Goal: Task Accomplishment & Management: Manage account settings

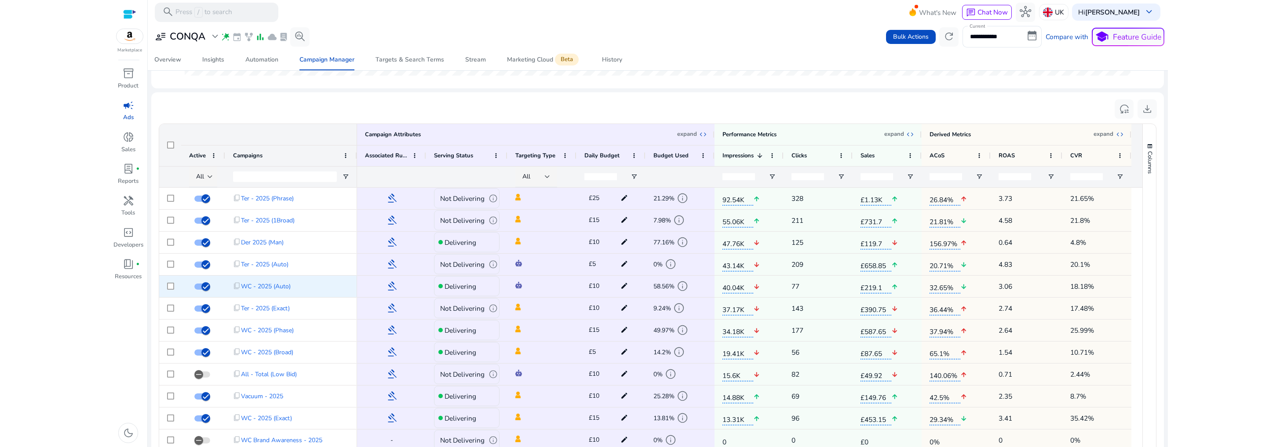
scroll to position [273, 0]
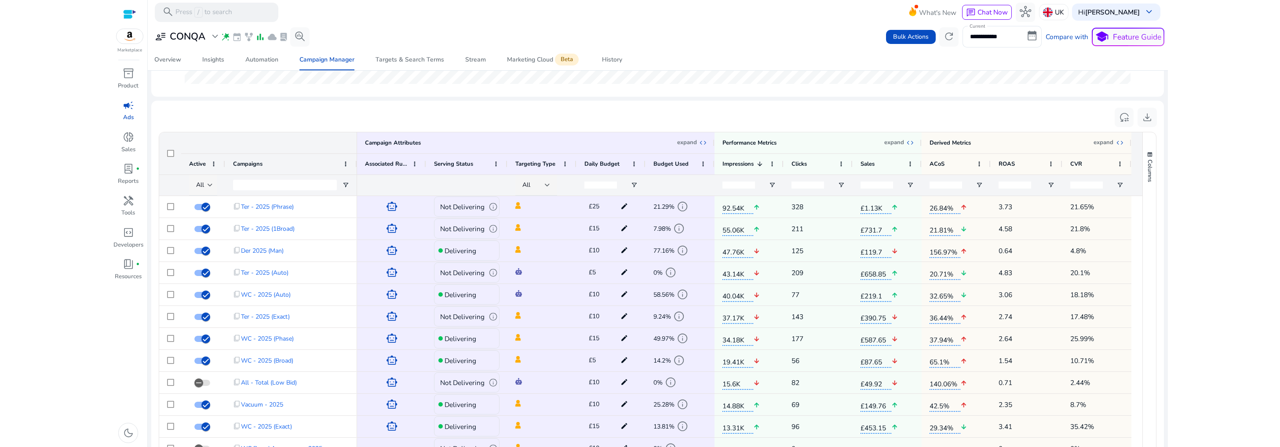
click at [204, 183] on span "All" at bounding box center [200, 185] width 8 height 8
click at [215, 232] on span "Delivering" at bounding box center [216, 231] width 32 height 10
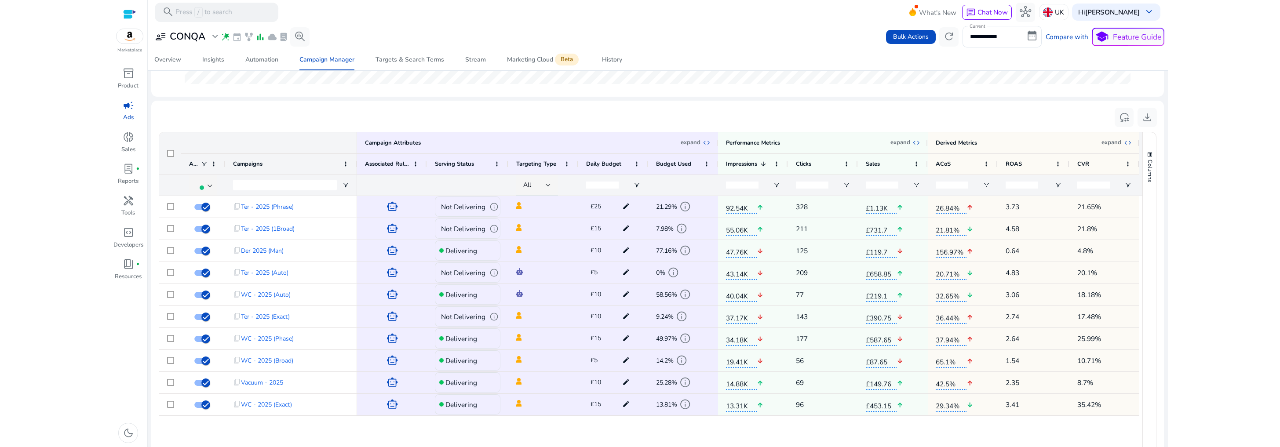
scroll to position [0, 0]
click at [425, 62] on div "Targets & Search Terms" at bounding box center [409, 60] width 69 height 6
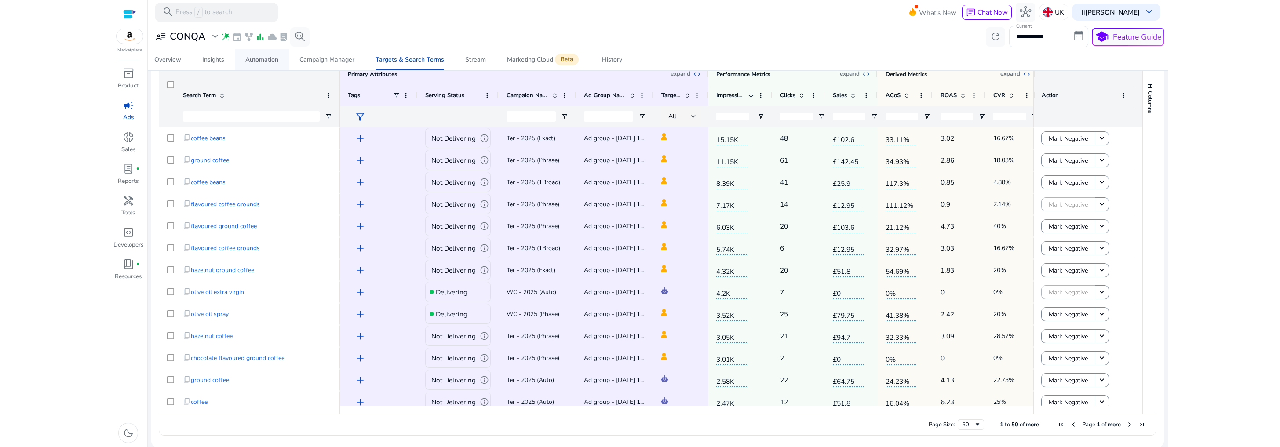
click at [260, 58] on div "Automation" at bounding box center [261, 60] width 33 height 6
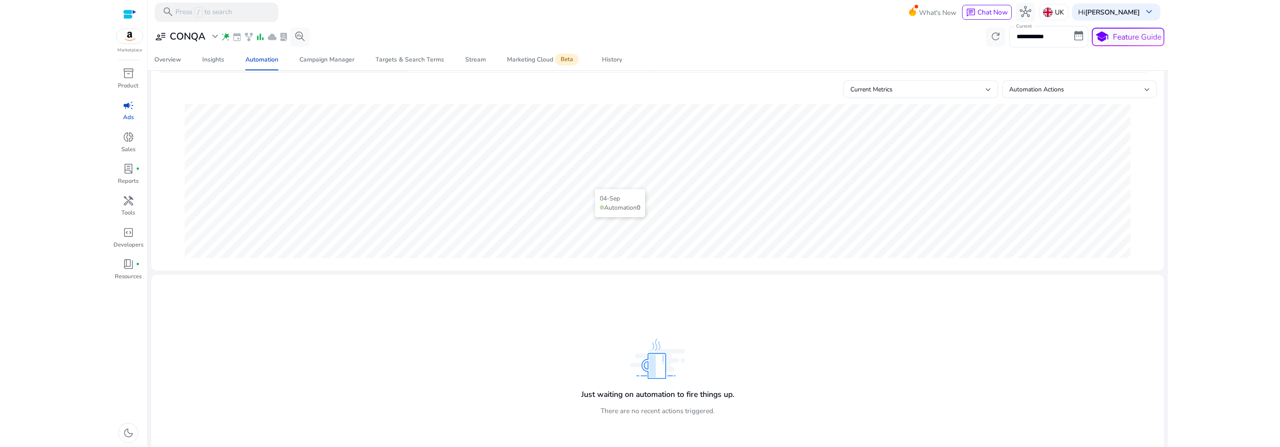
scroll to position [110, 0]
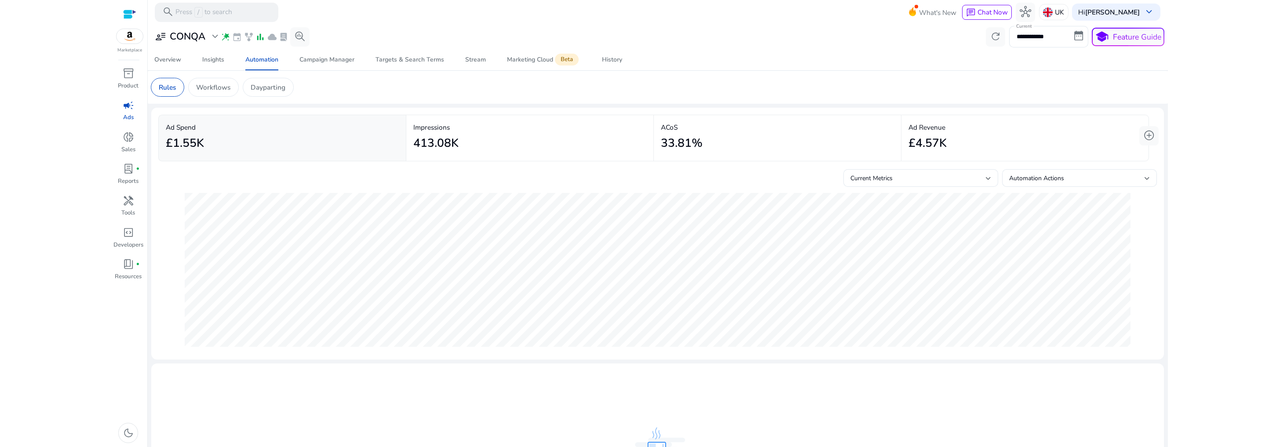
scroll to position [110, 0]
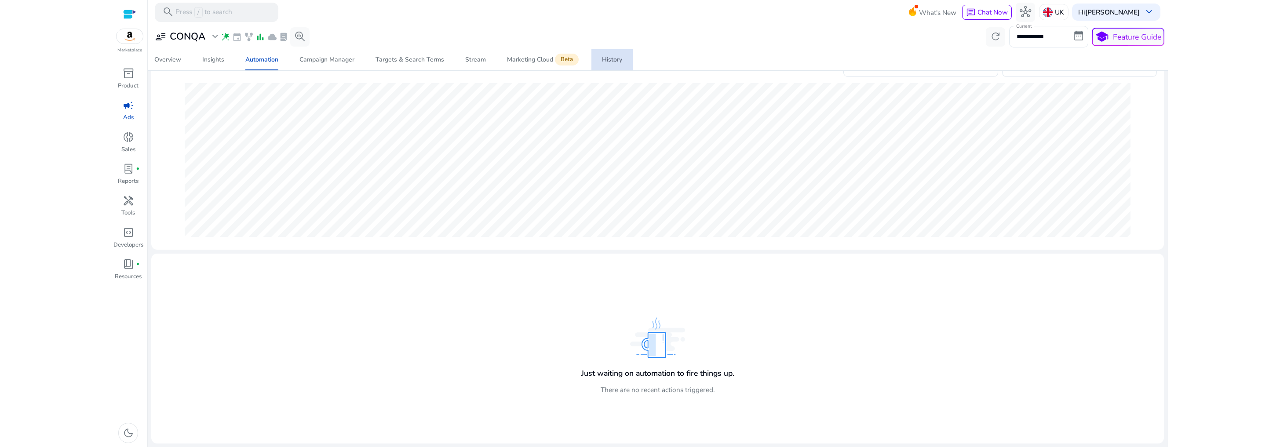
click at [609, 60] on div "History" at bounding box center [612, 60] width 20 height 6
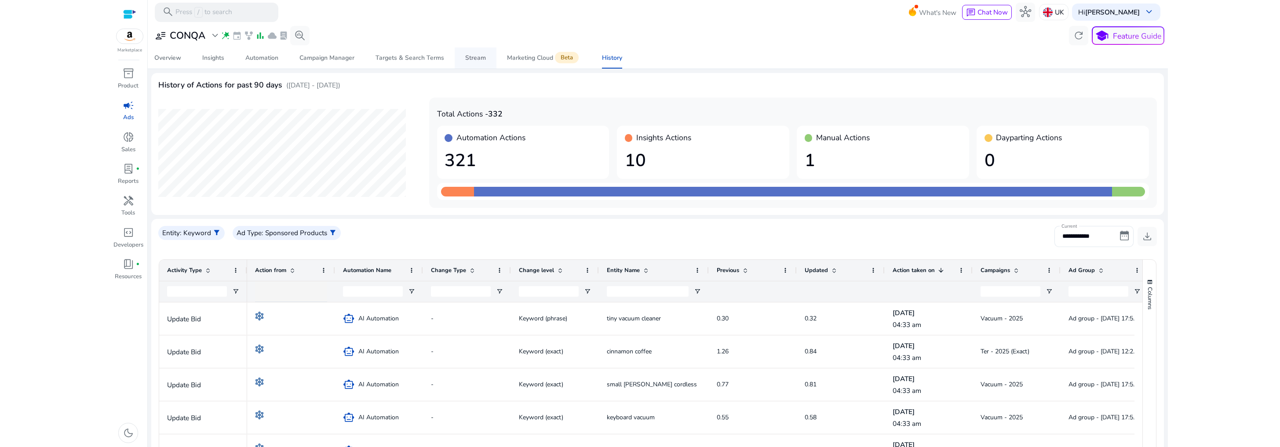
click at [478, 61] on div "Stream" at bounding box center [475, 58] width 21 height 6
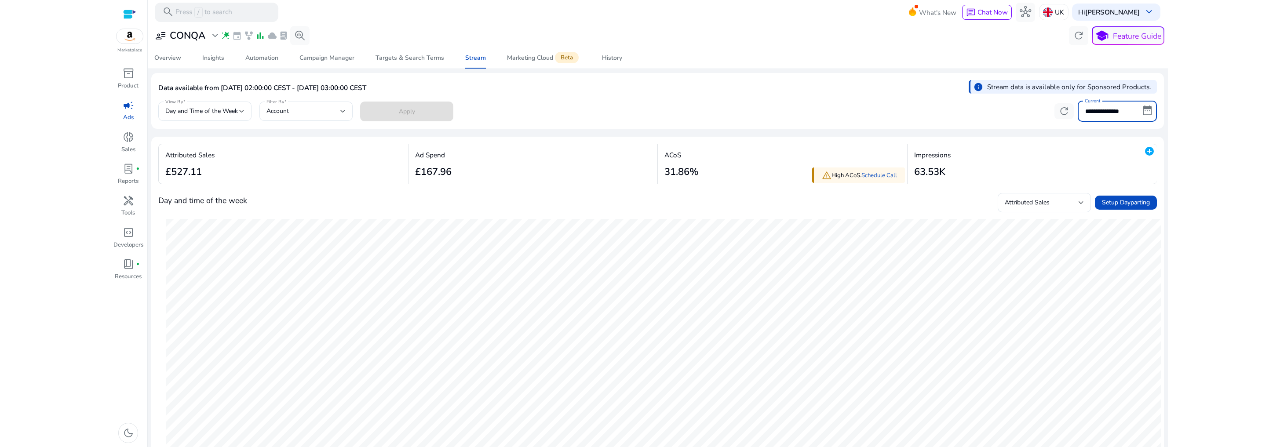
click at [1103, 109] on input "**********" at bounding box center [1117, 111] width 79 height 21
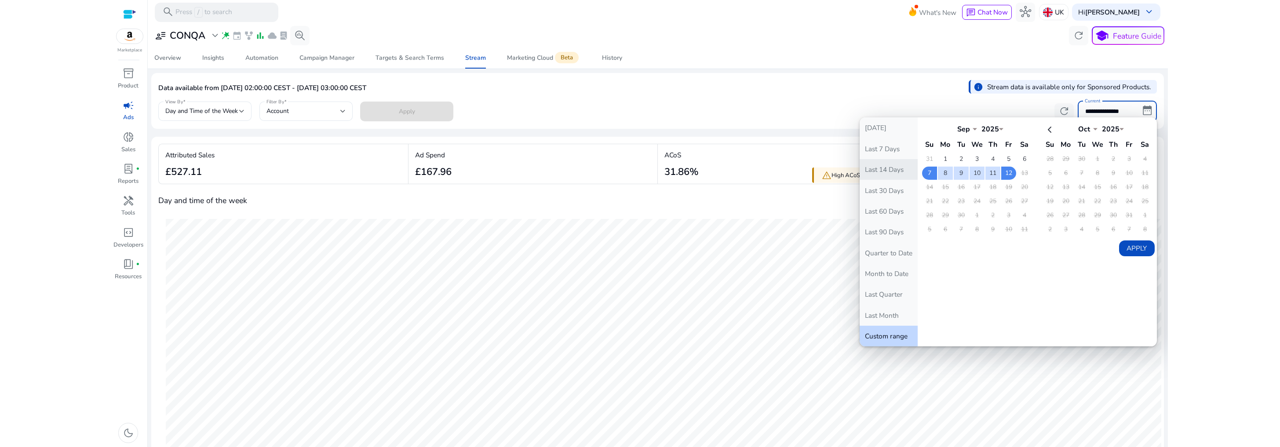
click at [897, 172] on button "Last 14 Days" at bounding box center [889, 169] width 58 height 21
type input "**********"
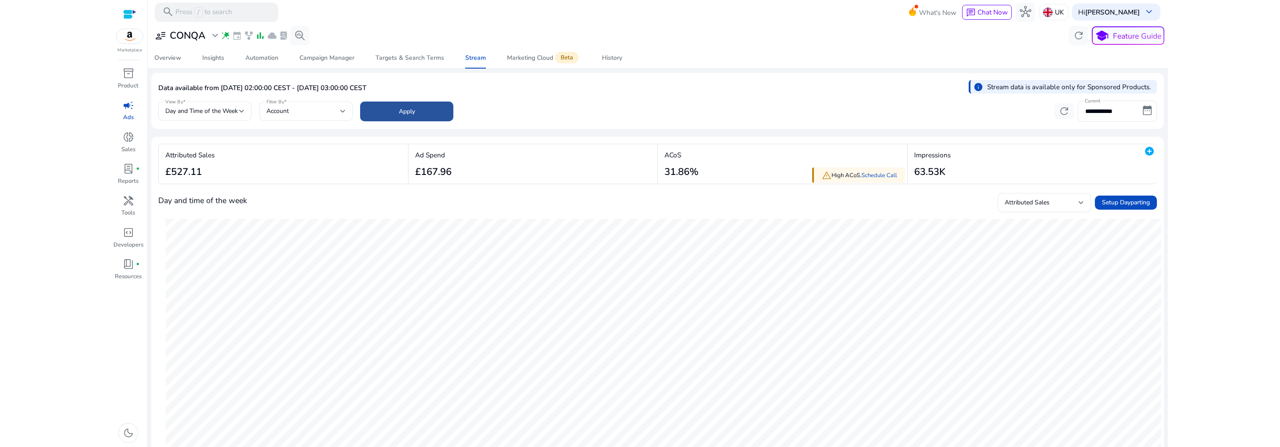
click at [413, 112] on span "Apply" at bounding box center [407, 111] width 16 height 9
click at [232, 109] on span "Day and Time of the Week" at bounding box center [201, 111] width 73 height 8
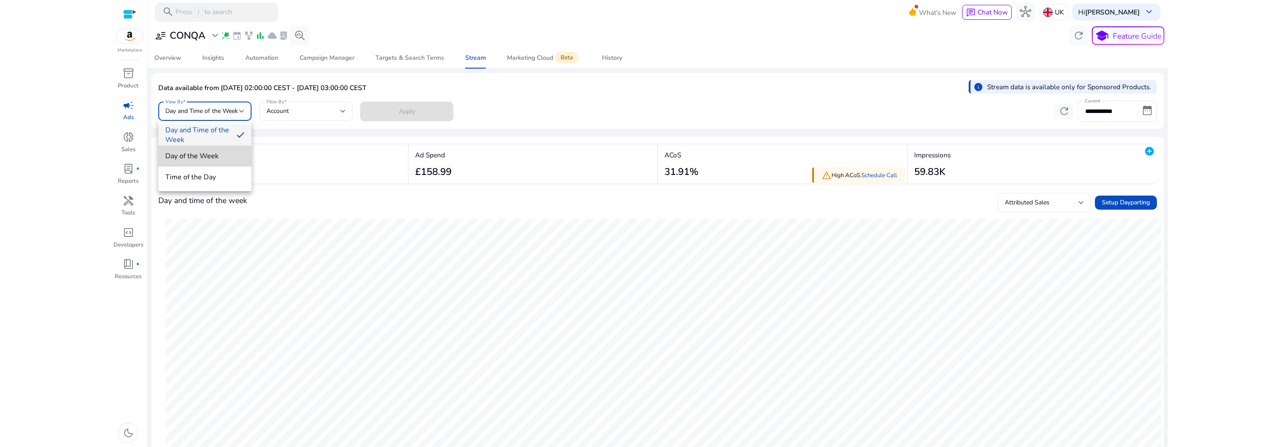
click at [215, 153] on span "Day of the Week" at bounding box center [204, 156] width 79 height 10
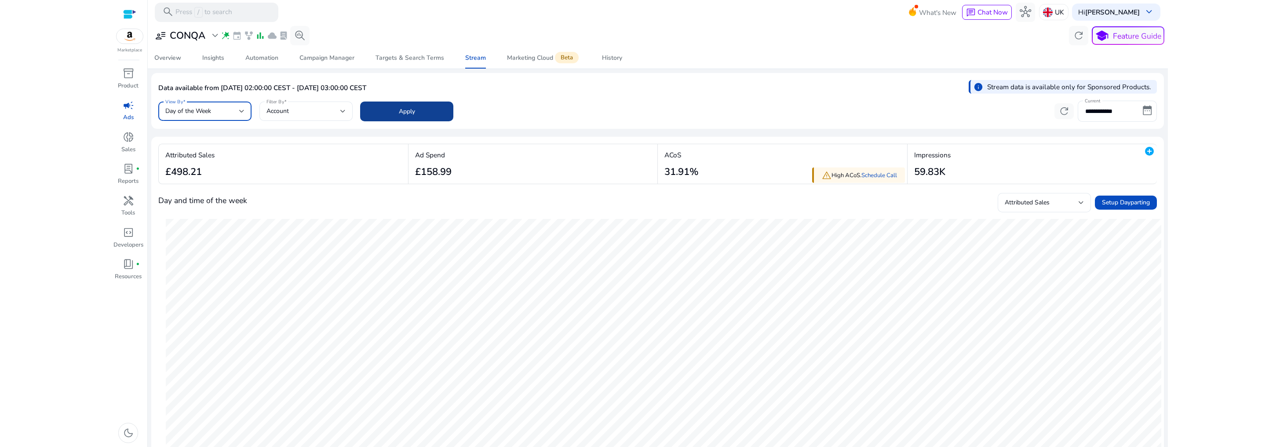
click at [400, 113] on span "Apply" at bounding box center [407, 111] width 16 height 9
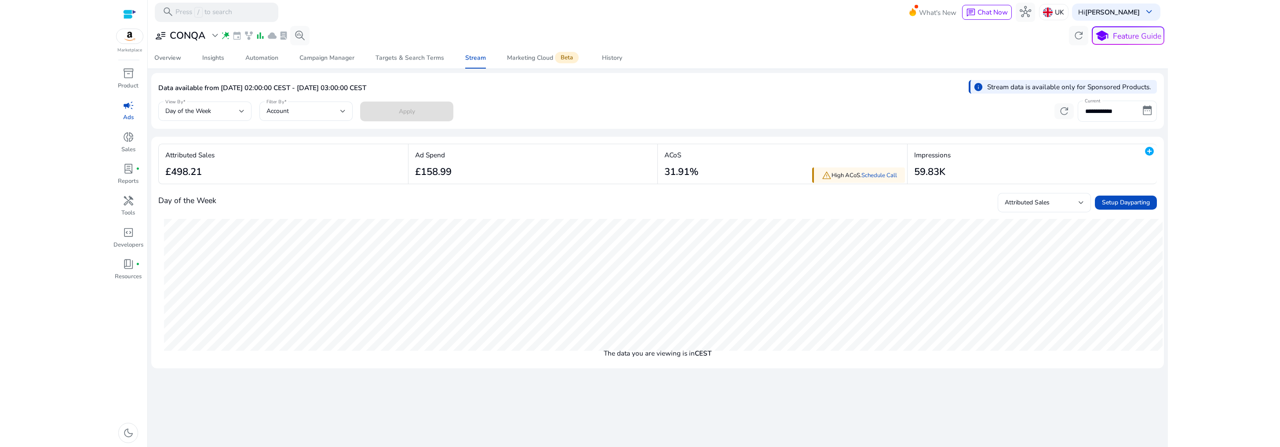
click at [1101, 110] on input "**********" at bounding box center [1117, 111] width 79 height 21
select select "*"
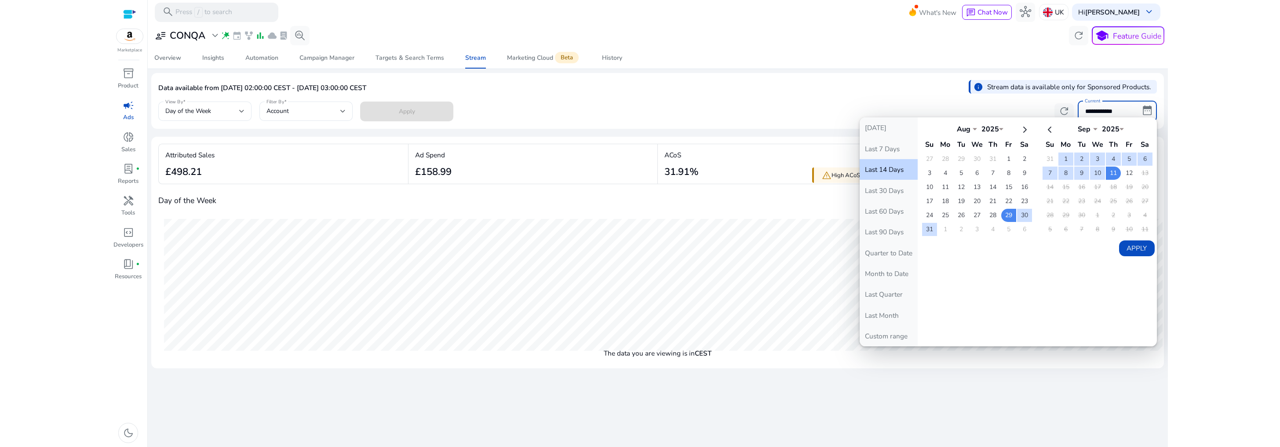
click at [1200, 255] on html "**********" at bounding box center [640, 223] width 1280 height 447
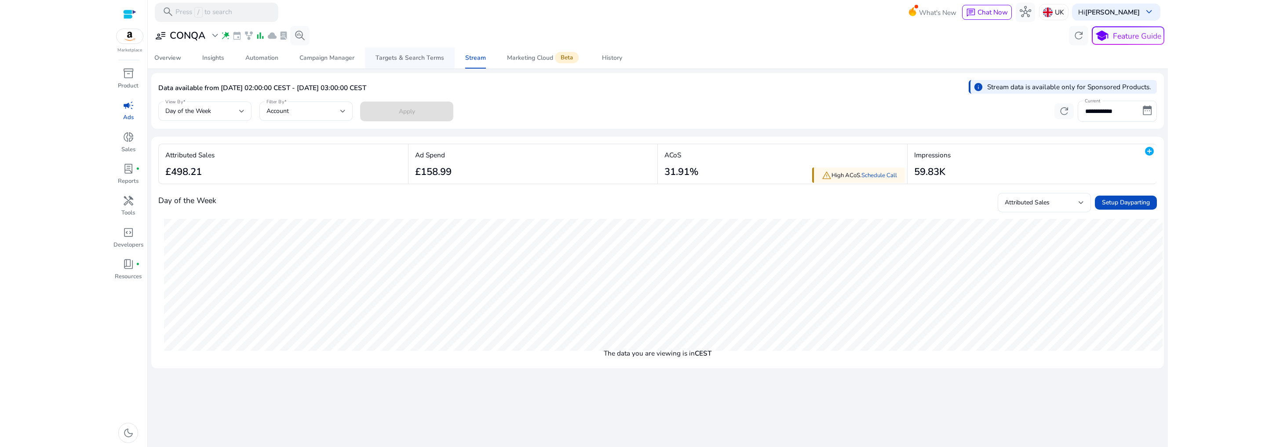
click at [410, 57] on div "Targets & Search Terms" at bounding box center [409, 58] width 69 height 6
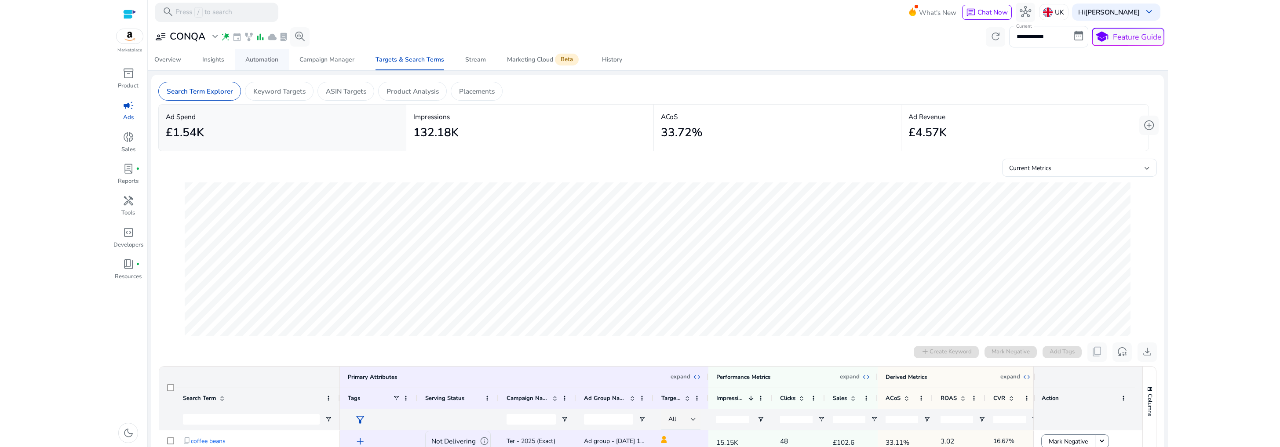
click at [275, 60] on div "Automation" at bounding box center [261, 60] width 33 height 6
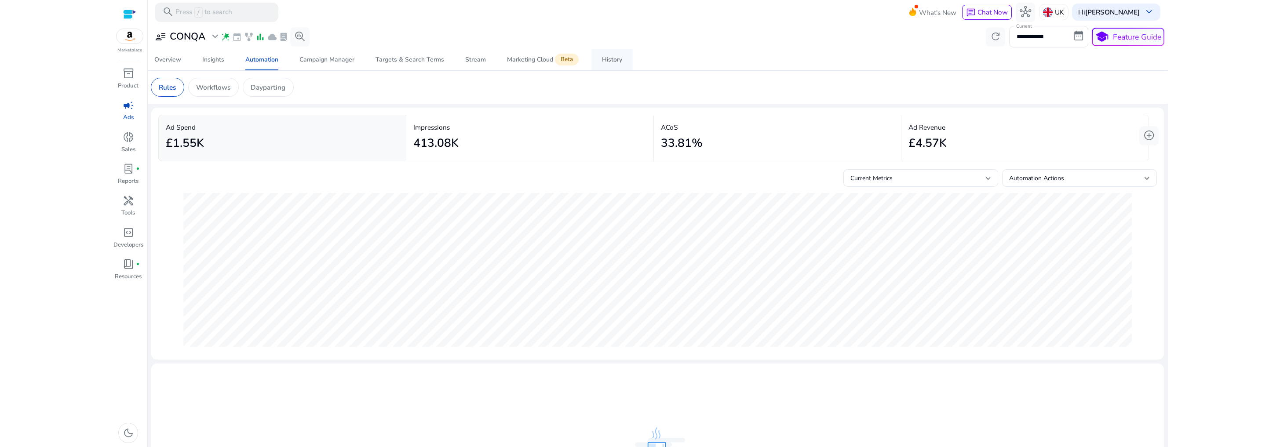
click at [605, 62] on div "History" at bounding box center [612, 60] width 20 height 6
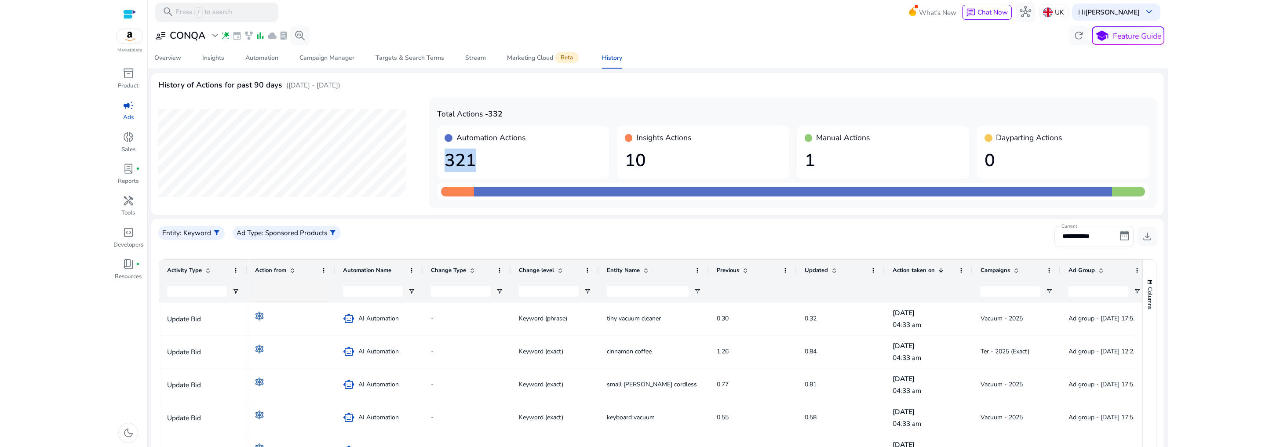
drag, startPoint x: 483, startPoint y: 161, endPoint x: 445, endPoint y: 160, distance: 37.8
click at [445, 160] on h1 "321" at bounding box center [523, 160] width 157 height 21
click at [496, 164] on h1 "321" at bounding box center [523, 160] width 157 height 21
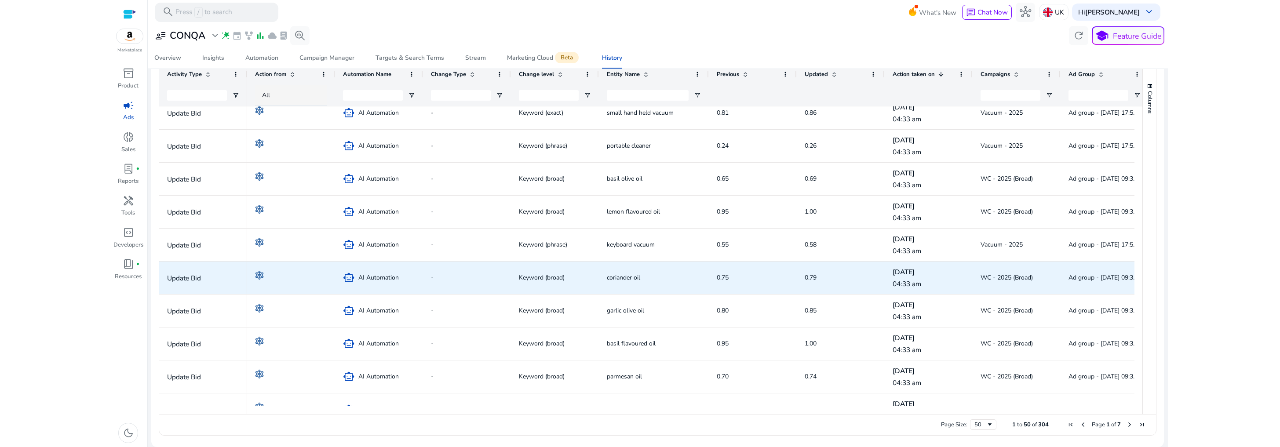
scroll to position [647, 0]
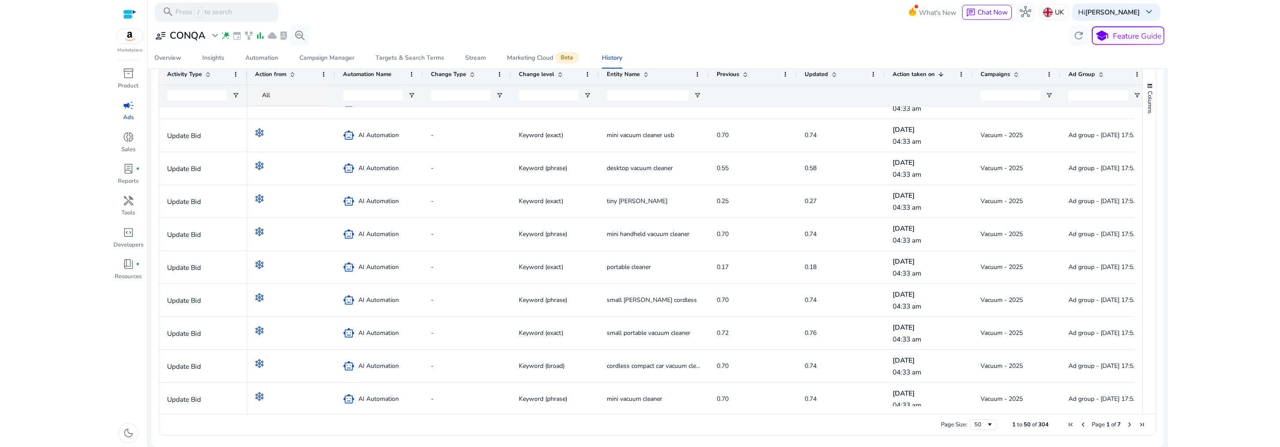
click at [1014, 75] on span at bounding box center [1016, 74] width 7 height 7
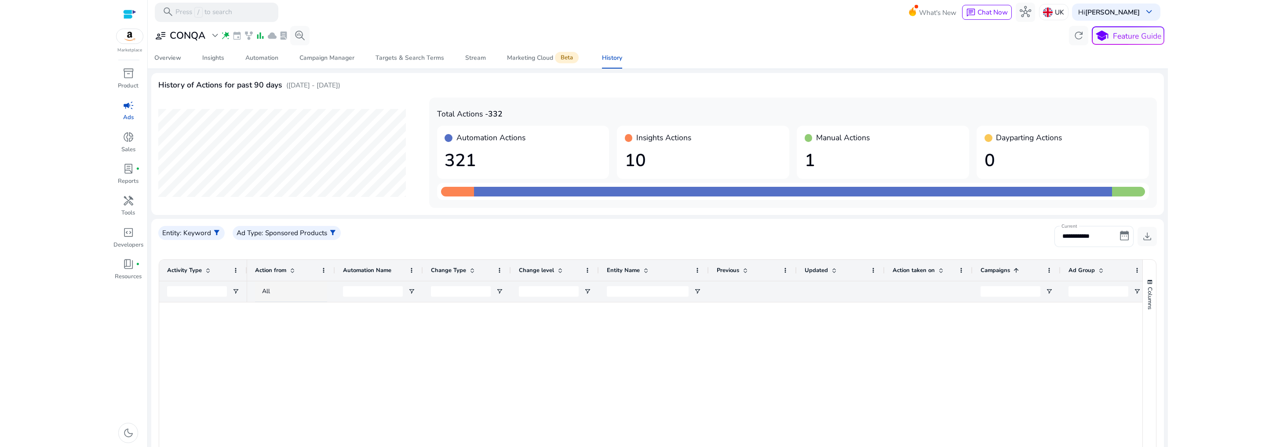
scroll to position [1031, 0]
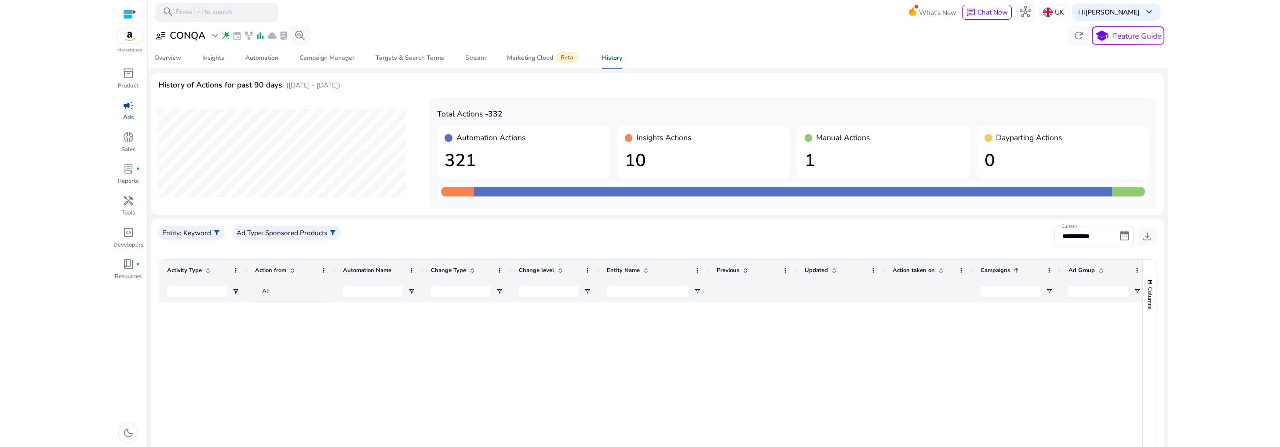
scroll to position [1031, 0]
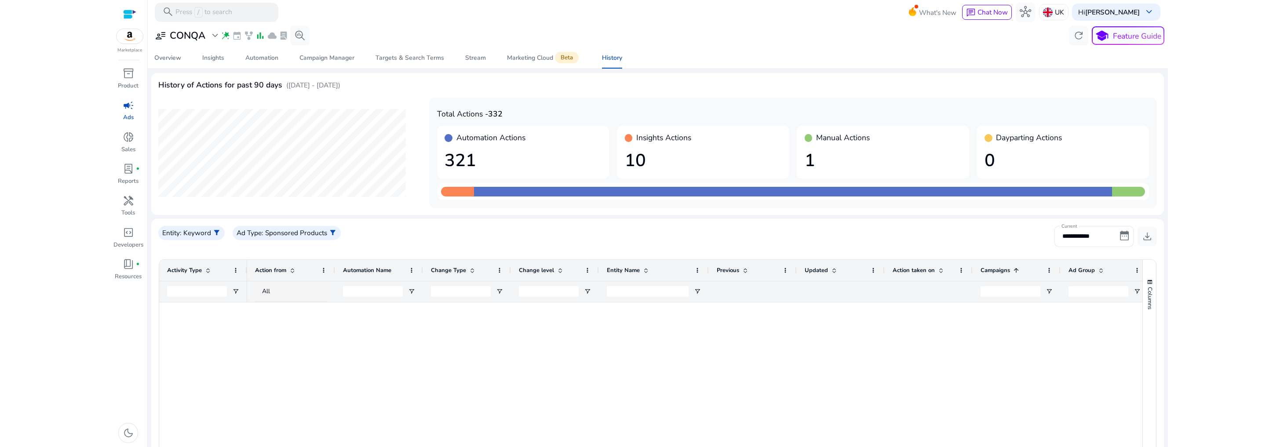
scroll to position [1031, 0]
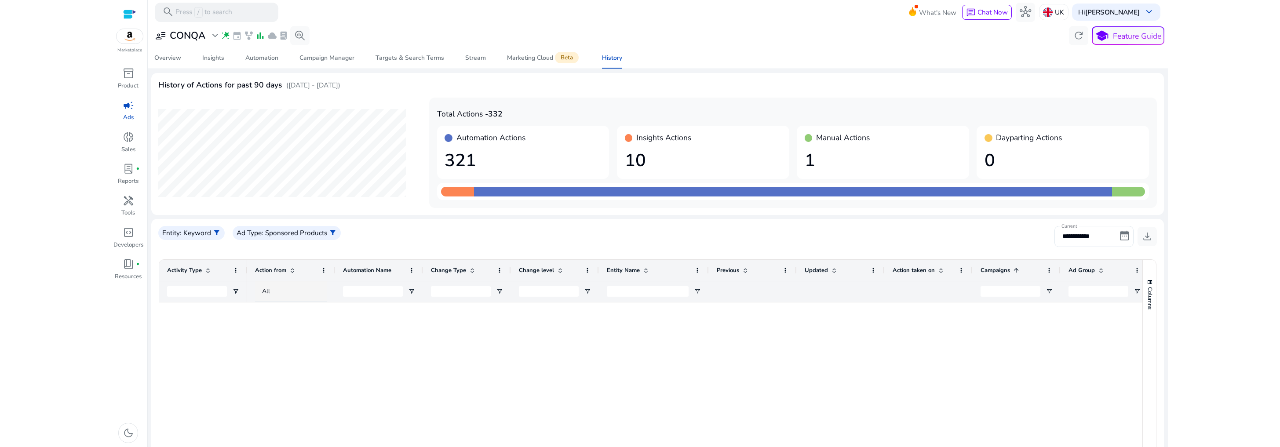
scroll to position [1031, 0]
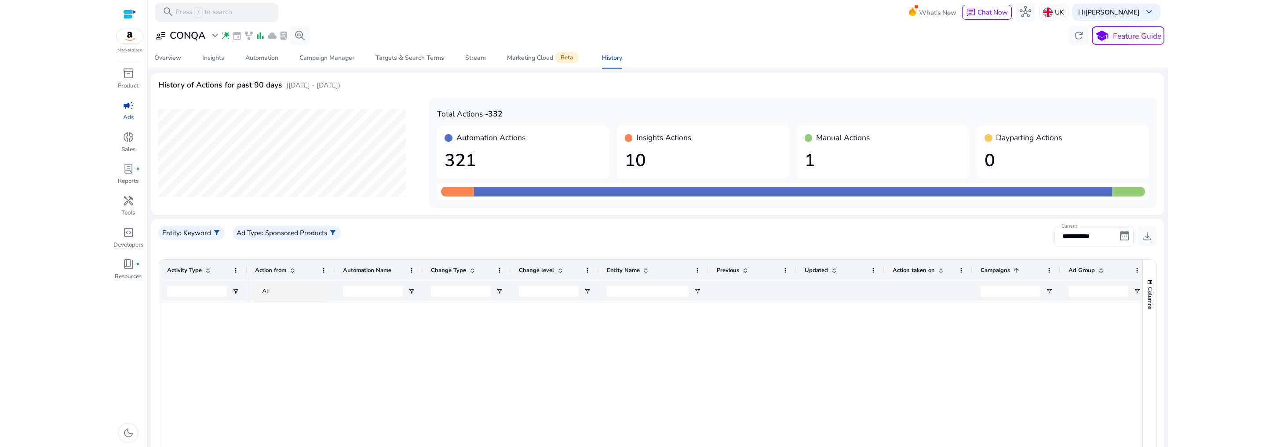
scroll to position [1031, 0]
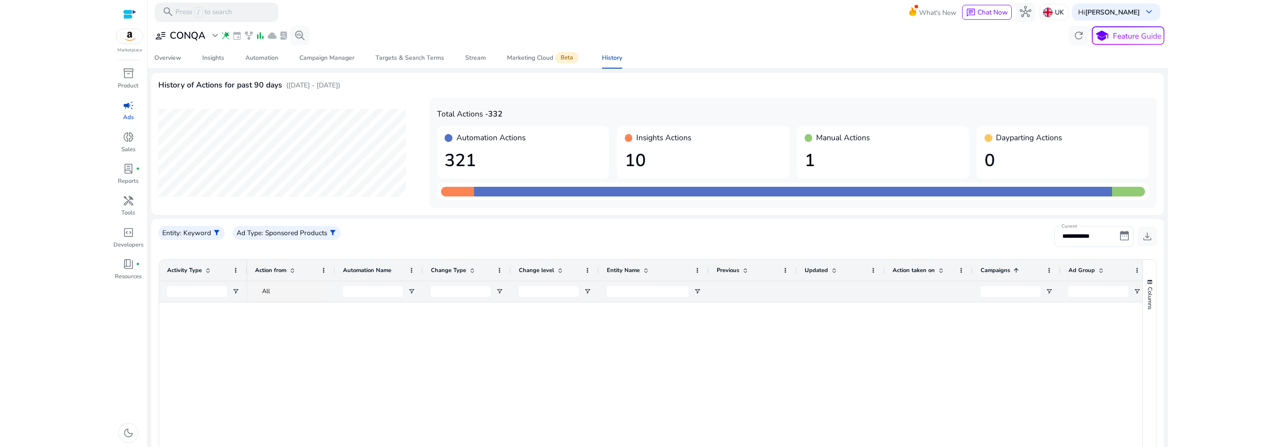
scroll to position [1031, 0]
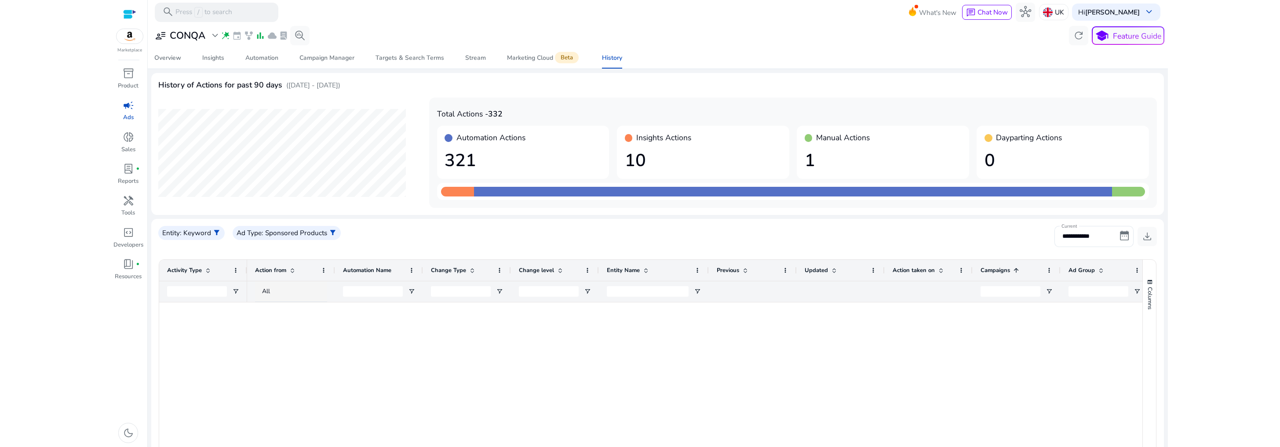
scroll to position [1031, 0]
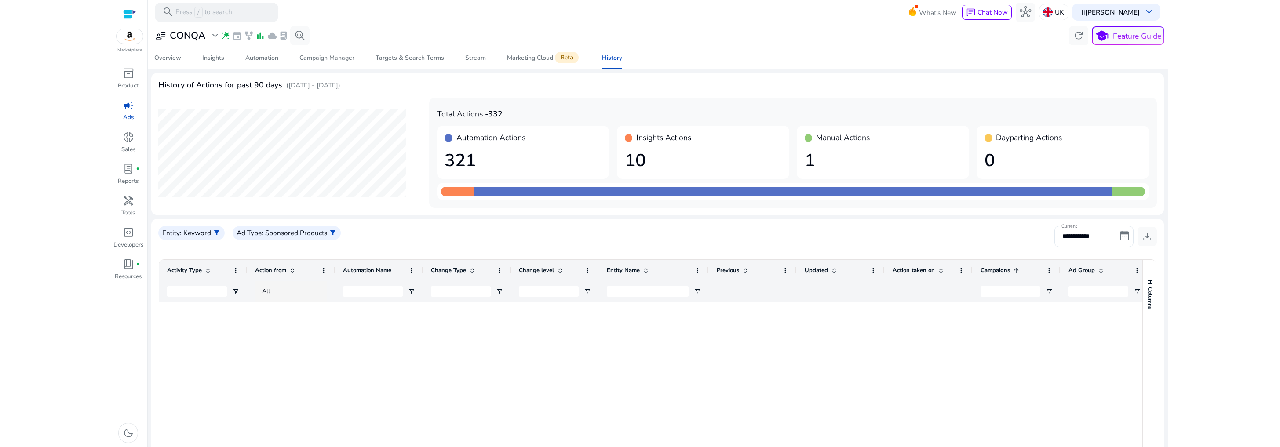
scroll to position [1031, 0]
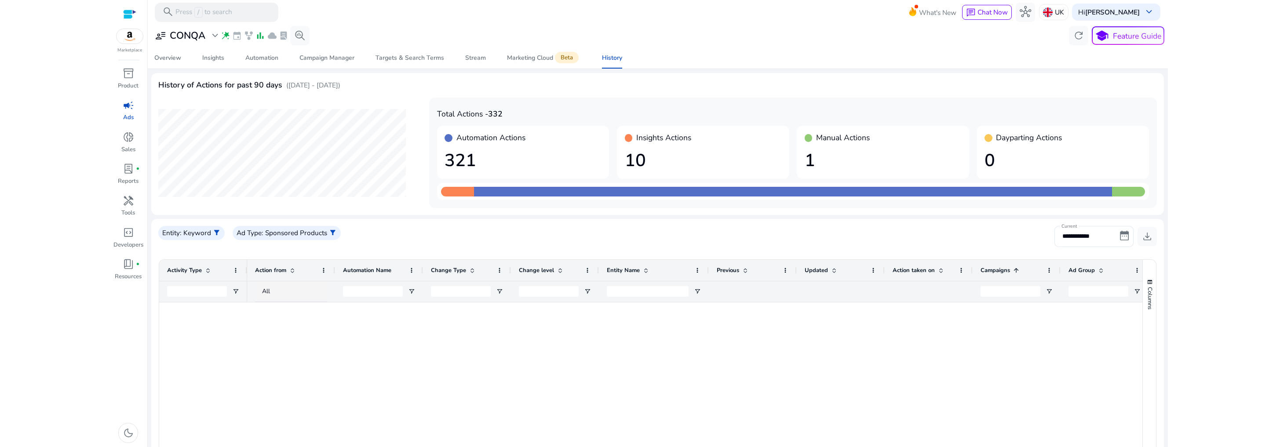
scroll to position [1031, 0]
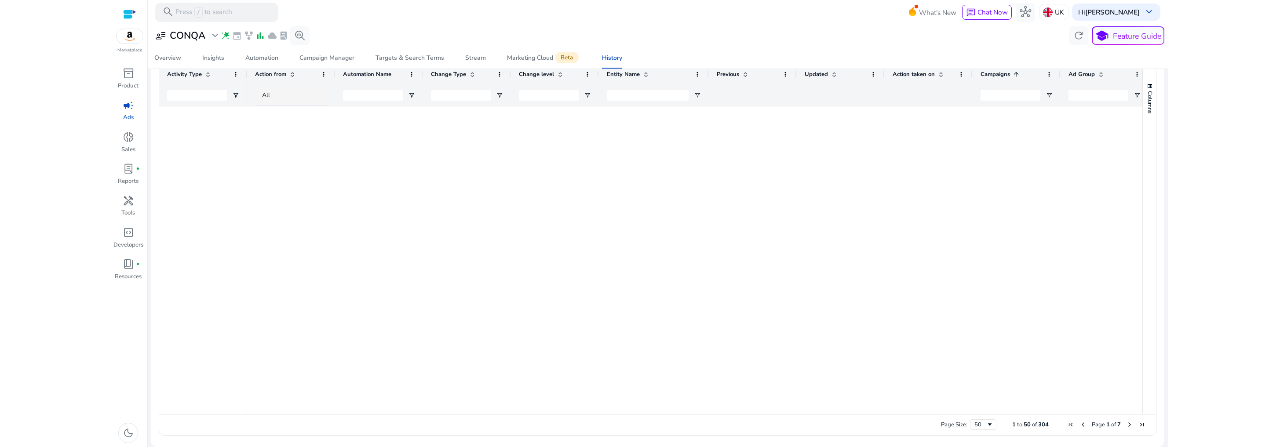
scroll to position [1031, 0]
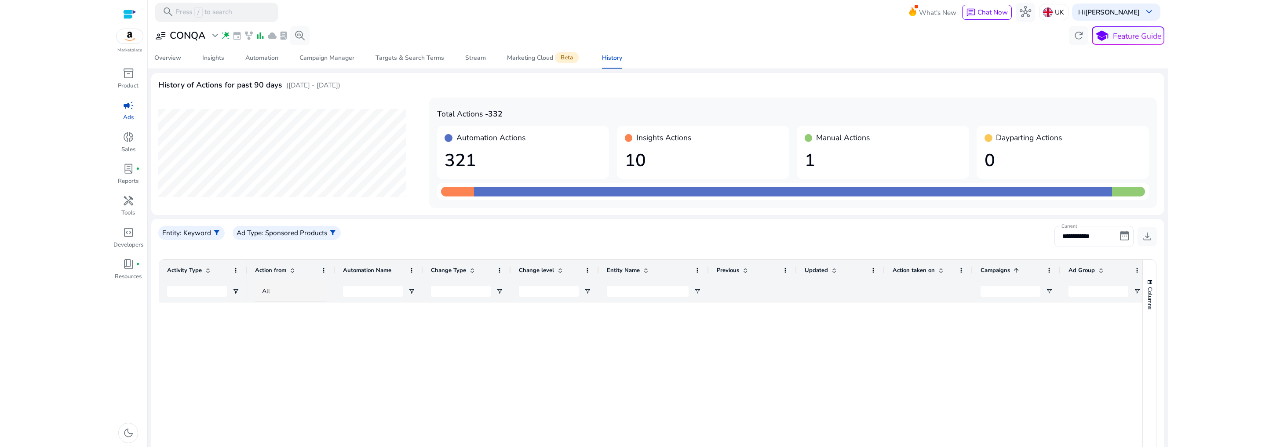
scroll to position [1031, 0]
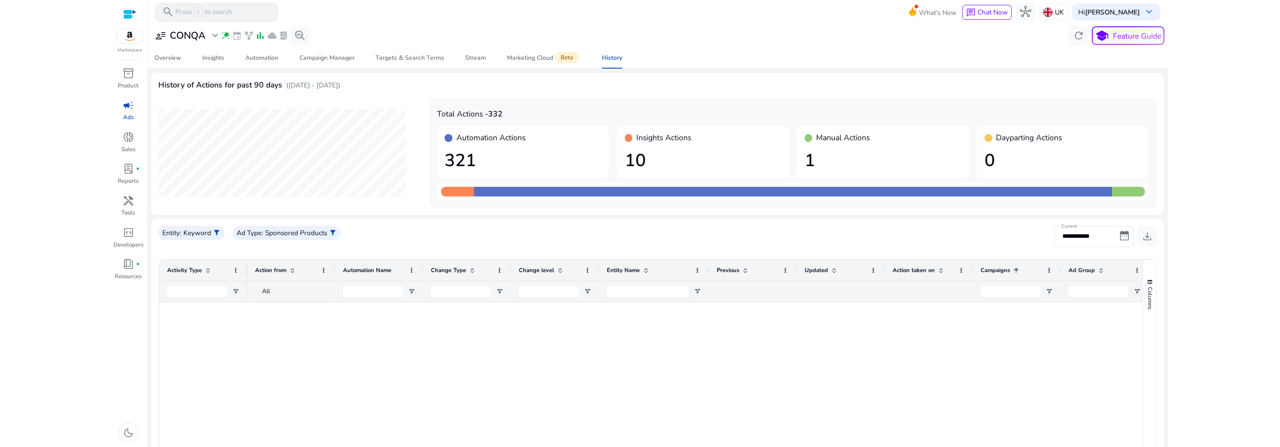
scroll to position [1031, 0]
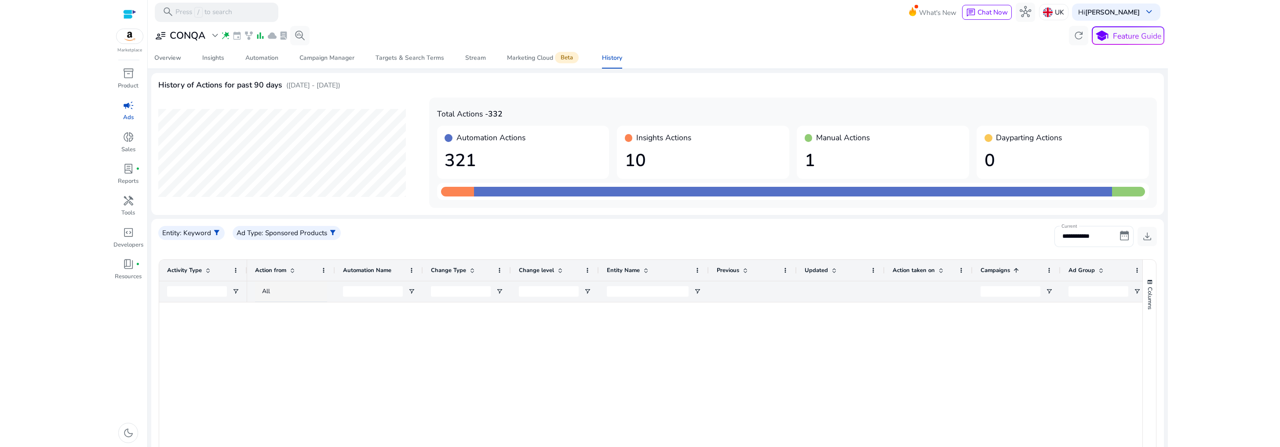
scroll to position [1031, 0]
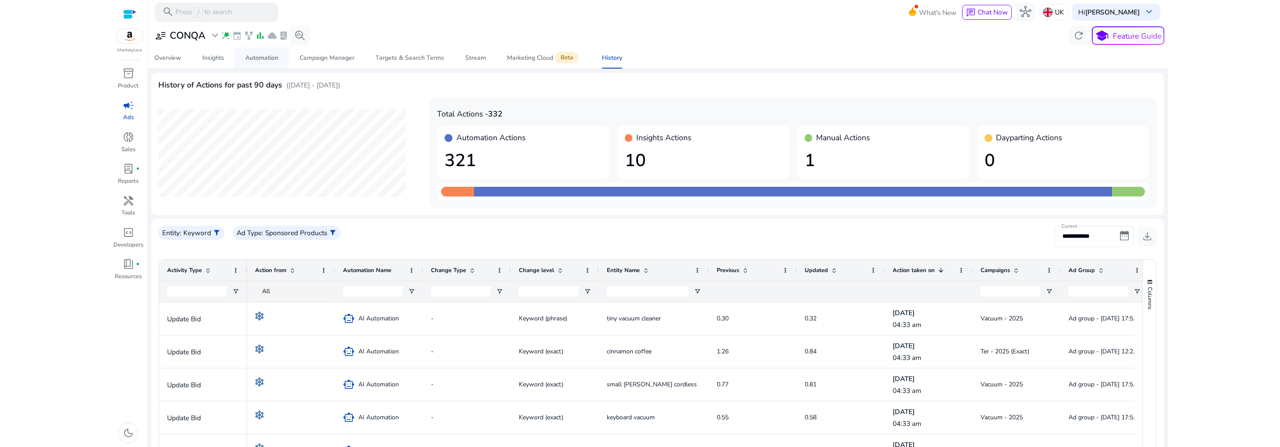
click at [266, 61] on div "Automation" at bounding box center [261, 58] width 33 height 6
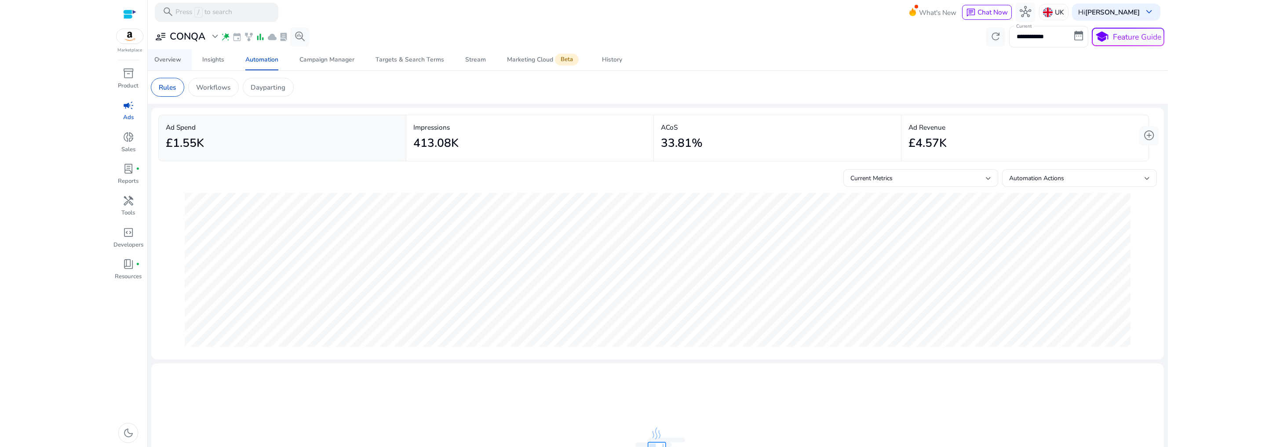
click at [174, 63] on div "Overview" at bounding box center [167, 60] width 27 height 6
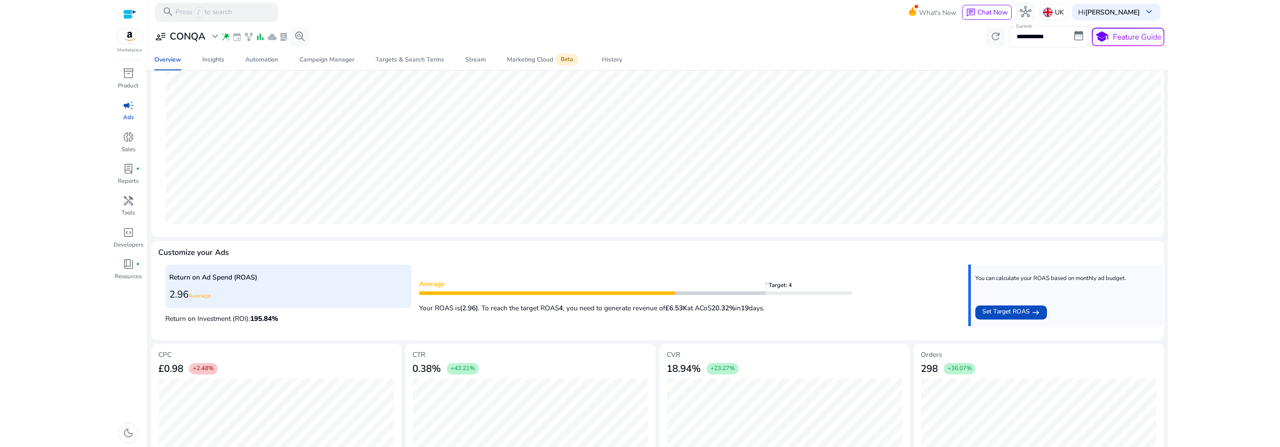
scroll to position [185, 0]
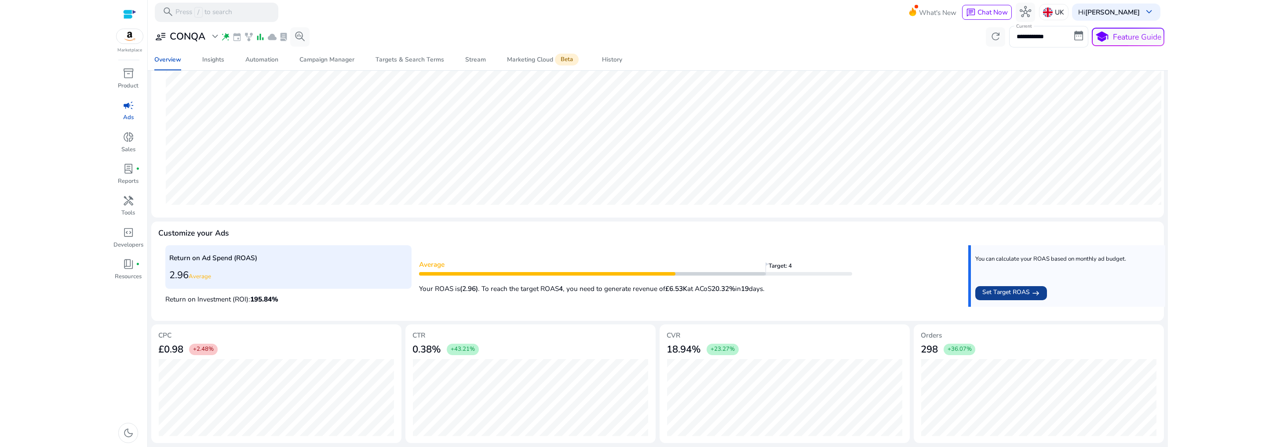
click at [996, 293] on span "Set Target ROAS" at bounding box center [1005, 293] width 47 height 11
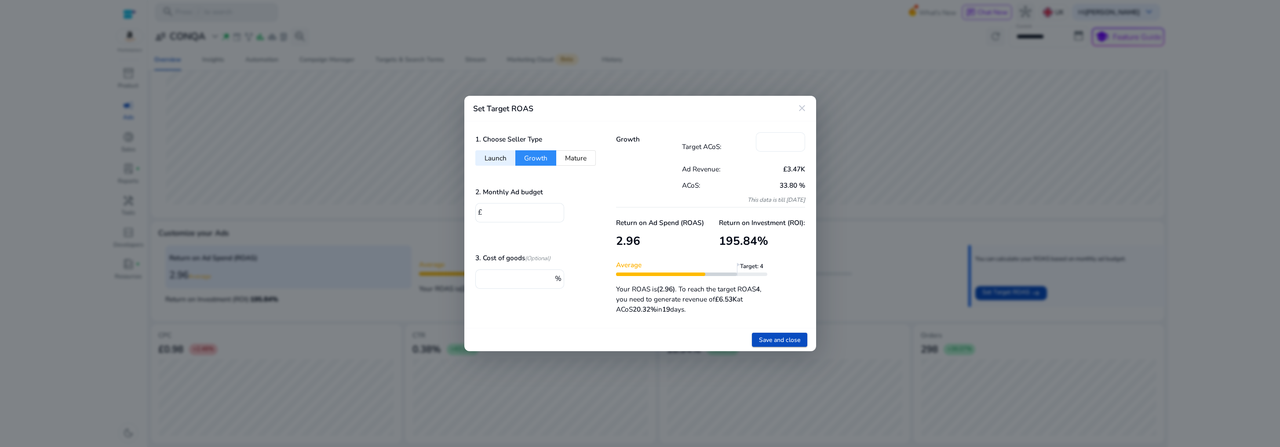
click at [773, 140] on input "**" at bounding box center [780, 141] width 35 height 10
click at [574, 160] on button "Mature" at bounding box center [576, 157] width 40 height 15
click at [524, 159] on button "Growth" at bounding box center [535, 157] width 41 height 15
click at [585, 156] on button "Mature" at bounding box center [576, 157] width 40 height 15
click at [532, 157] on button "Growth" at bounding box center [535, 157] width 41 height 15
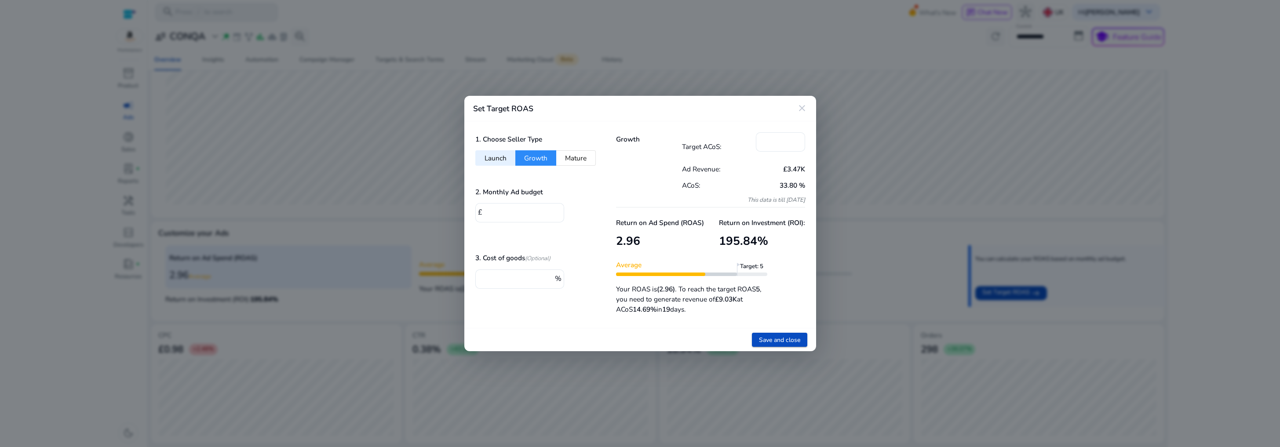
click at [571, 158] on button "Mature" at bounding box center [576, 157] width 40 height 15
type input "**"
click at [800, 109] on mat-icon "close" at bounding box center [802, 108] width 11 height 11
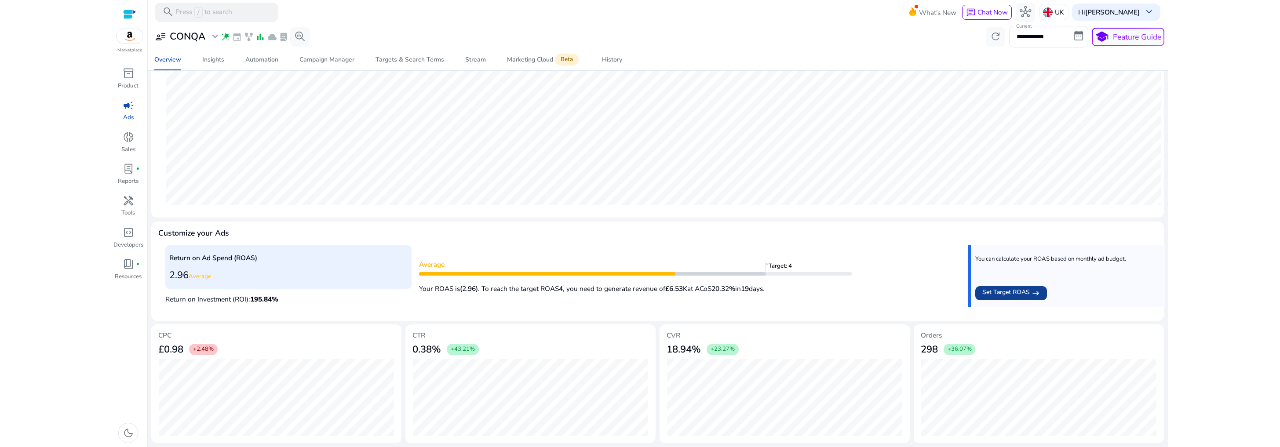
click at [1000, 295] on span "Set Target ROAS" at bounding box center [1005, 293] width 47 height 11
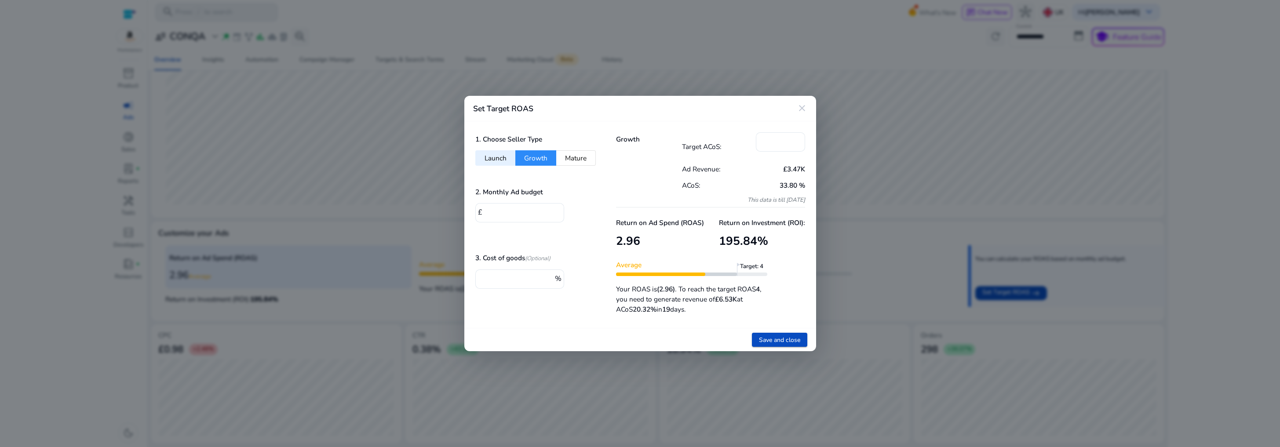
click at [581, 158] on button "Mature" at bounding box center [576, 157] width 40 height 15
click at [536, 160] on button "Growth" at bounding box center [535, 157] width 41 height 15
click at [572, 160] on button "Mature" at bounding box center [576, 157] width 40 height 15
click at [492, 208] on input "****" at bounding box center [521, 212] width 73 height 10
type input "****"
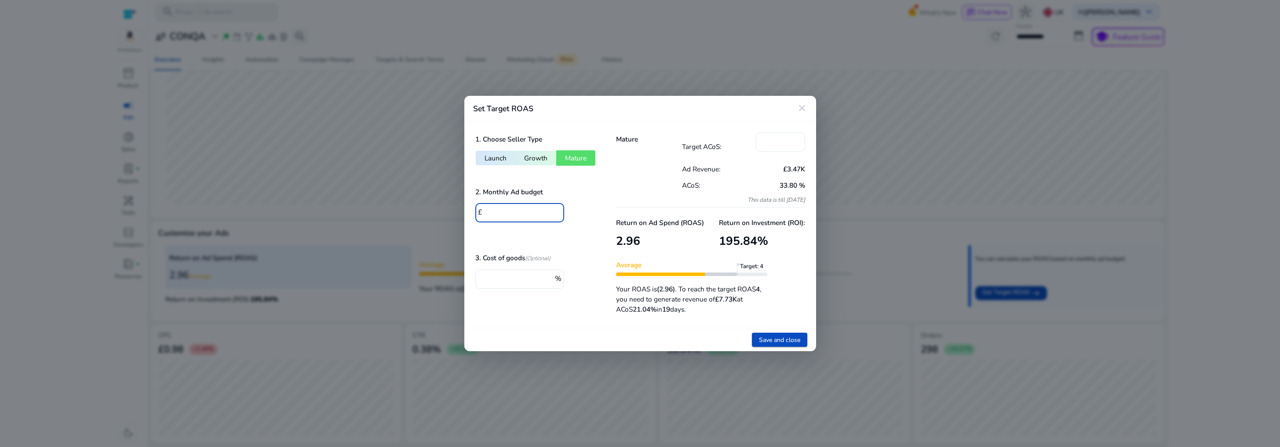
click at [579, 248] on div "1. Choose Seller Type Launch Growth Mature 2. Monthly Ad budget £ **** 3. Cost …" at bounding box center [534, 224] width 141 height 207
click at [781, 141] on input "**" at bounding box center [780, 141] width 35 height 10
click at [800, 109] on mat-icon "close" at bounding box center [802, 108] width 11 height 11
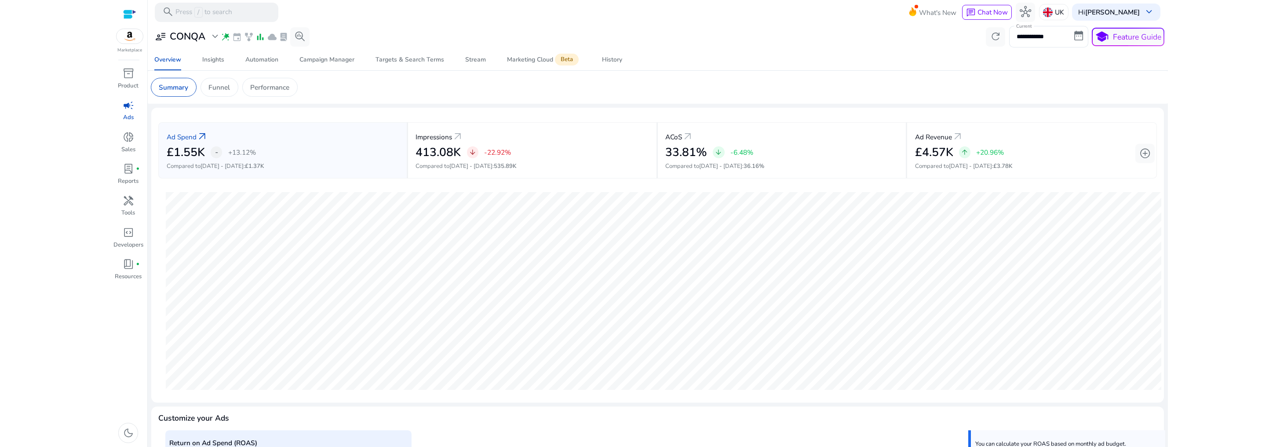
scroll to position [185, 0]
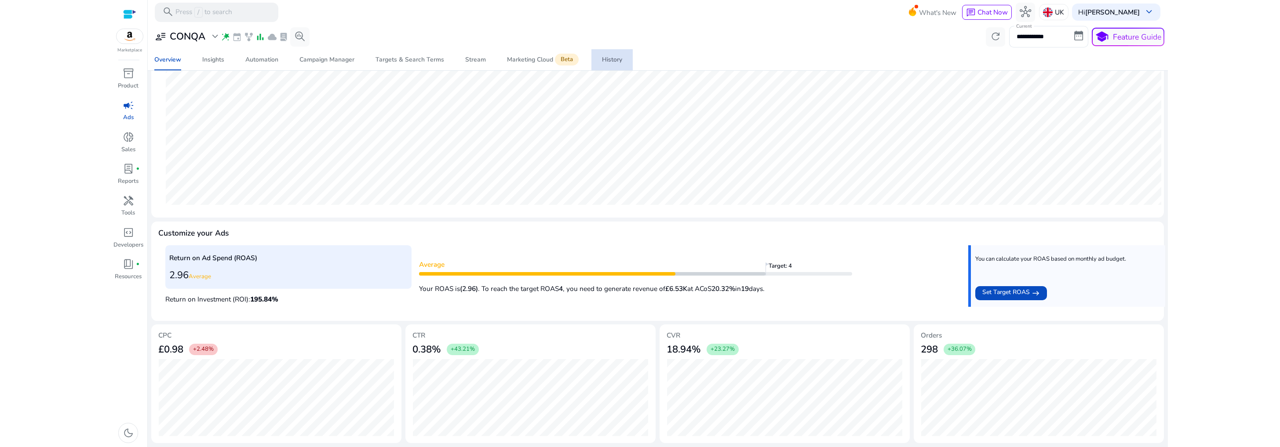
click at [607, 60] on div "History" at bounding box center [612, 60] width 20 height 6
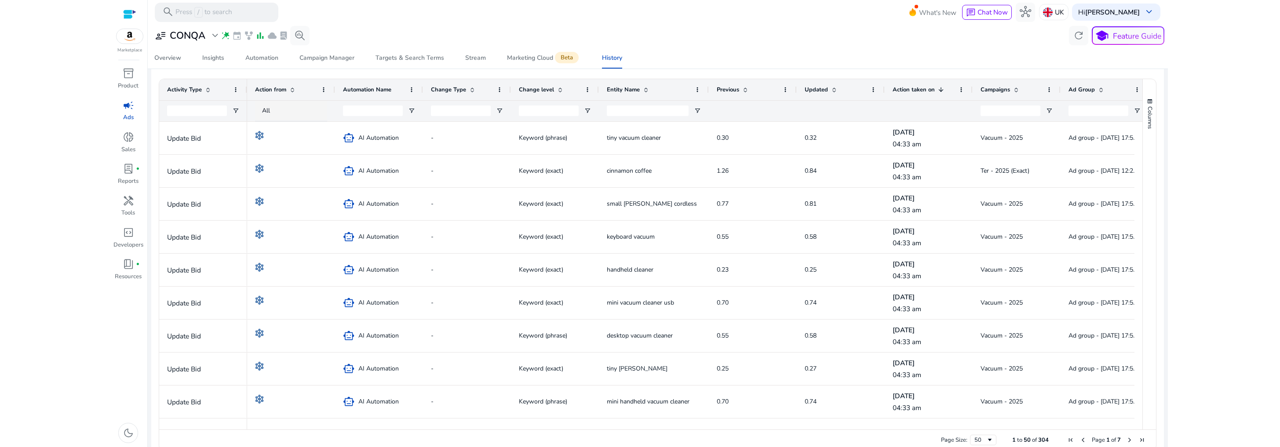
click at [1017, 90] on span at bounding box center [1016, 89] width 7 height 7
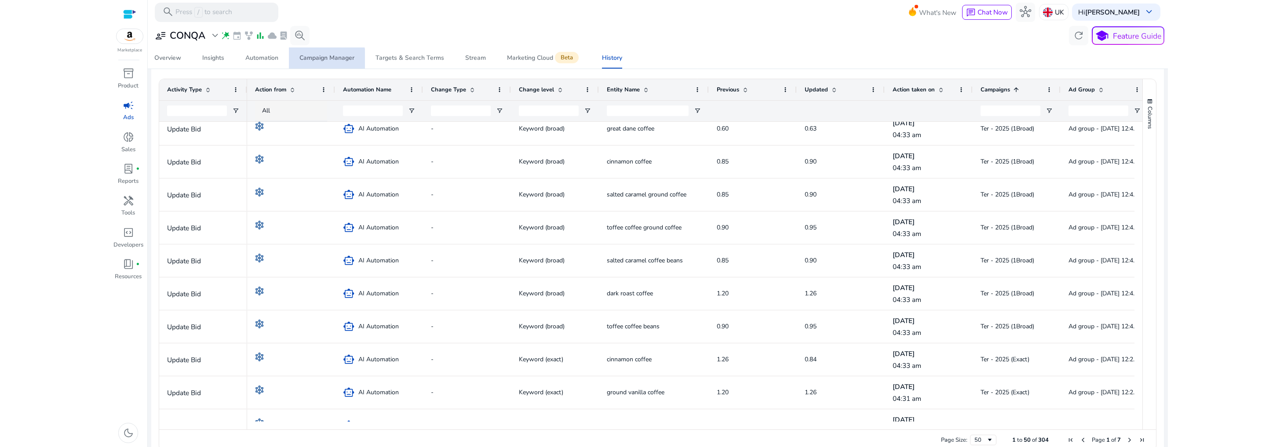
click at [304, 62] on span "Campaign Manager" at bounding box center [326, 57] width 55 height 21
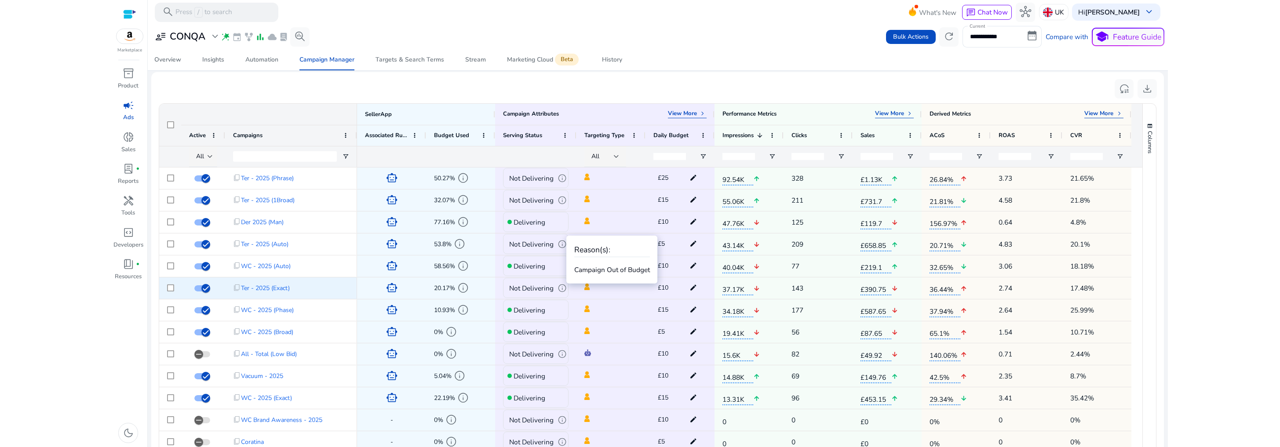
click at [562, 289] on span "info" at bounding box center [562, 288] width 9 height 9
click at [533, 288] on p "Not Delivering" at bounding box center [531, 288] width 44 height 18
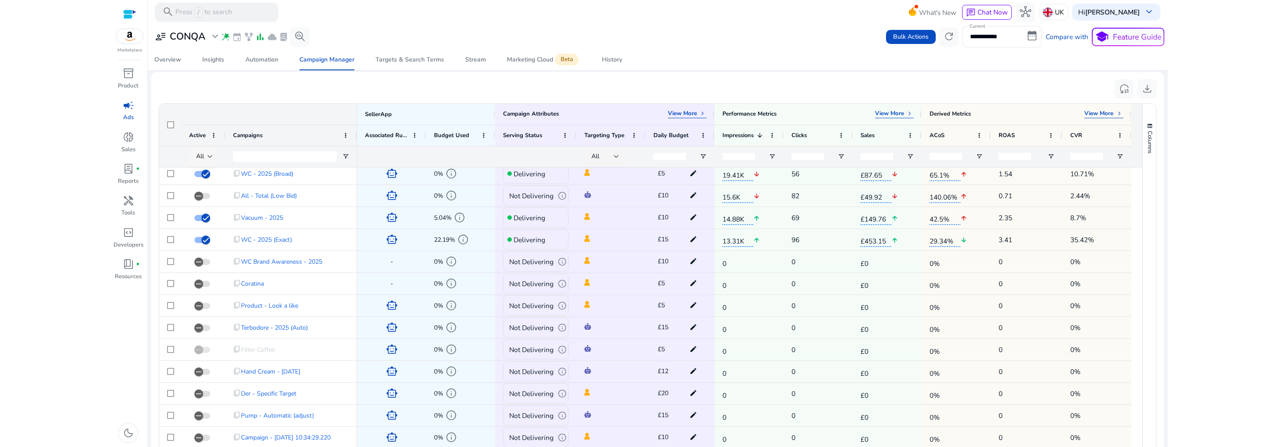
click at [204, 157] on span "All" at bounding box center [200, 156] width 8 height 8
click at [223, 207] on mat-option "Delivering" at bounding box center [222, 202] width 66 height 21
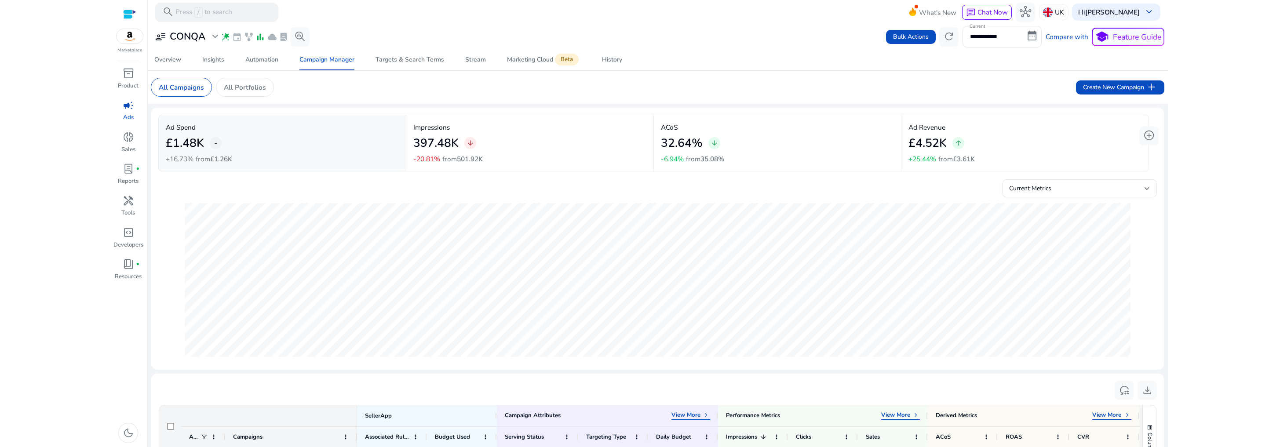
scroll to position [302, 0]
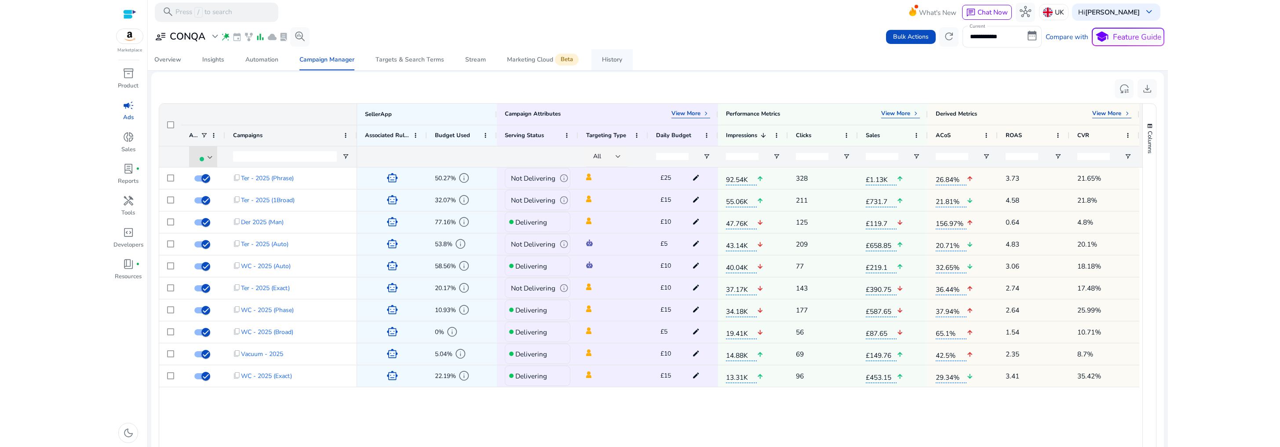
click at [613, 62] on div "History" at bounding box center [612, 60] width 20 height 6
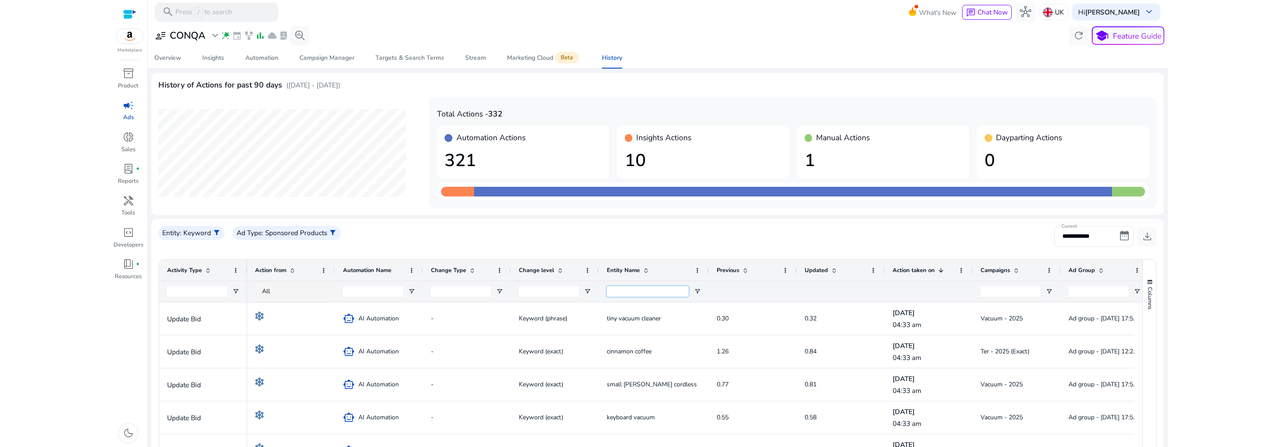
click at [627, 290] on input "Entity Name Filter Input" at bounding box center [648, 291] width 82 height 11
type input "*******"
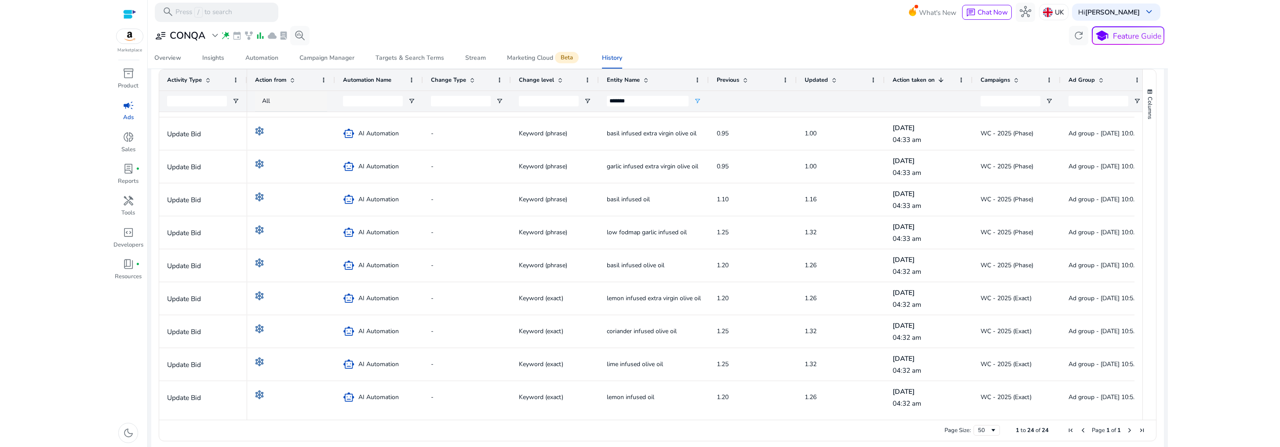
click at [268, 102] on span "All" at bounding box center [266, 101] width 8 height 8
click at [268, 102] on div at bounding box center [640, 223] width 1280 height 447
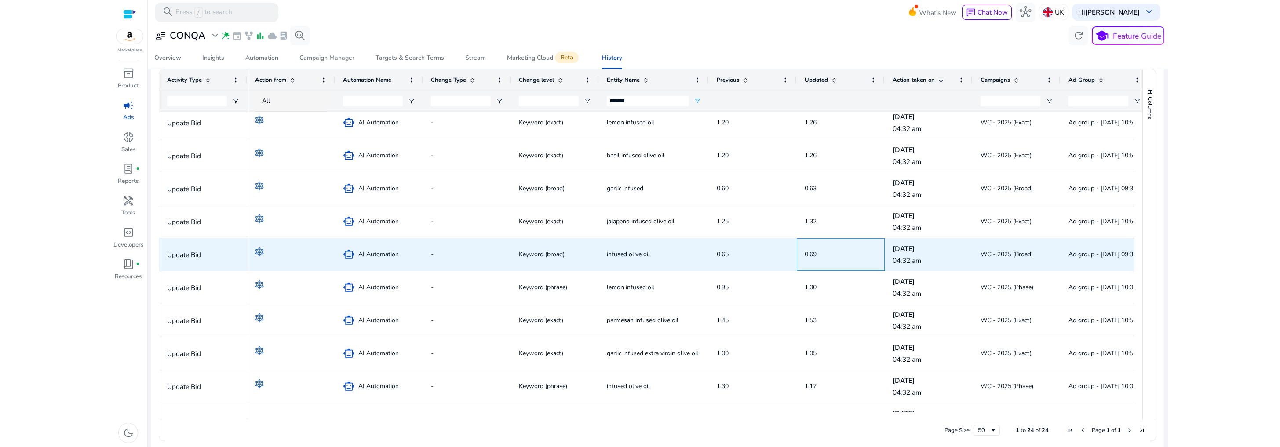
scroll to position [368, 0]
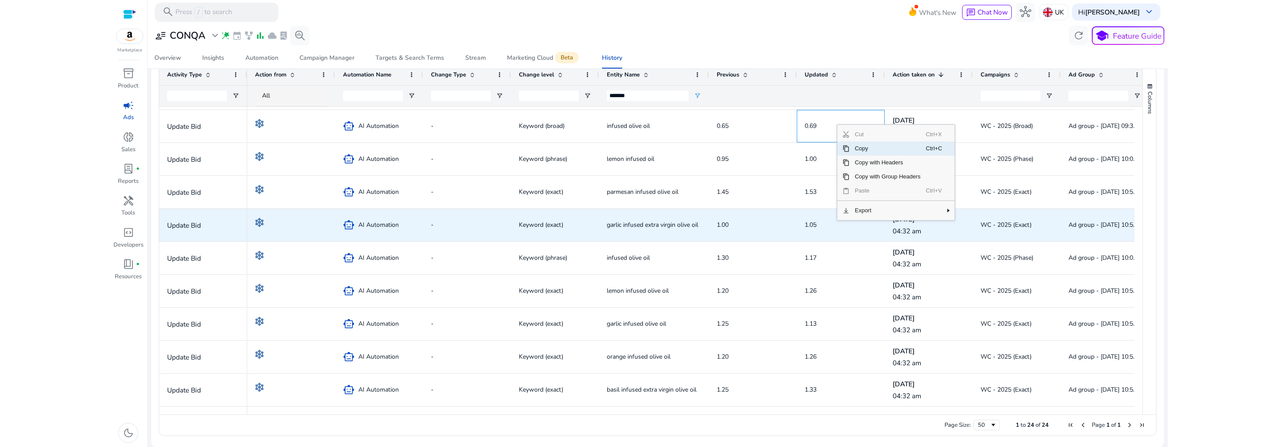
scroll to position [196, 0]
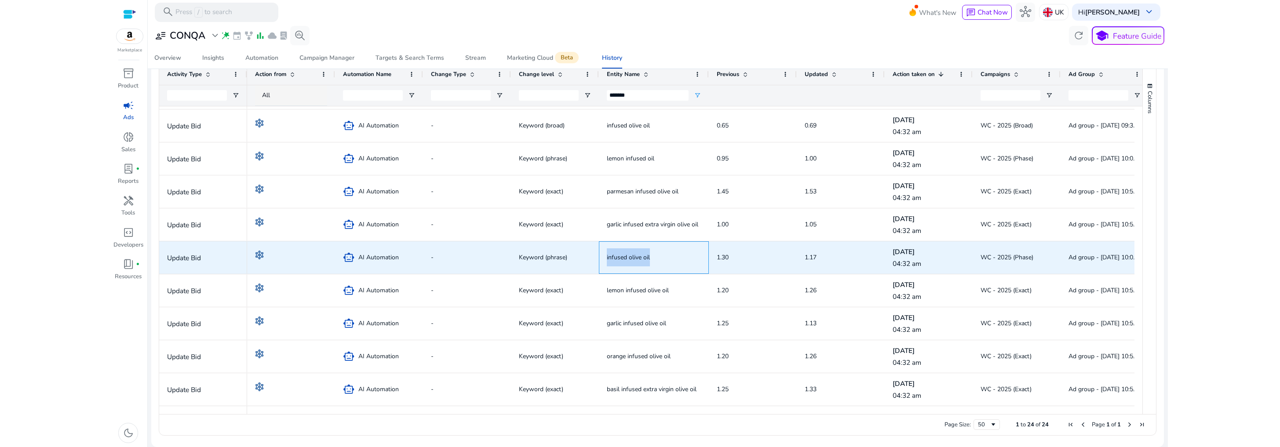
drag, startPoint x: 682, startPoint y: 259, endPoint x: 603, endPoint y: 259, distance: 78.7
click at [603, 259] on div "infused olive oil" at bounding box center [654, 257] width 110 height 33
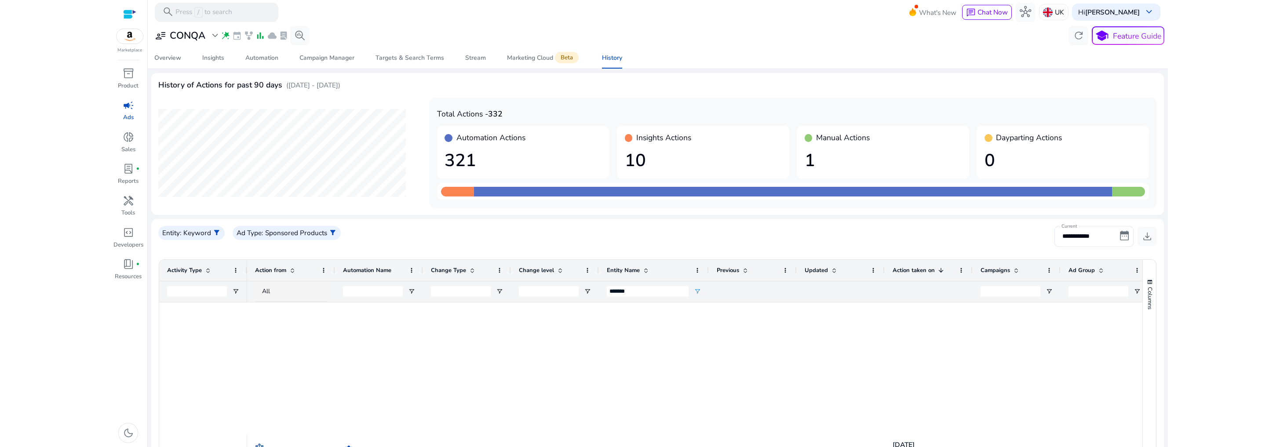
scroll to position [492, 0]
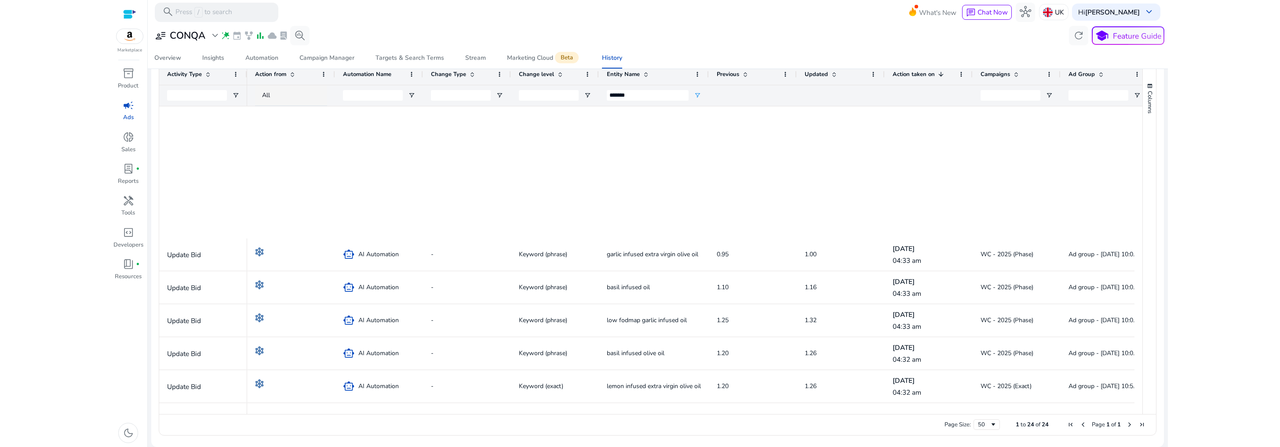
scroll to position [492, 0]
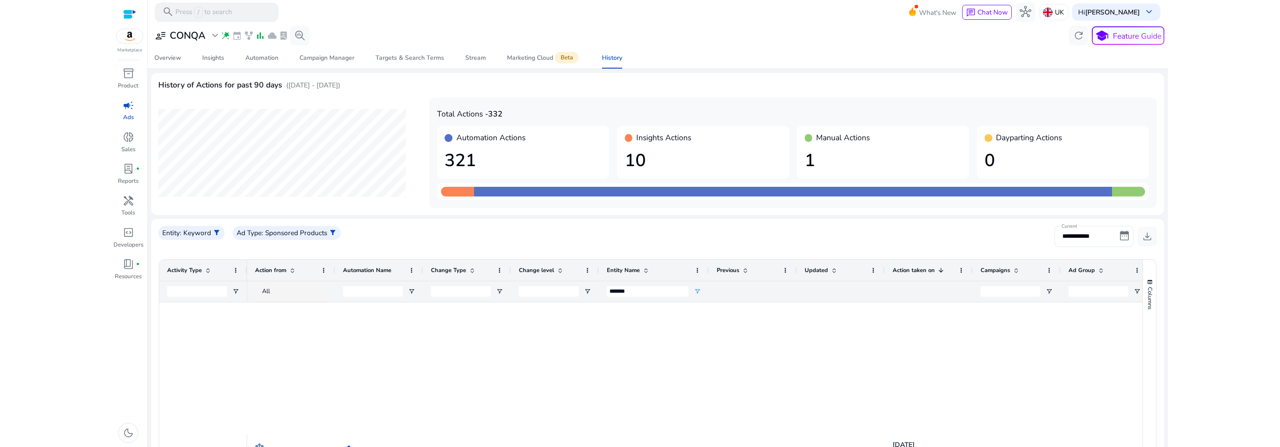
scroll to position [492, 0]
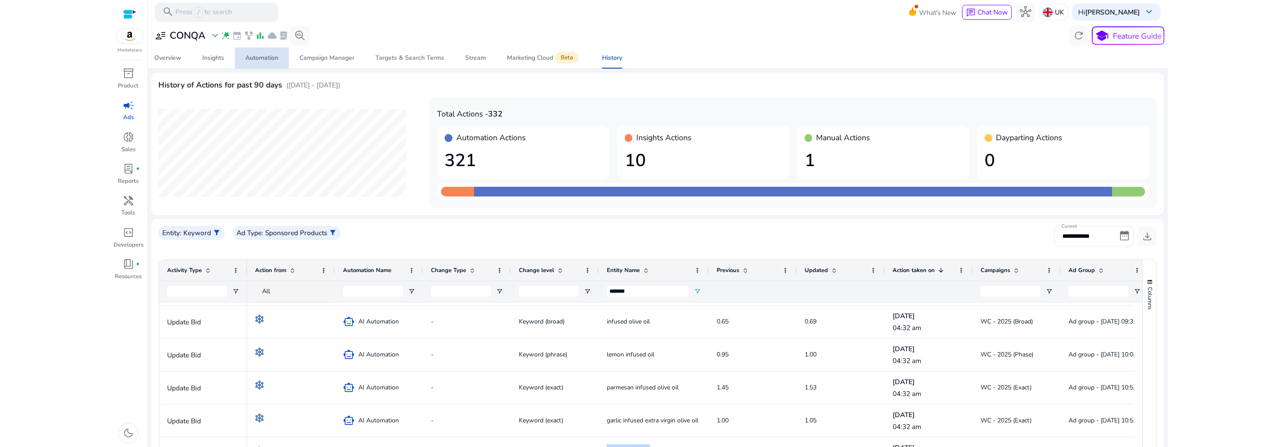
click at [266, 58] on div "Automation" at bounding box center [261, 58] width 33 height 6
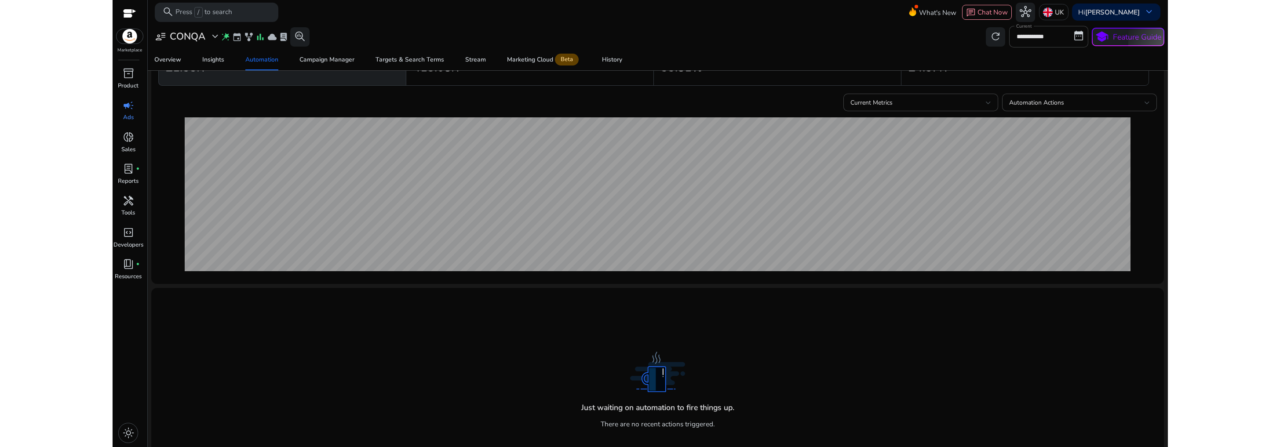
scroll to position [110, 0]
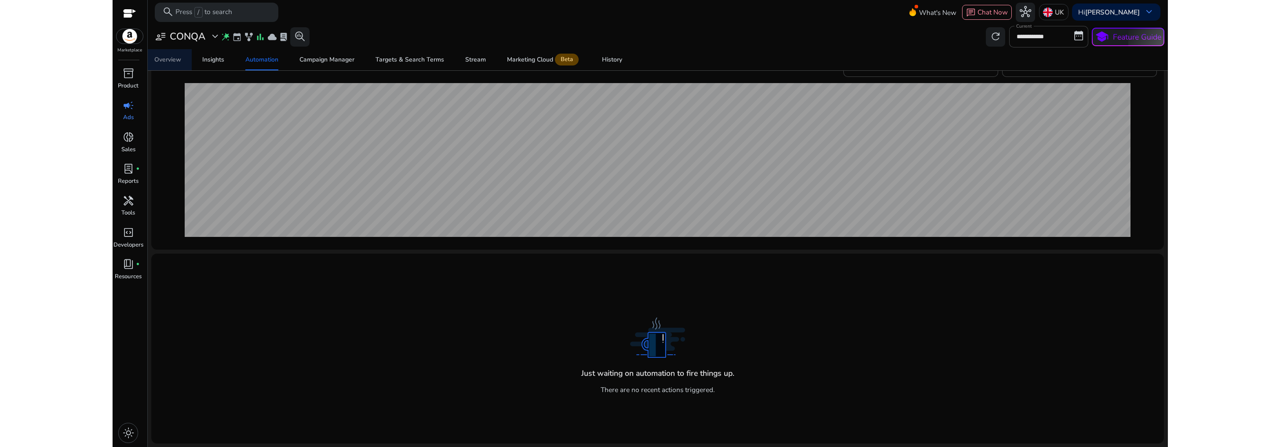
click at [169, 61] on div "Overview" at bounding box center [167, 60] width 27 height 6
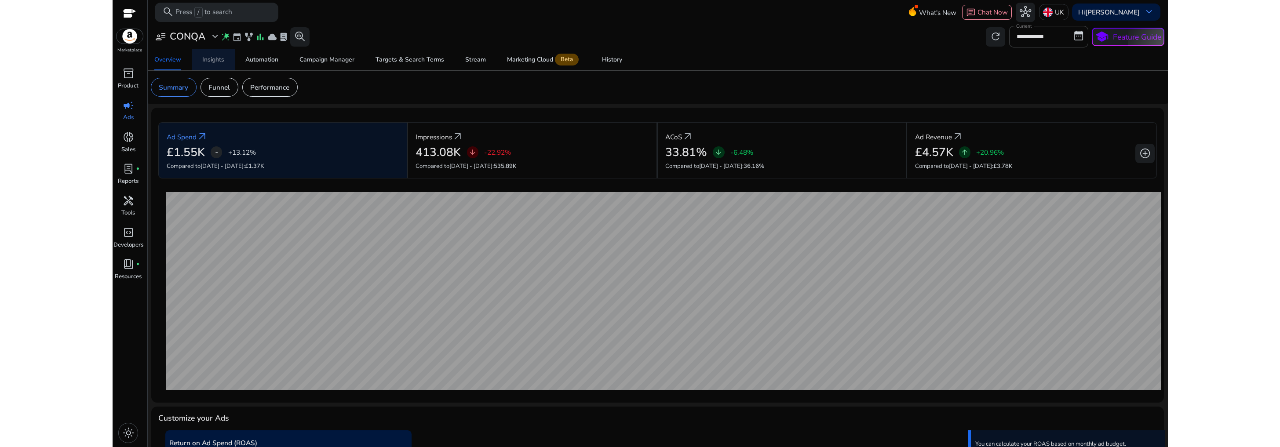
click at [213, 60] on div "Insights" at bounding box center [213, 60] width 22 height 6
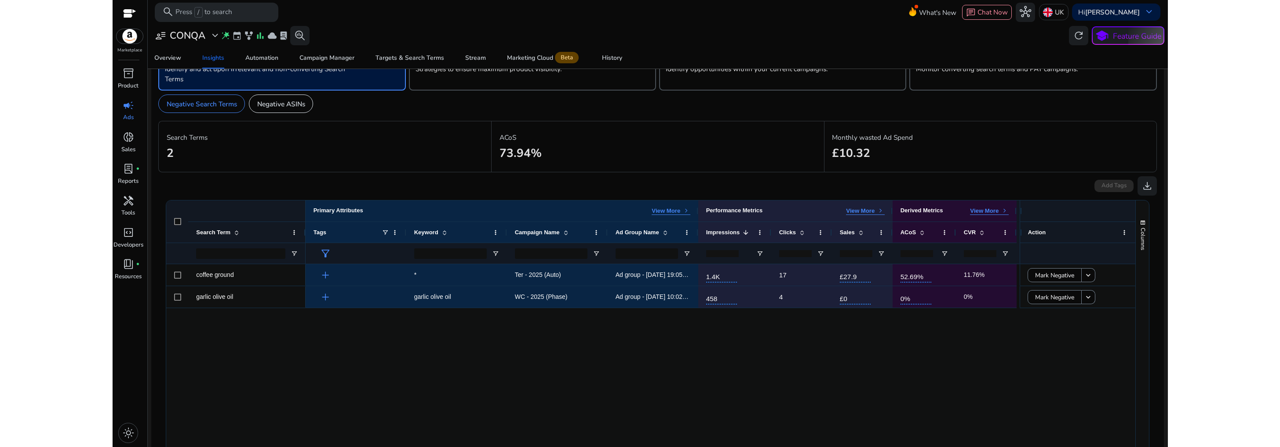
scroll to position [26, 0]
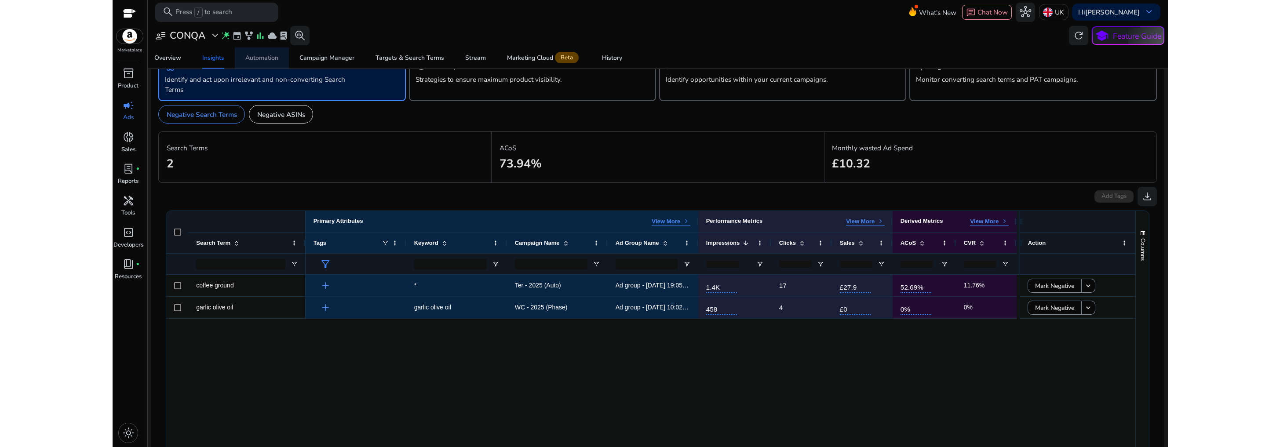
click at [268, 60] on div "Automation" at bounding box center [261, 58] width 33 height 6
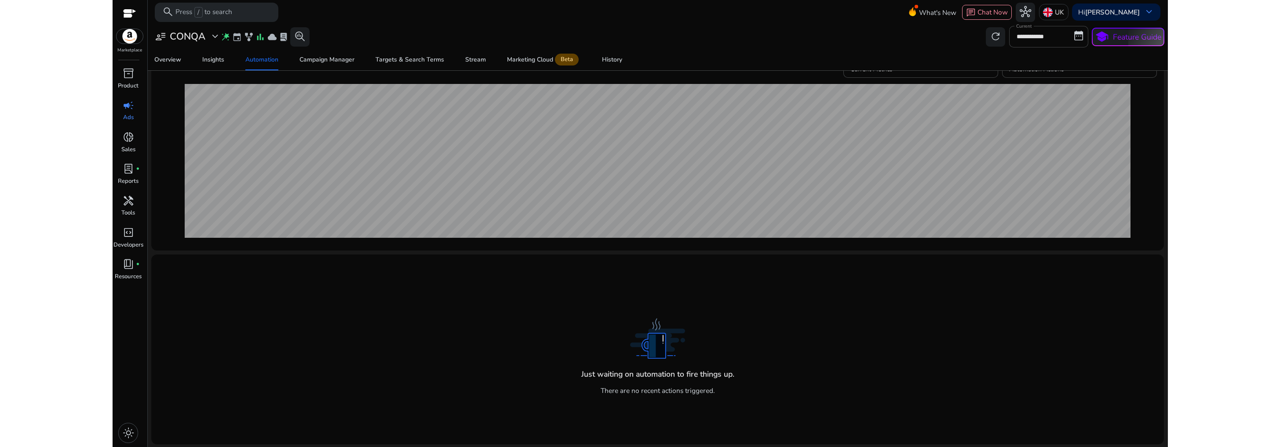
scroll to position [110, 0]
click at [328, 66] on span "Campaign Manager" at bounding box center [326, 59] width 55 height 21
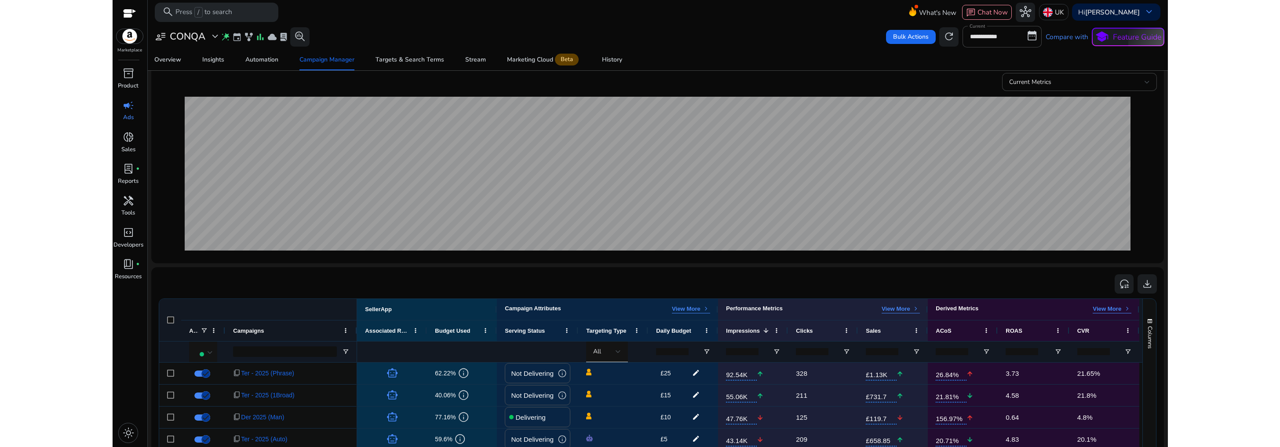
scroll to position [8, 0]
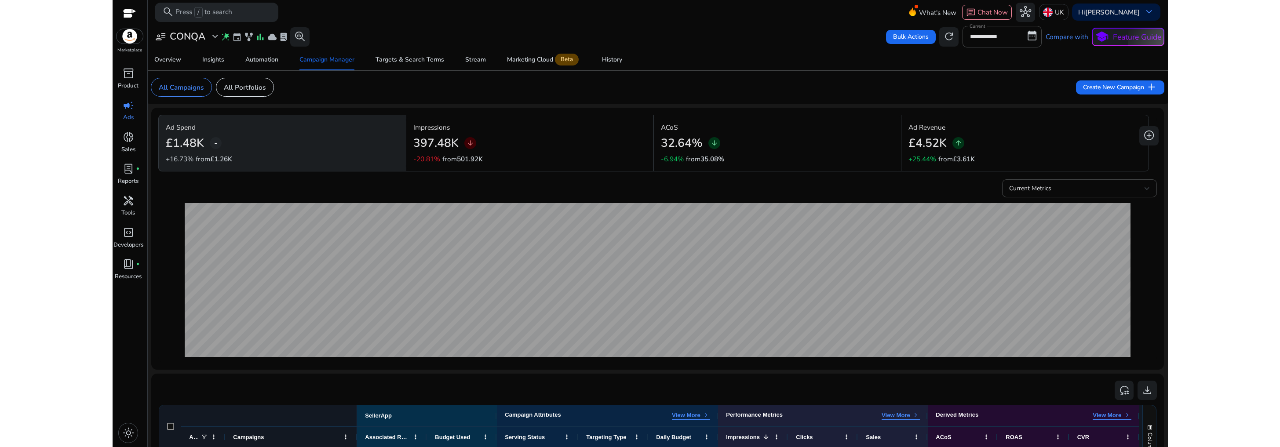
scroll to position [8, 0]
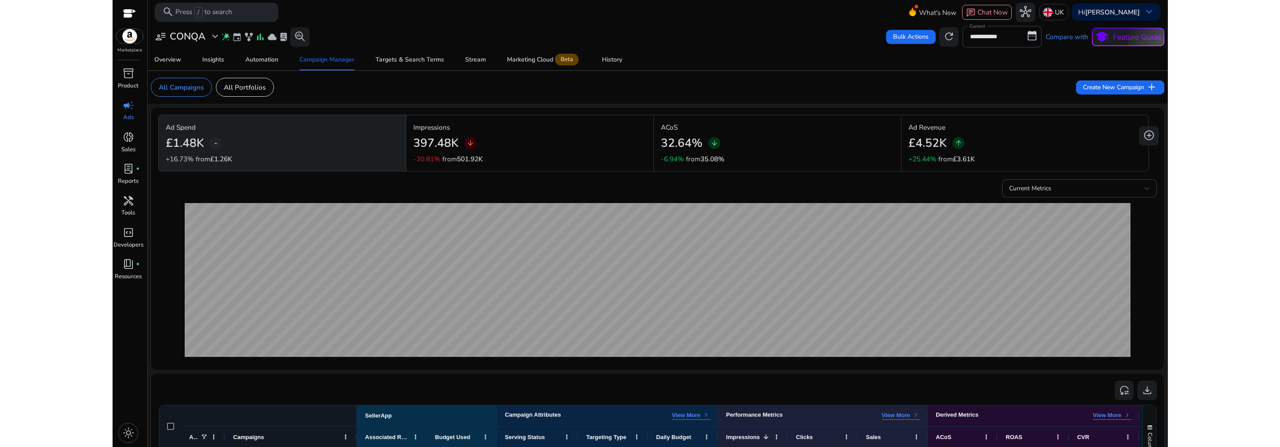
scroll to position [8, 0]
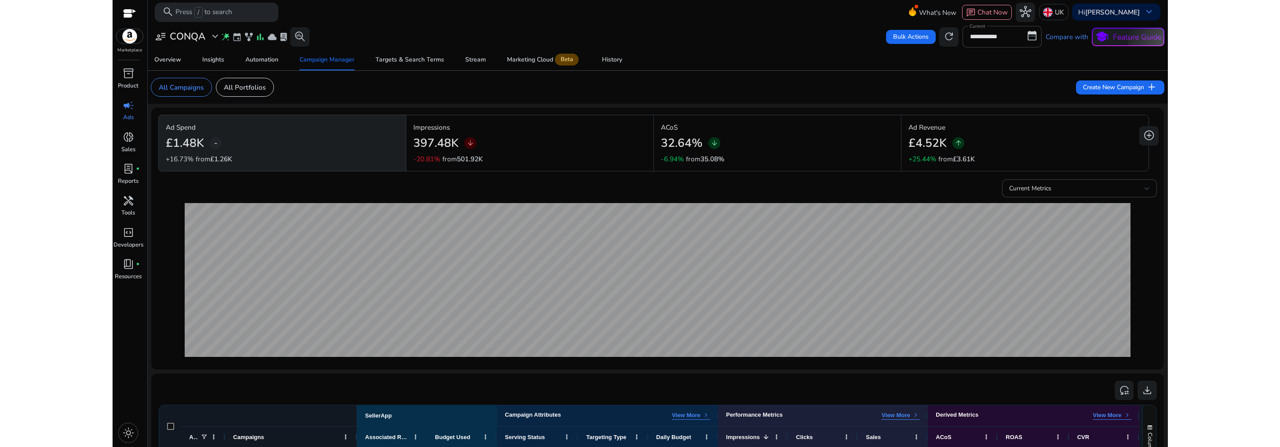
scroll to position [8, 0]
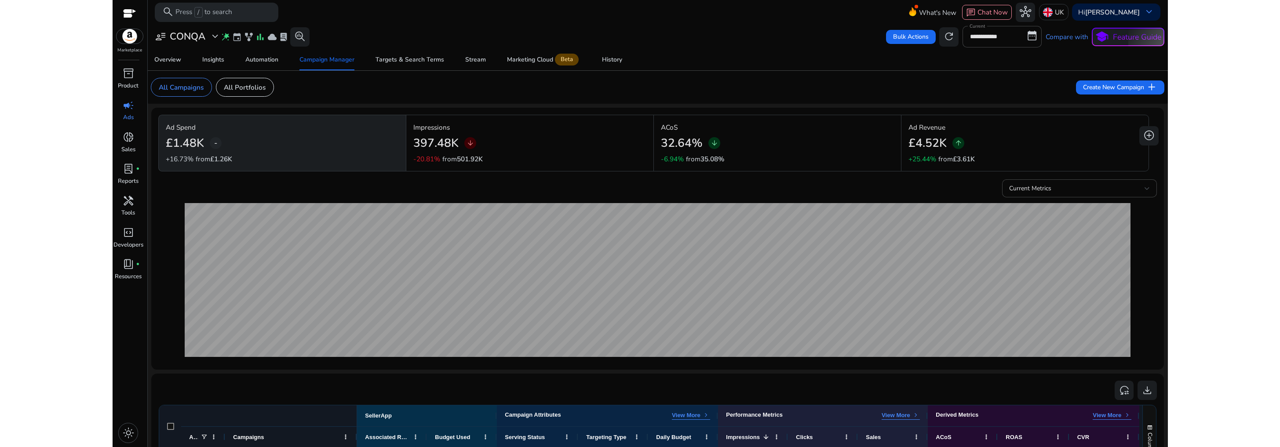
scroll to position [8, 0]
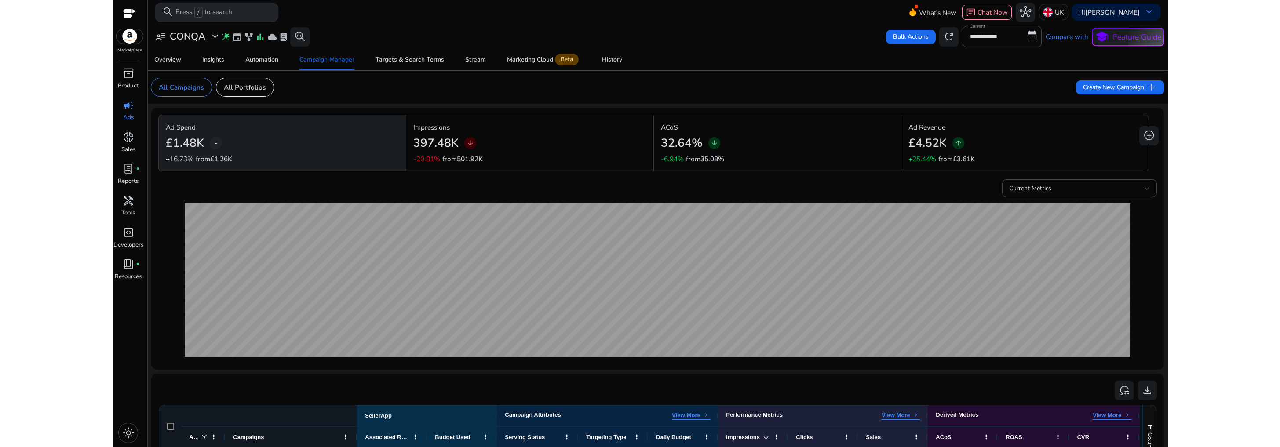
scroll to position [8, 0]
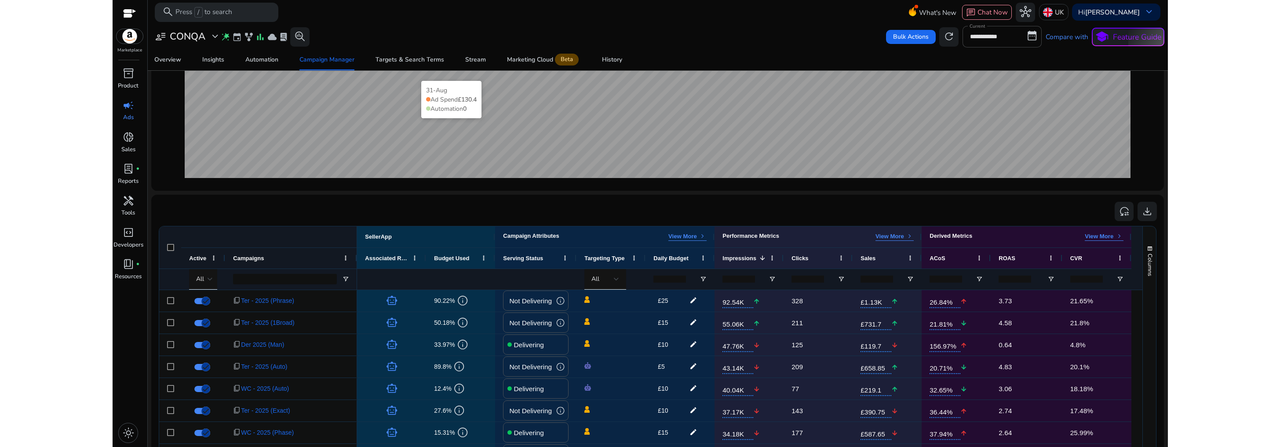
scroll to position [342, 0]
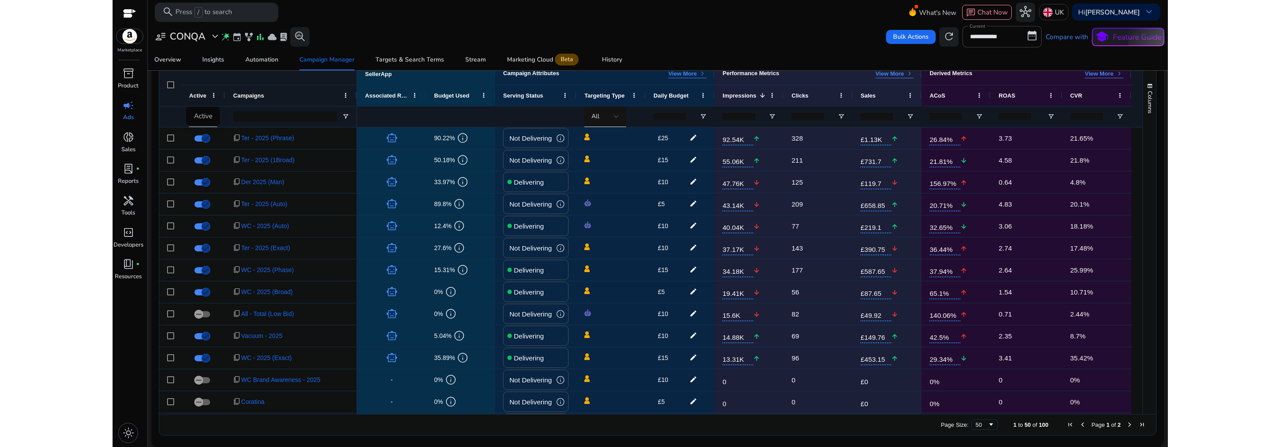
click at [201, 117] on div "Active" at bounding box center [203, 116] width 34 height 18
click at [212, 120] on div at bounding box center [210, 116] width 5 height 11
click at [221, 162] on span "Delivering" at bounding box center [216, 162] width 32 height 10
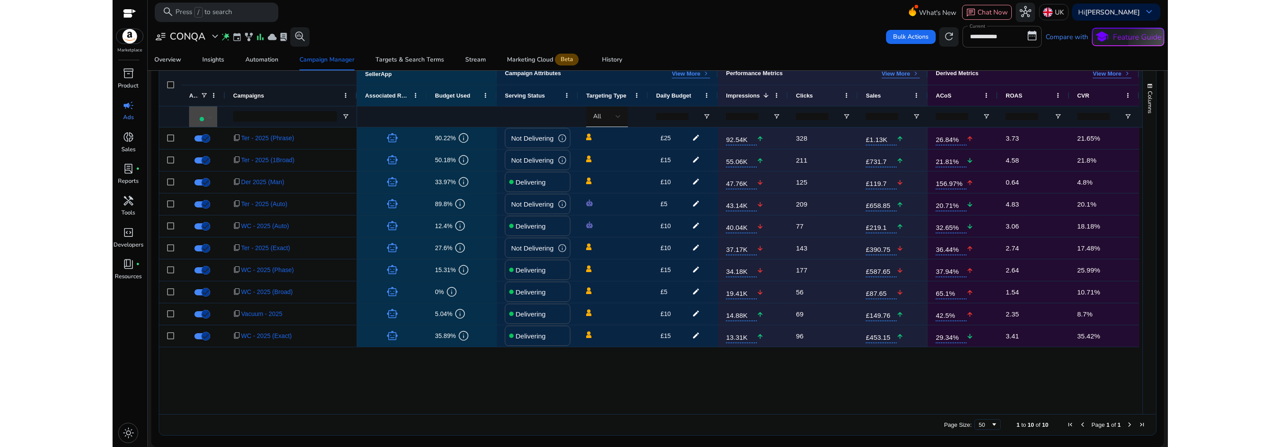
scroll to position [0, 0]
click at [613, 58] on div "History" at bounding box center [612, 60] width 20 height 6
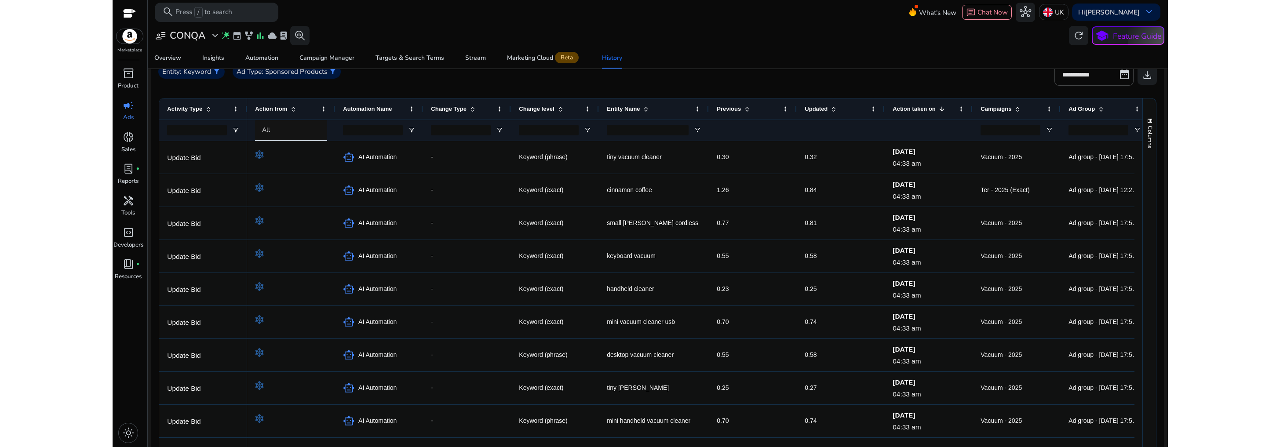
scroll to position [196, 0]
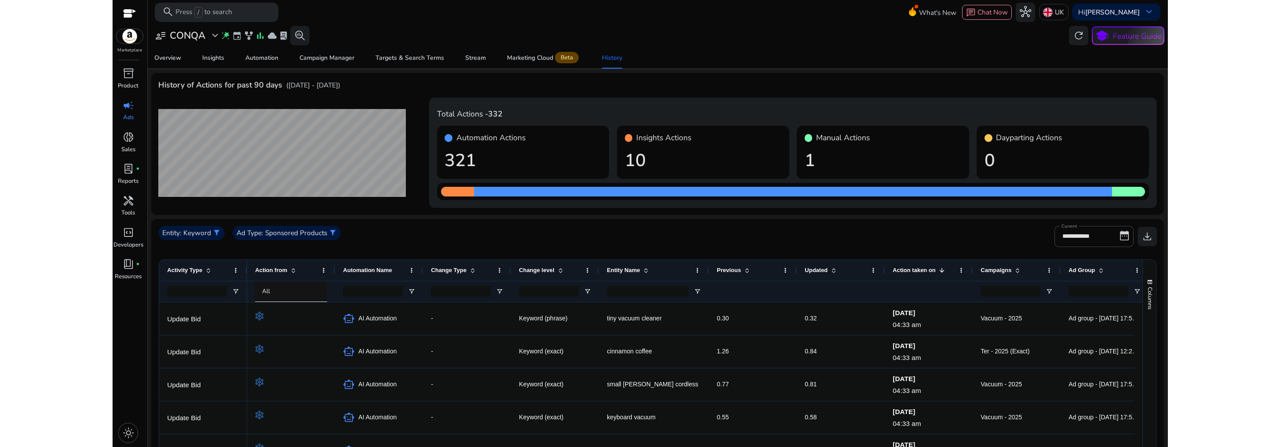
scroll to position [196, 0]
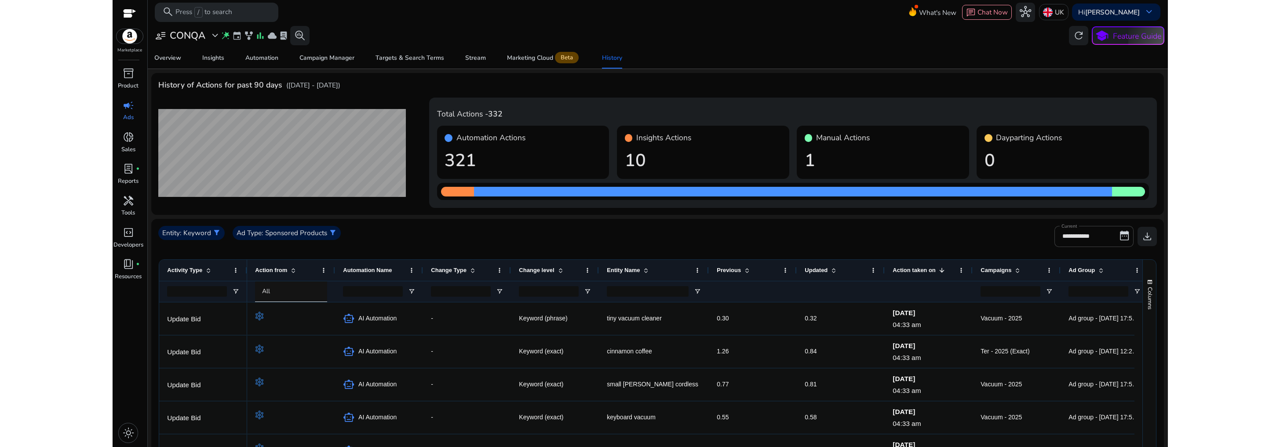
scroll to position [196, 0]
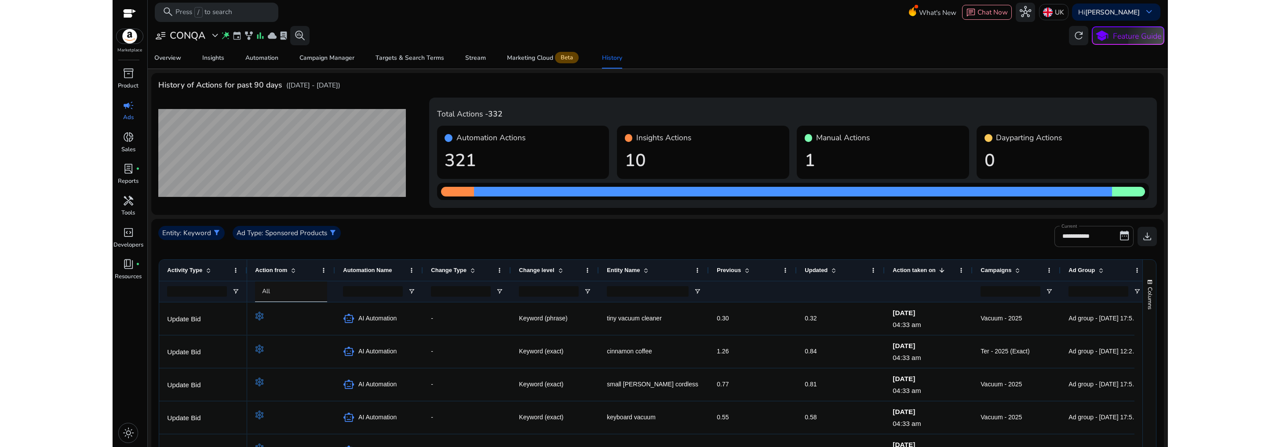
scroll to position [196, 0]
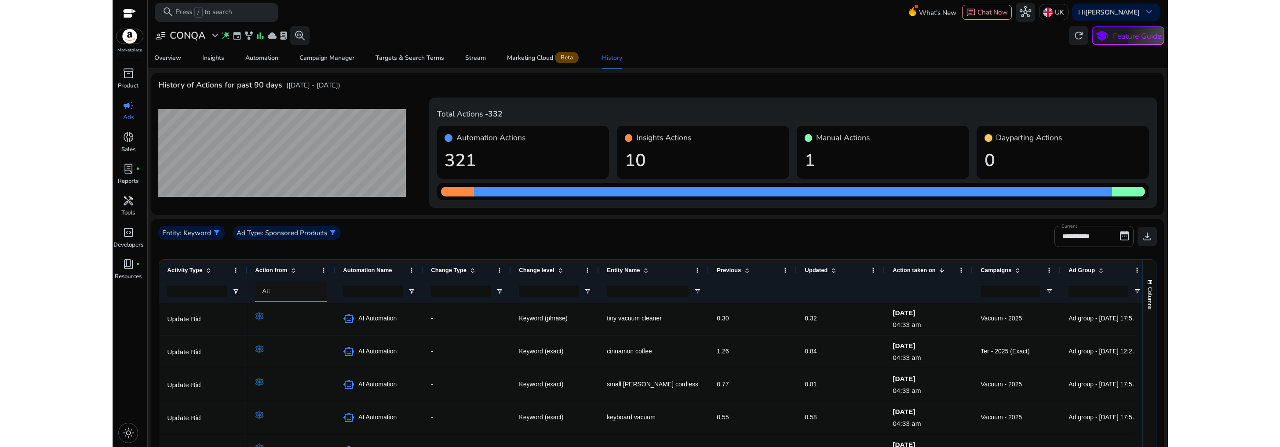
scroll to position [196, 0]
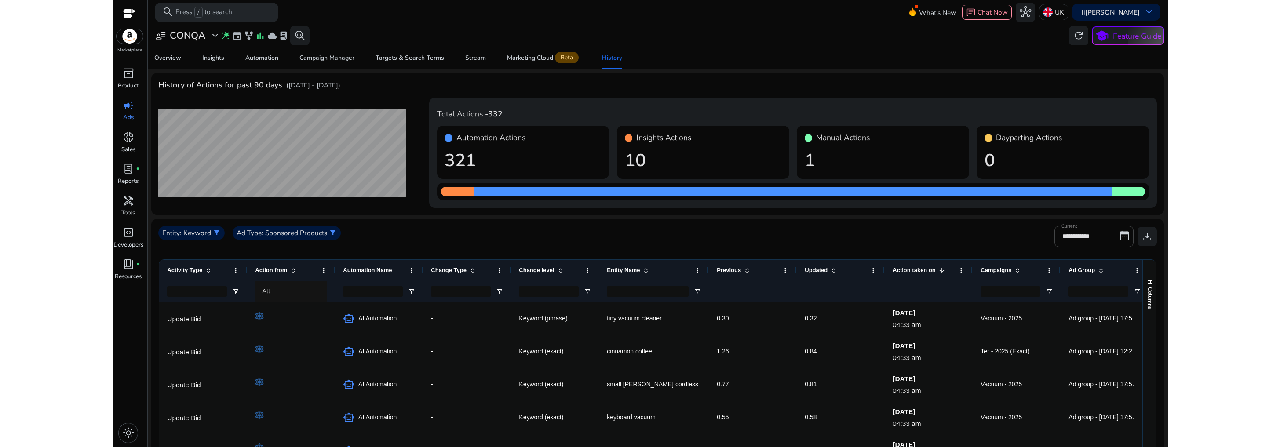
scroll to position [196, 0]
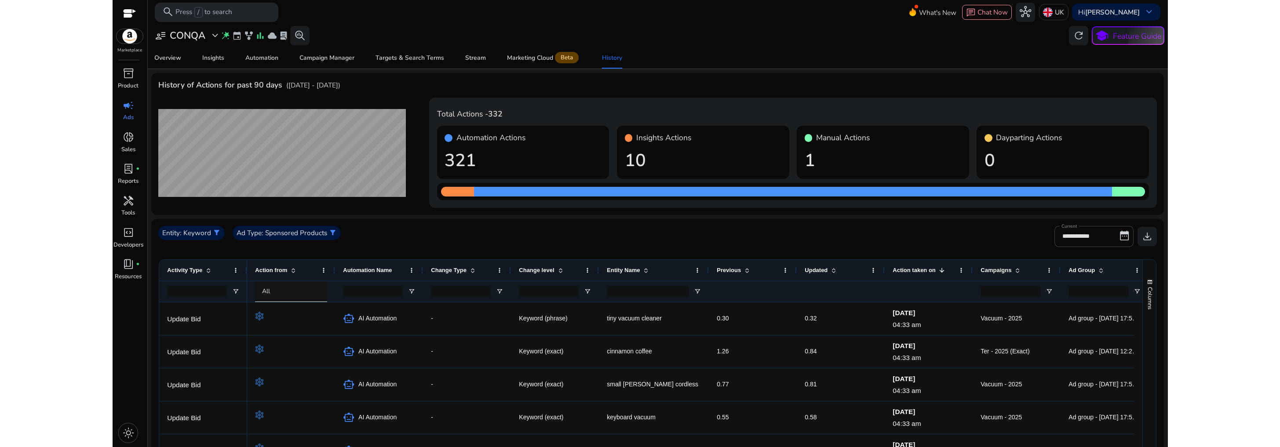
scroll to position [196, 0]
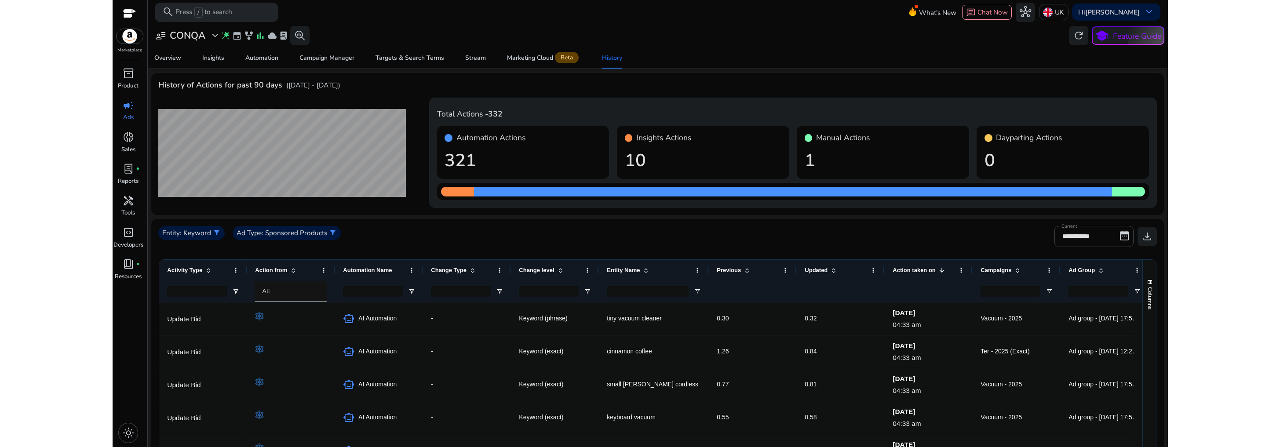
scroll to position [196, 0]
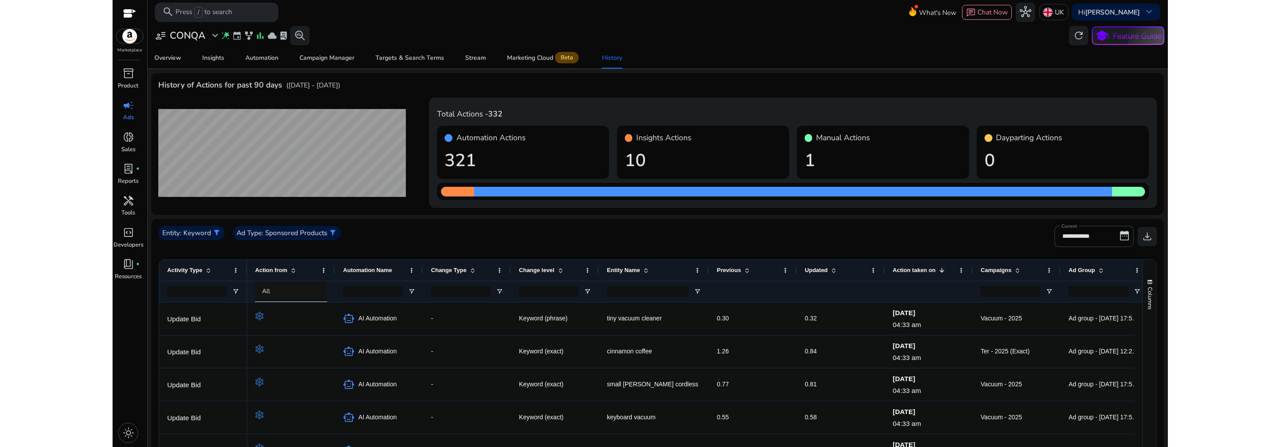
scroll to position [196, 0]
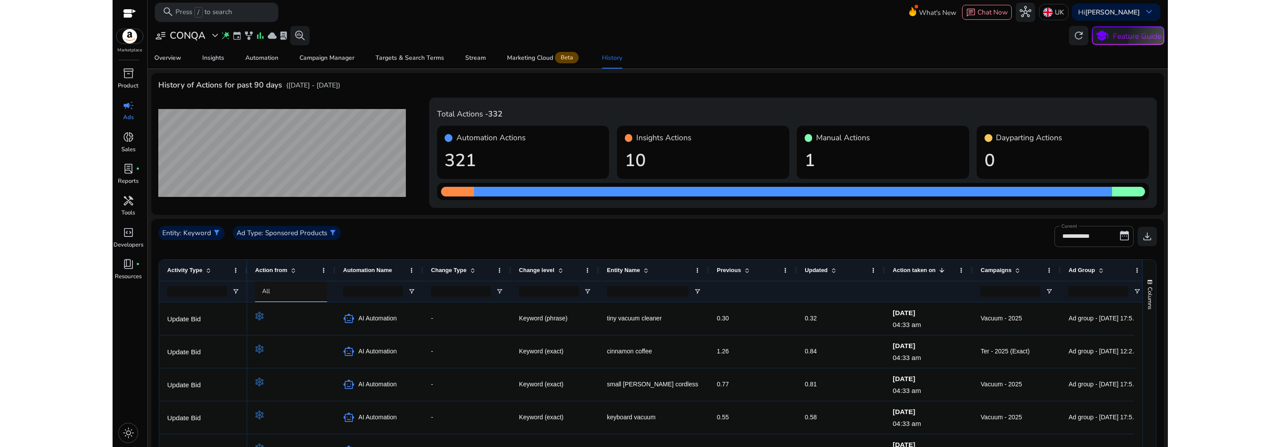
scroll to position [196, 0]
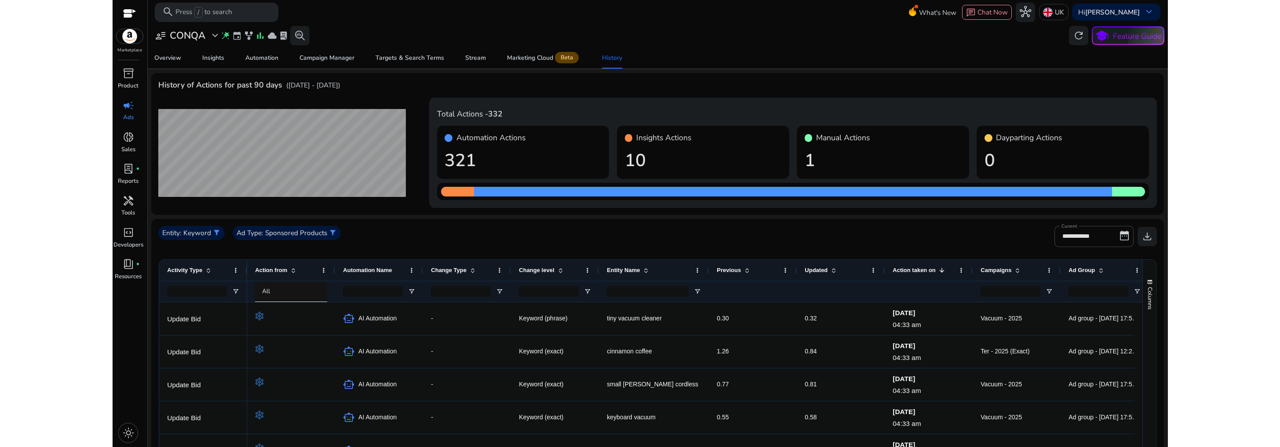
scroll to position [196, 0]
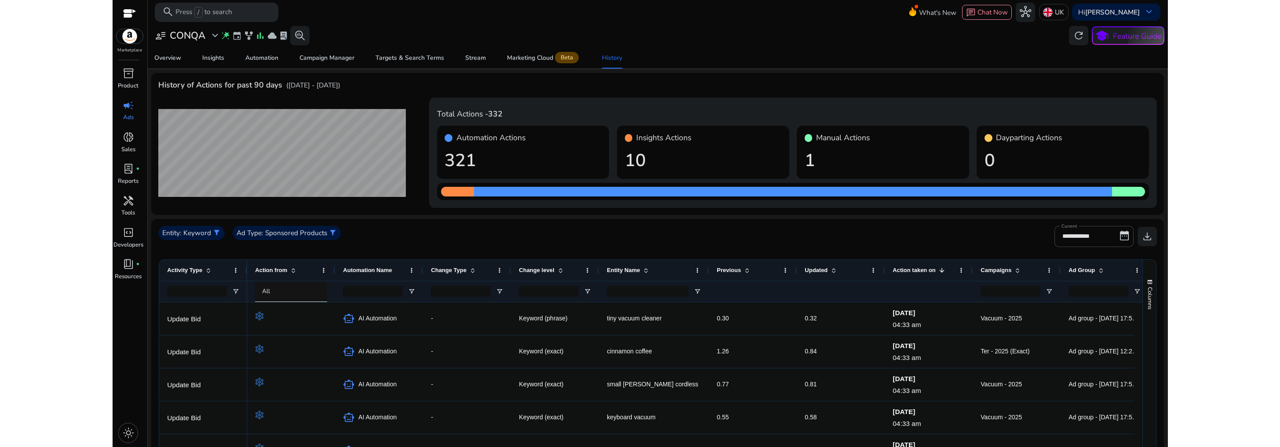
scroll to position [196, 0]
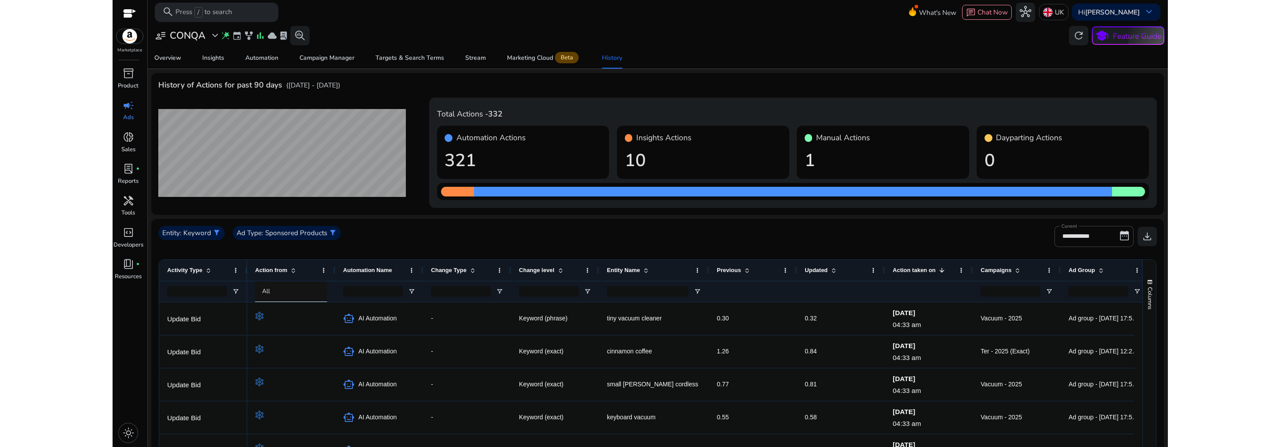
scroll to position [196, 0]
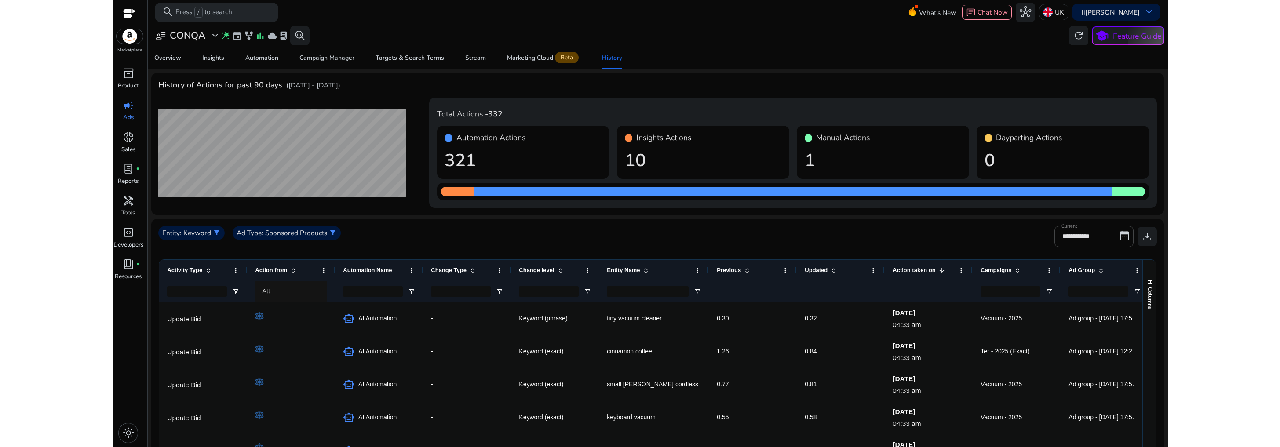
scroll to position [196, 0]
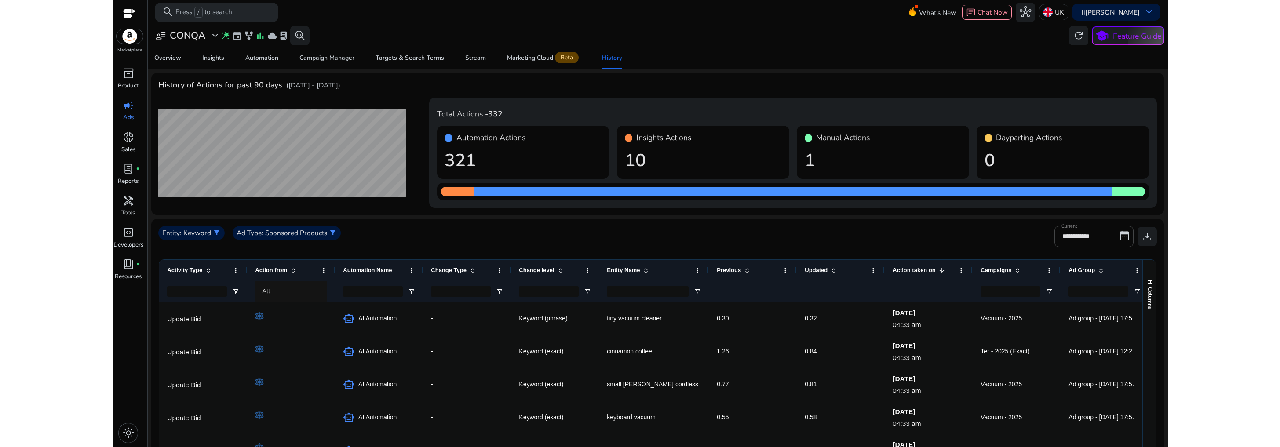
scroll to position [196, 0]
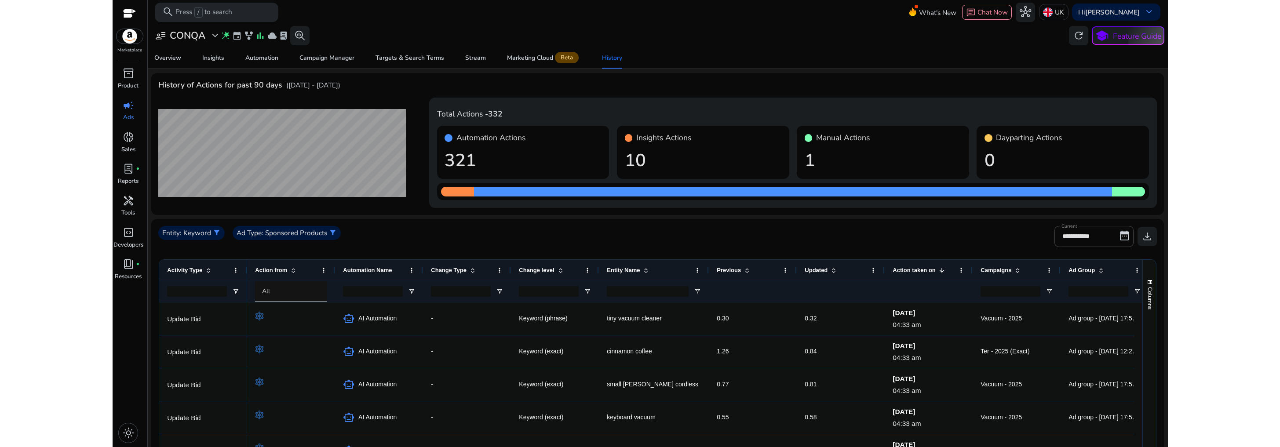
scroll to position [196, 0]
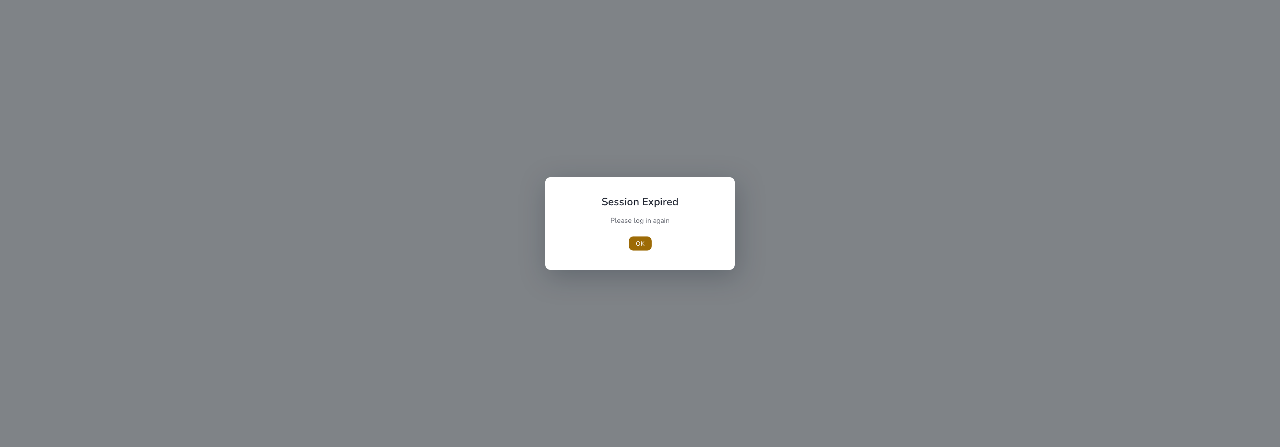
click at [647, 248] on span "button" at bounding box center [640, 243] width 23 height 21
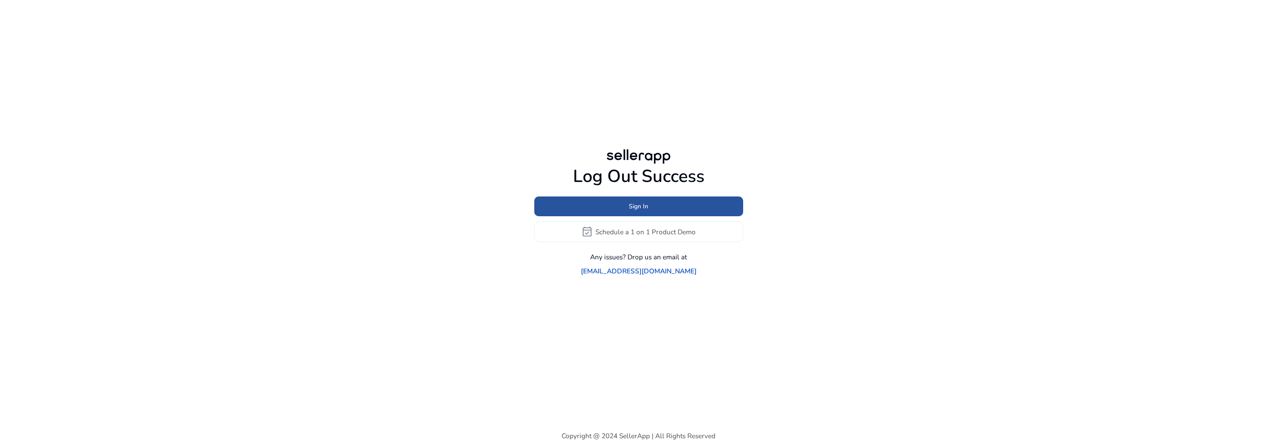
click at [638, 211] on span "Sign In" at bounding box center [638, 206] width 19 height 9
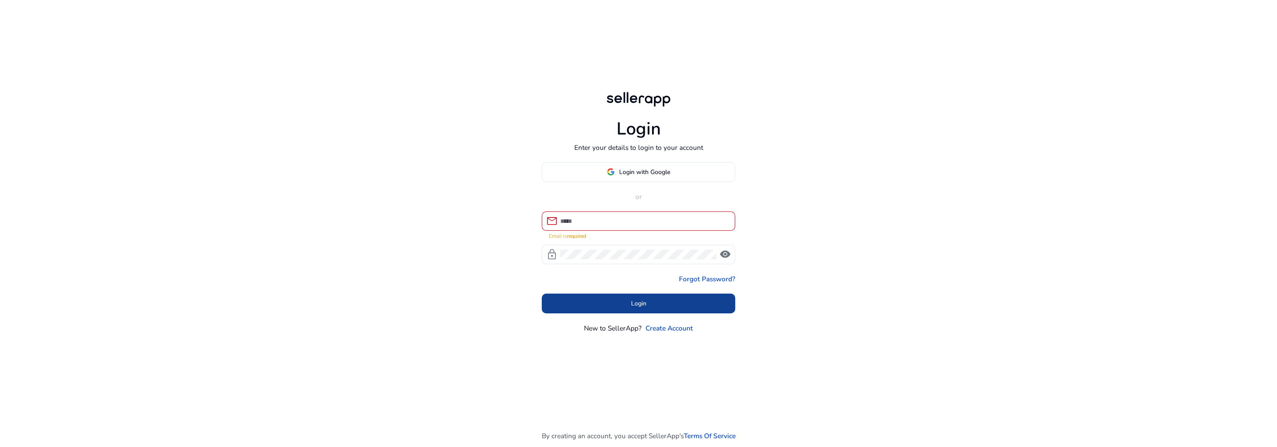
type input "**********"
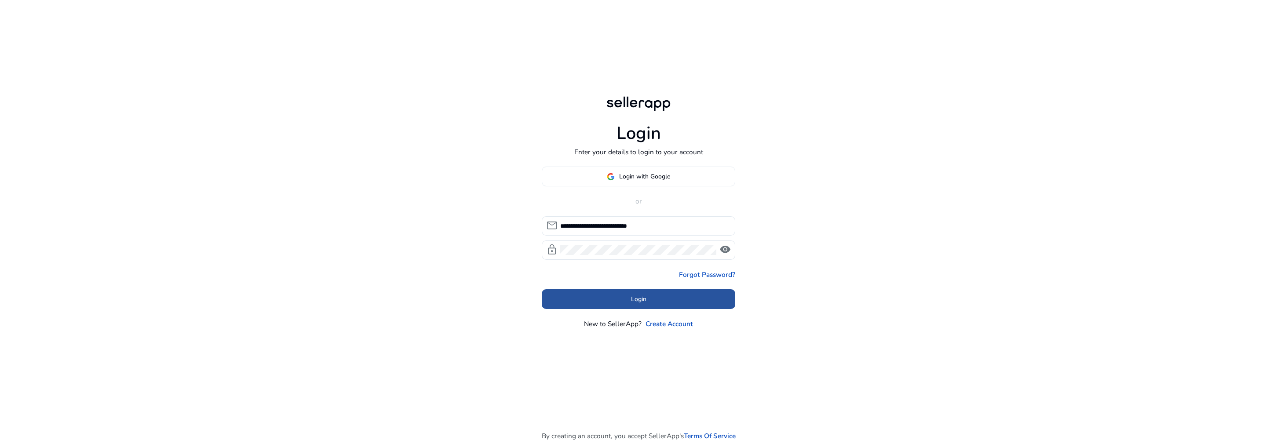
click at [641, 300] on span "Login" at bounding box center [638, 299] width 15 height 9
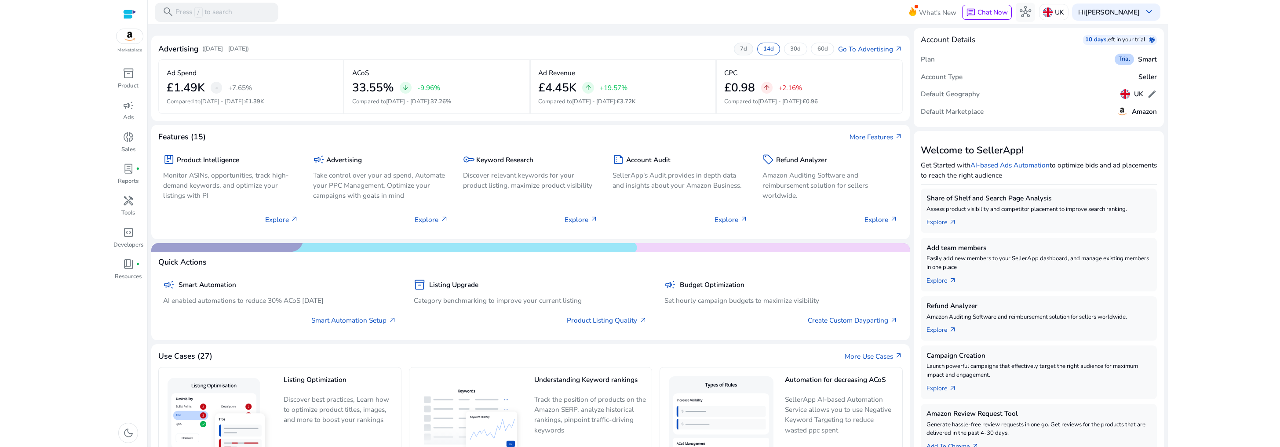
click at [747, 51] on div "7d" at bounding box center [743, 49] width 19 height 12
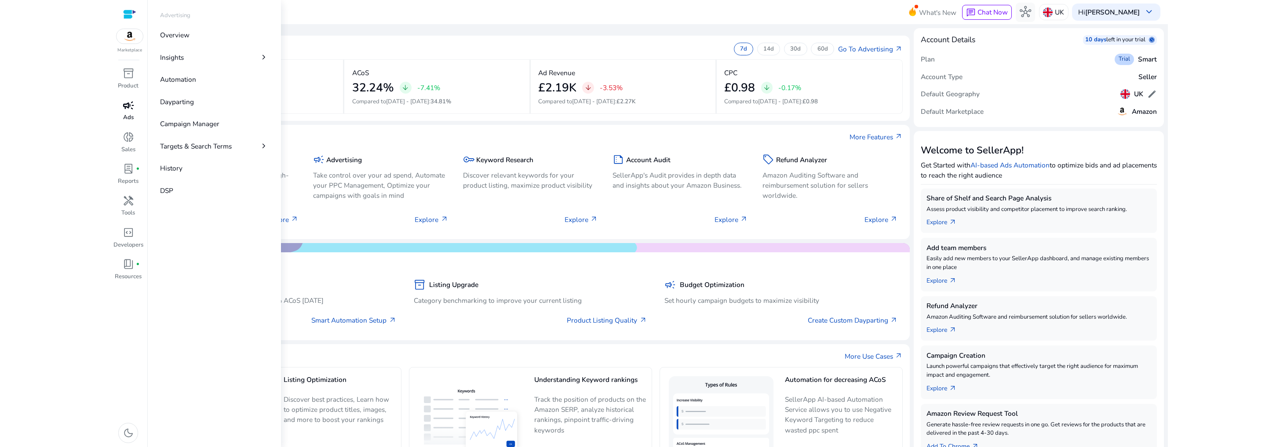
click at [127, 102] on span "campaign" at bounding box center [128, 105] width 11 height 11
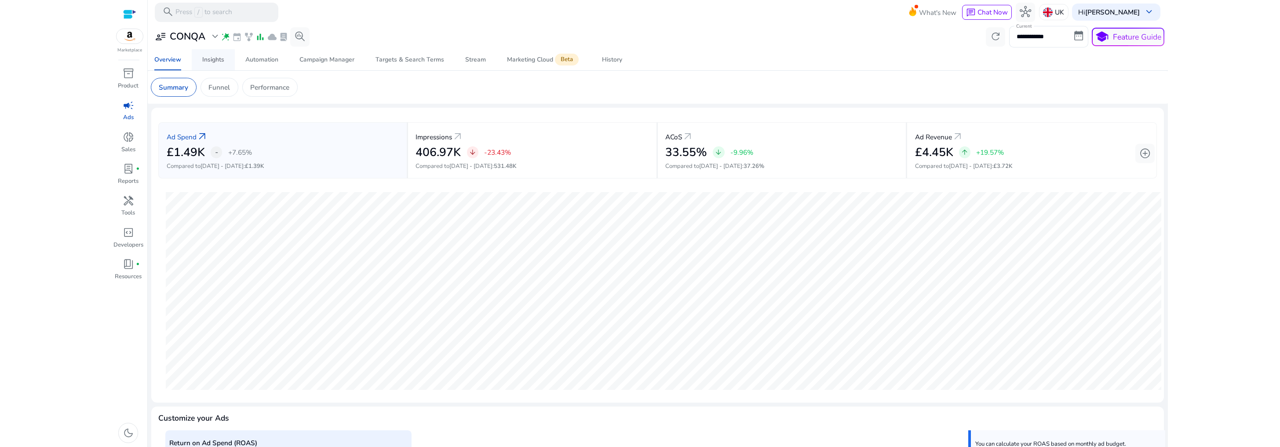
click at [210, 63] on div "Insights" at bounding box center [213, 60] width 22 height 6
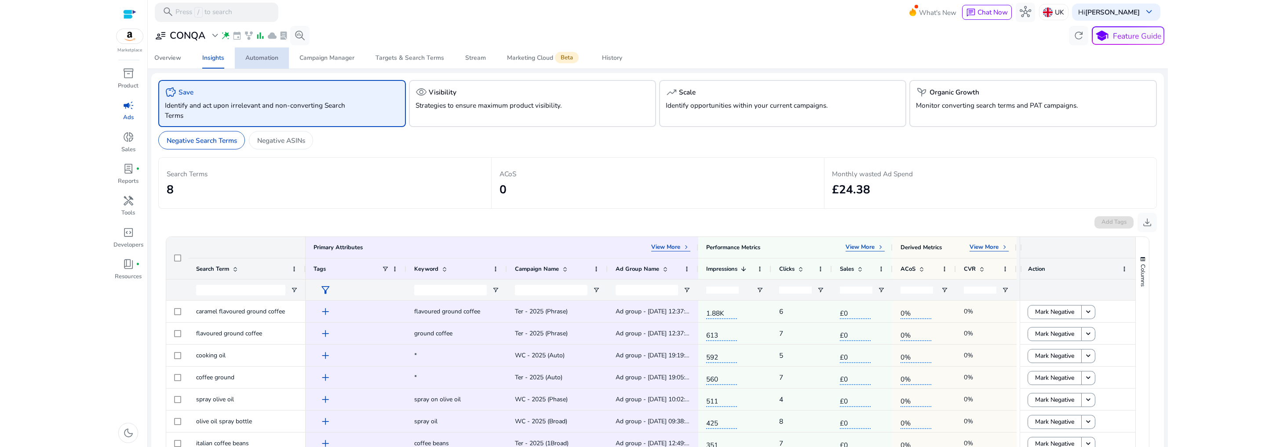
click at [258, 57] on div "Automation" at bounding box center [261, 58] width 33 height 6
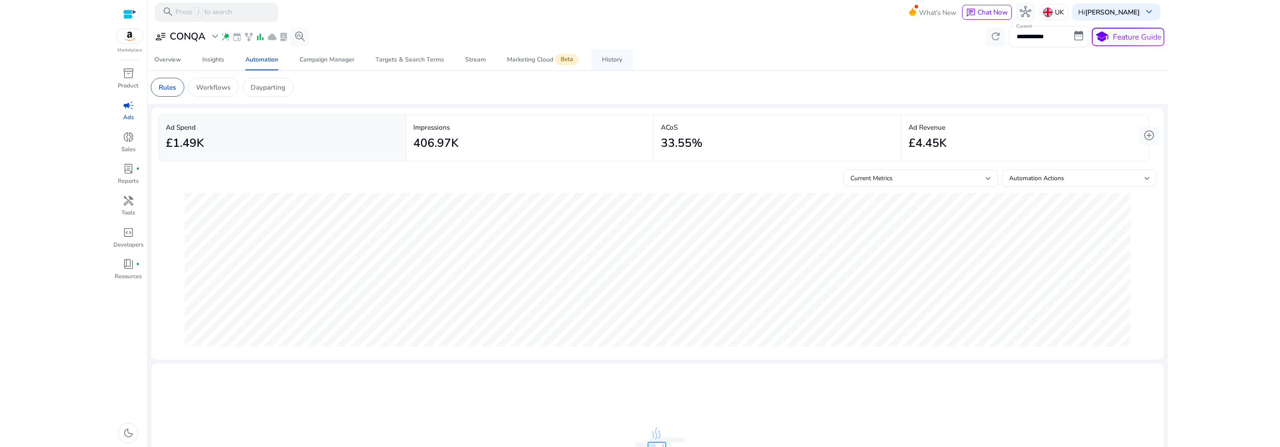
click at [605, 61] on div "History" at bounding box center [612, 60] width 20 height 6
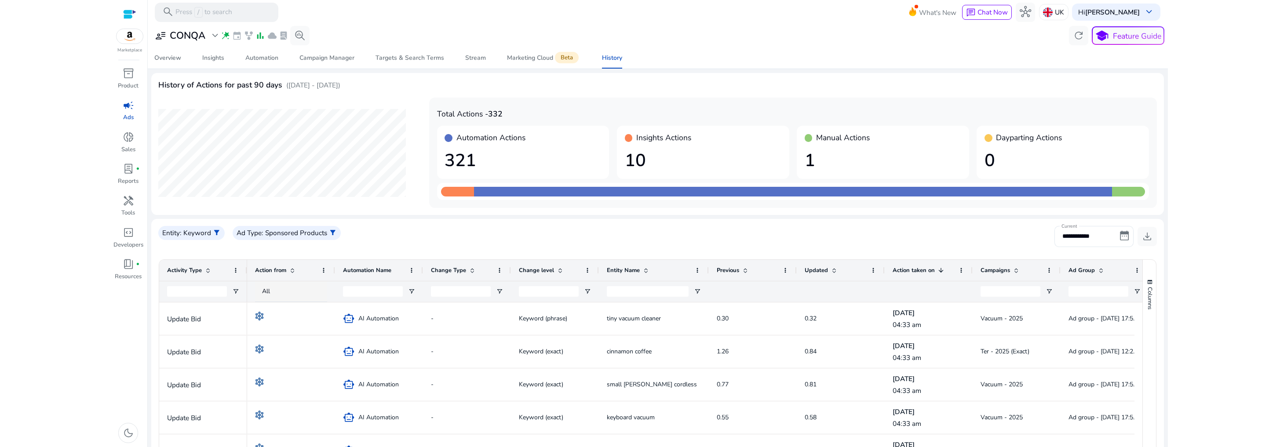
click at [849, 272] on div "Updated" at bounding box center [836, 270] width 62 height 17
click at [849, 272] on div "Updated 1" at bounding box center [836, 270] width 62 height 17
click at [940, 267] on span at bounding box center [940, 270] width 7 height 7
click at [940, 270] on span at bounding box center [940, 270] width 7 height 7
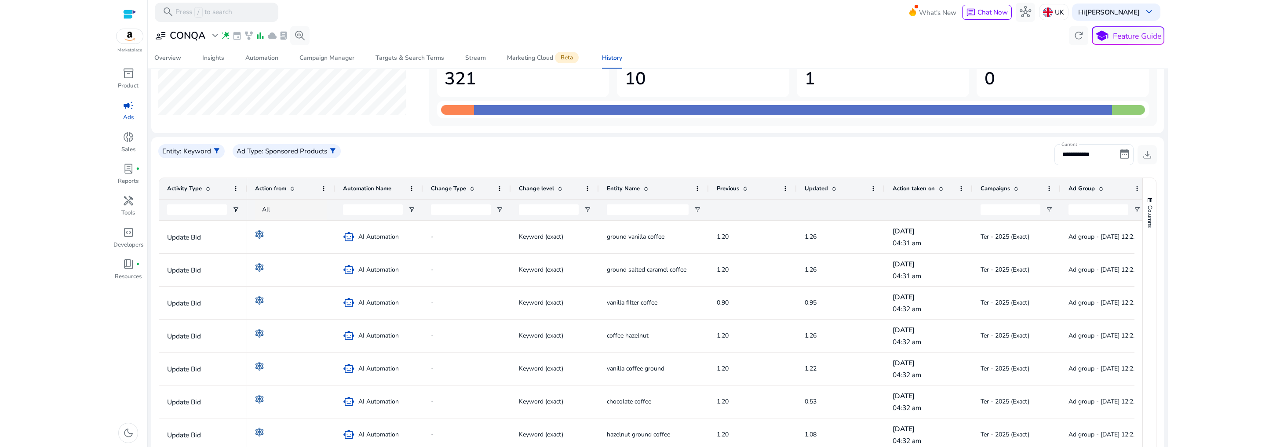
scroll to position [196, 0]
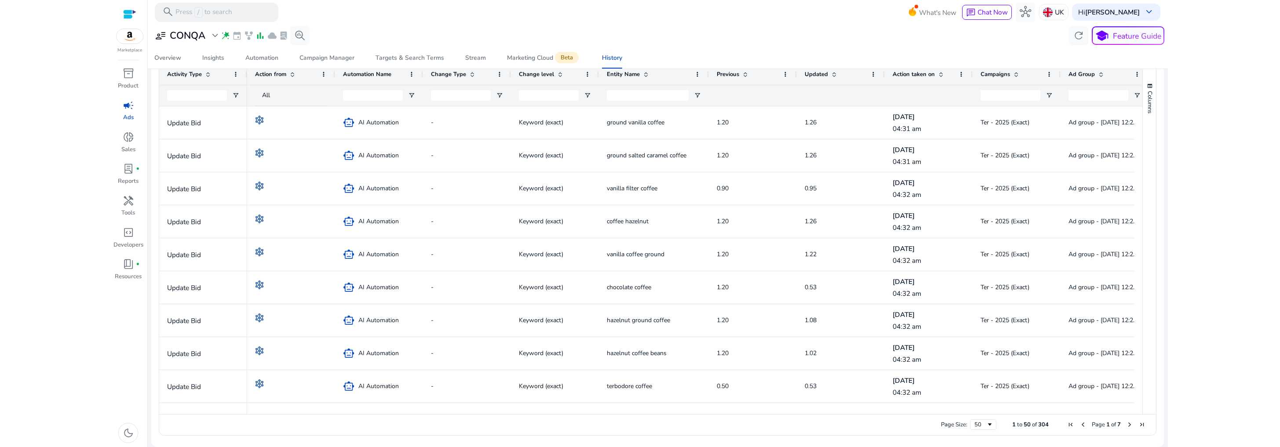
click at [1017, 76] on span at bounding box center [1016, 74] width 7 height 7
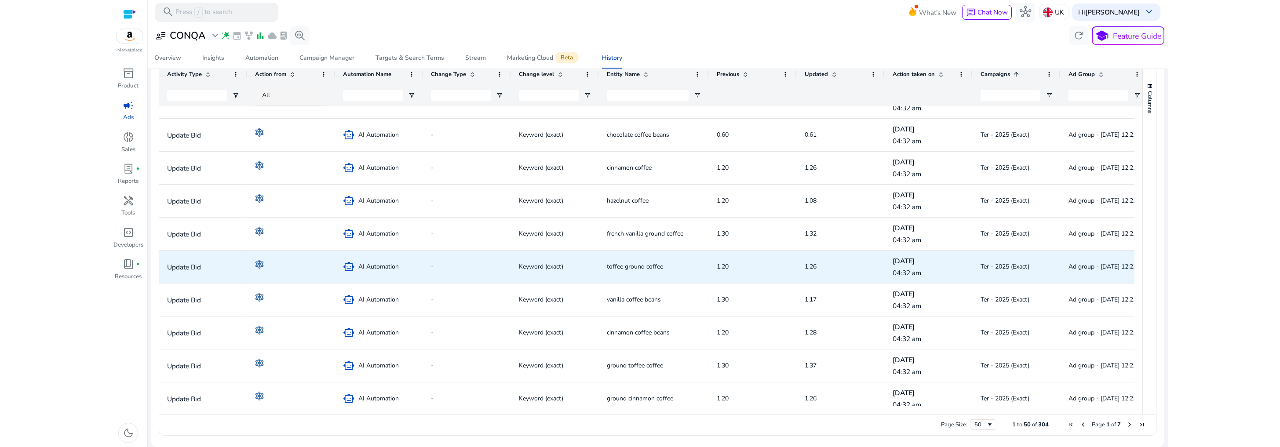
scroll to position [1349, 0]
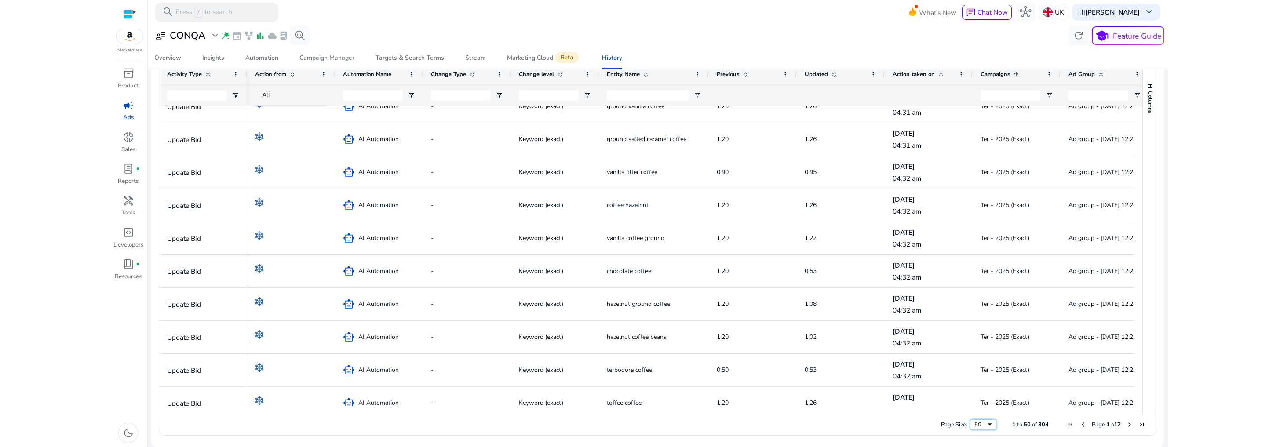
click at [983, 428] on div "50" at bounding box center [983, 424] width 26 height 11
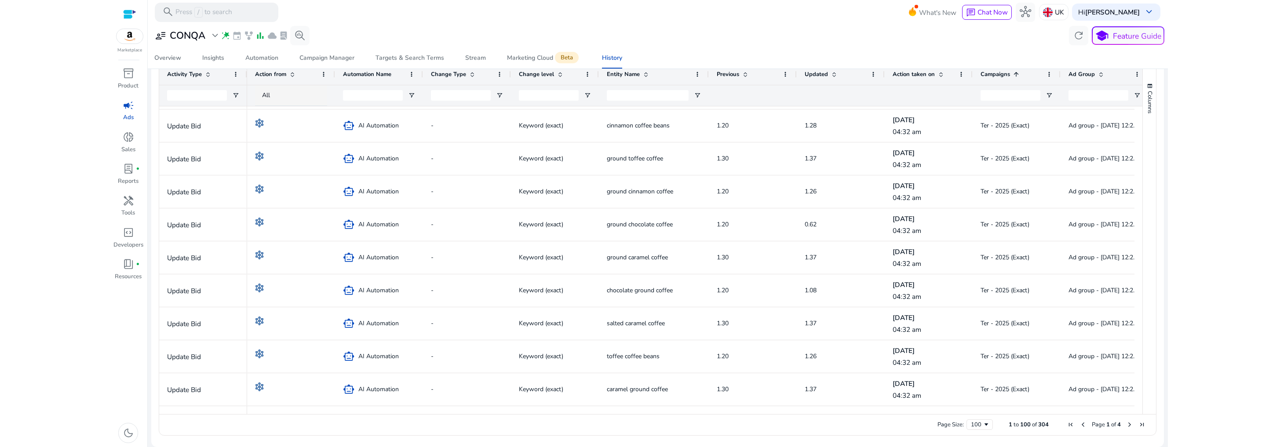
click at [1126, 428] on span "Next Page" at bounding box center [1129, 424] width 7 height 7
click at [1126, 426] on span "Next Page" at bounding box center [1129, 424] width 7 height 7
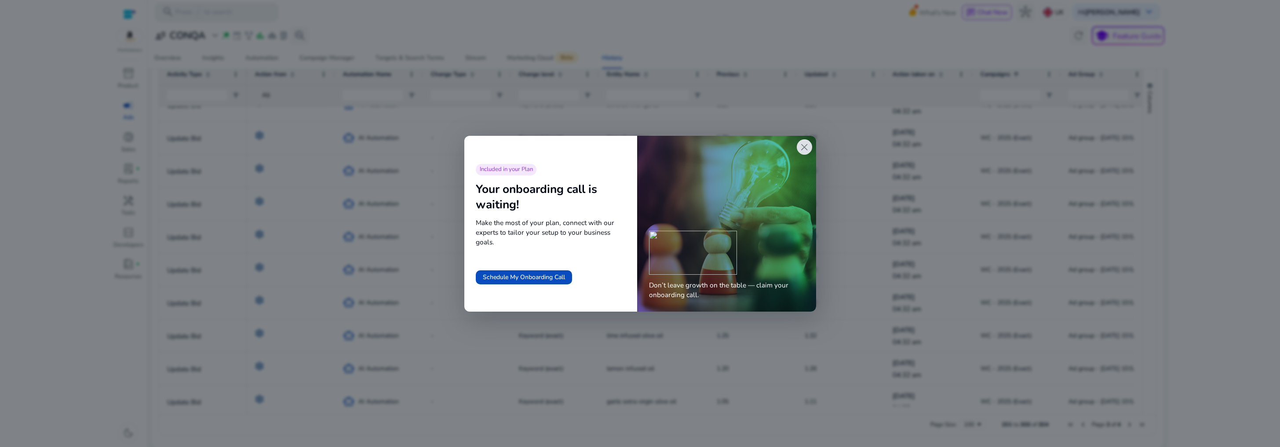
click at [804, 153] on span "close" at bounding box center [803, 147] width 11 height 11
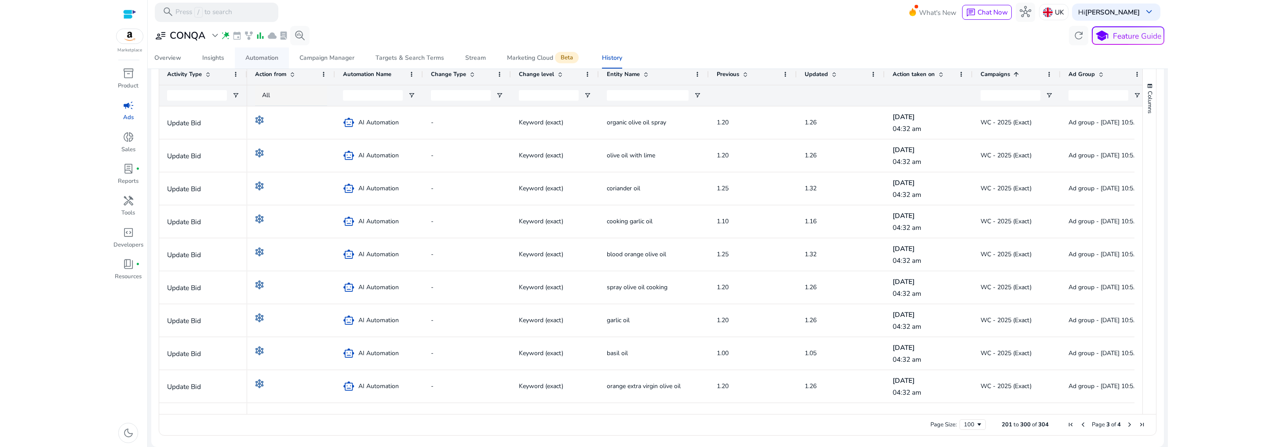
click at [259, 57] on div "Automation" at bounding box center [261, 58] width 33 height 6
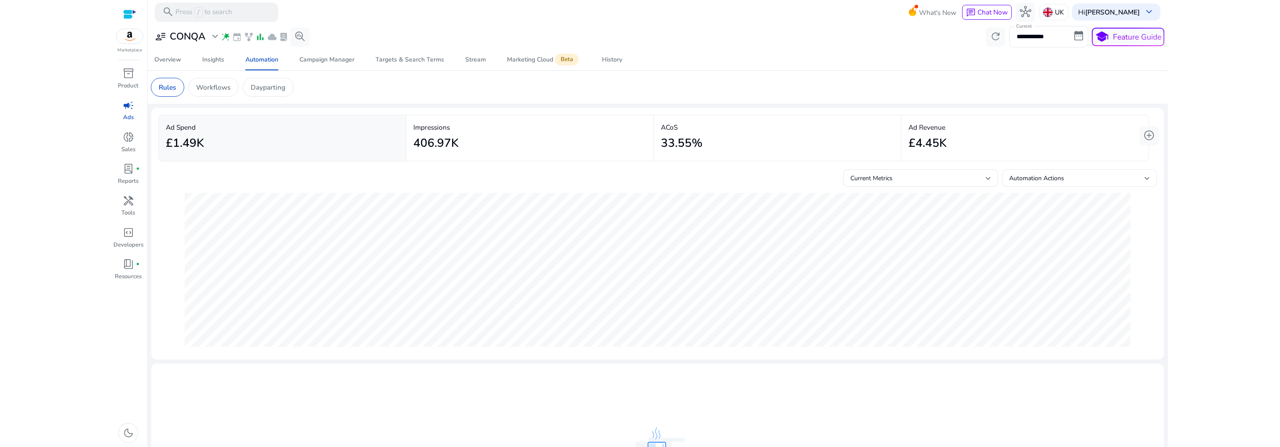
click at [1068, 186] on div "Automation Actions" at bounding box center [1079, 182] width 141 height 19
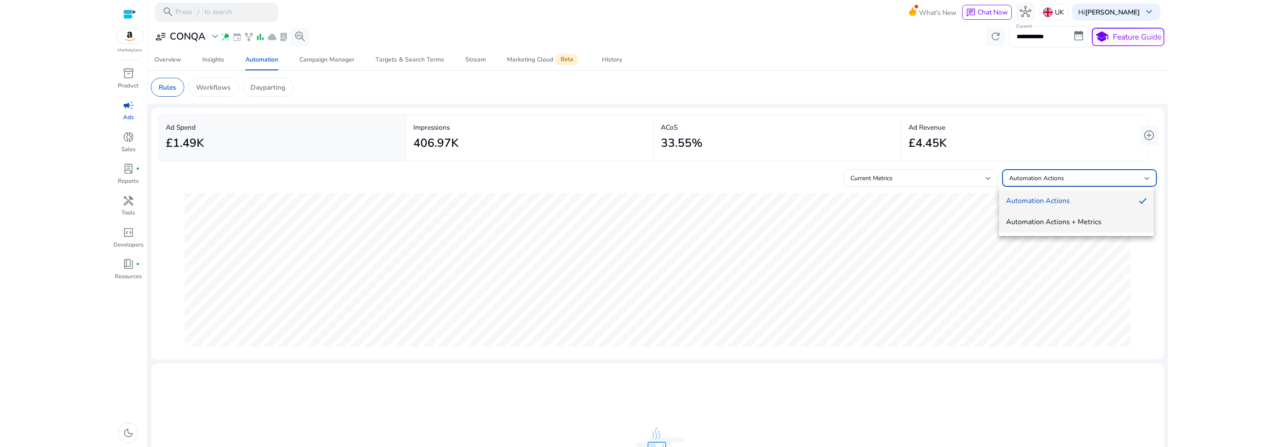
click at [1070, 225] on span "Automation Actions + Metrics" at bounding box center [1076, 222] width 141 height 10
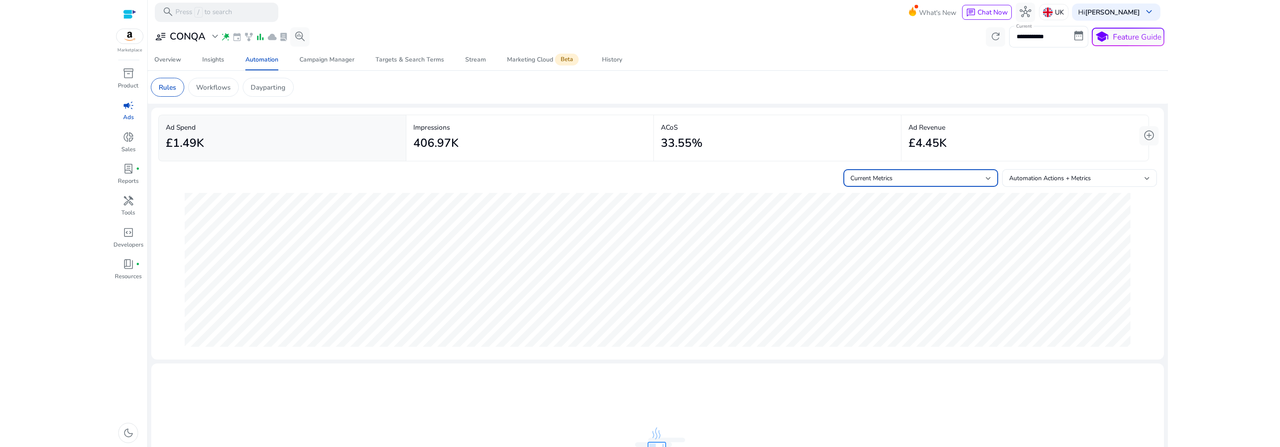
click at [909, 178] on div "Current Metrics" at bounding box center [917, 179] width 135 height 10
click at [913, 216] on mat-option "Current Metrics + Forecast" at bounding box center [917, 221] width 155 height 21
click at [466, 60] on div "Stream" at bounding box center [475, 60] width 21 height 6
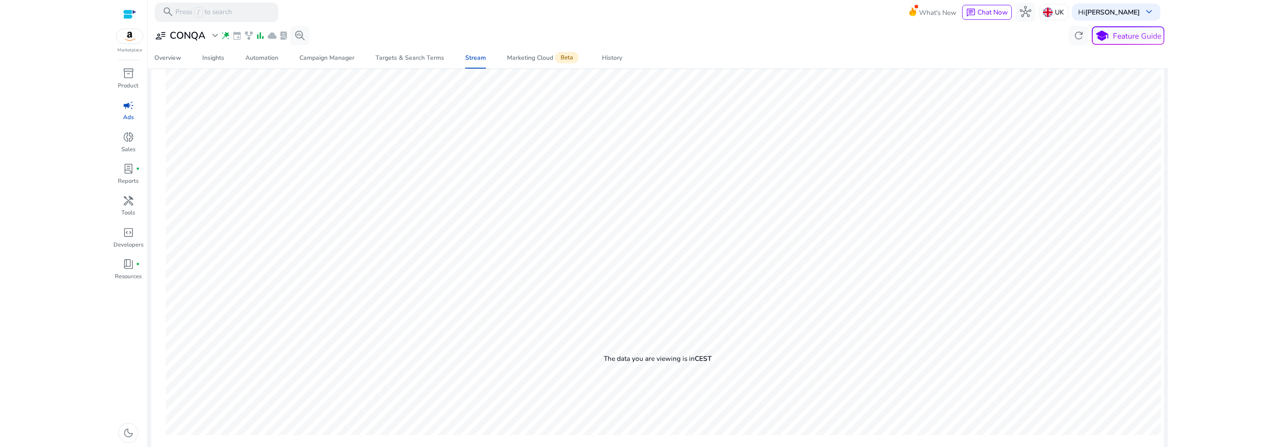
scroll to position [229, 0]
click at [407, 62] on span "Targets & Search Terms" at bounding box center [409, 57] width 69 height 21
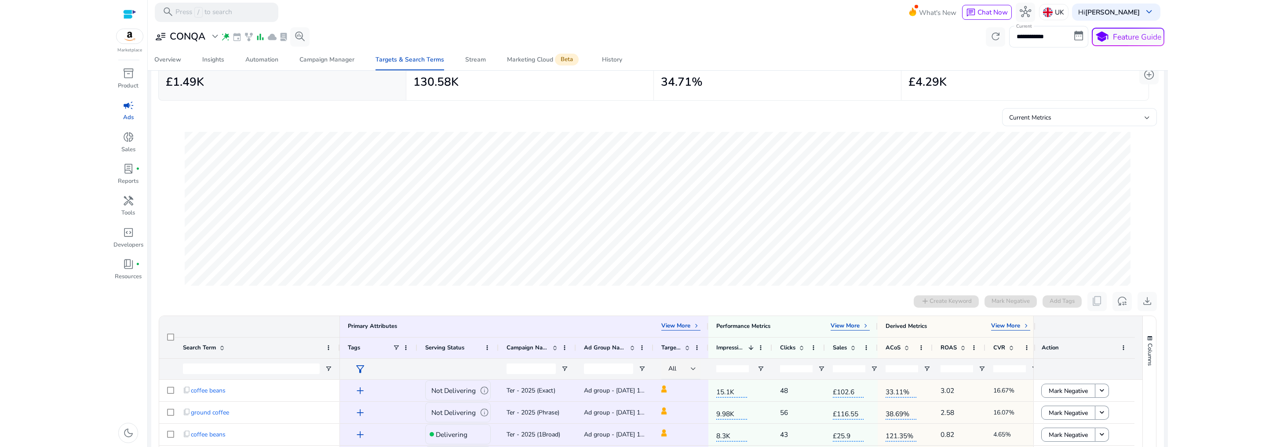
scroll to position [15, 0]
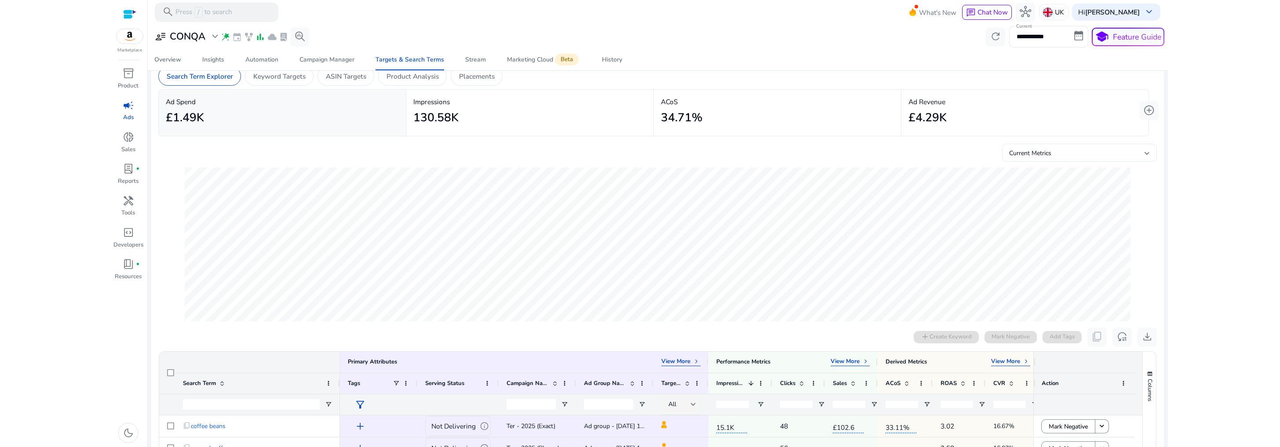
click at [1056, 160] on div "Current Metrics" at bounding box center [1079, 157] width 141 height 19
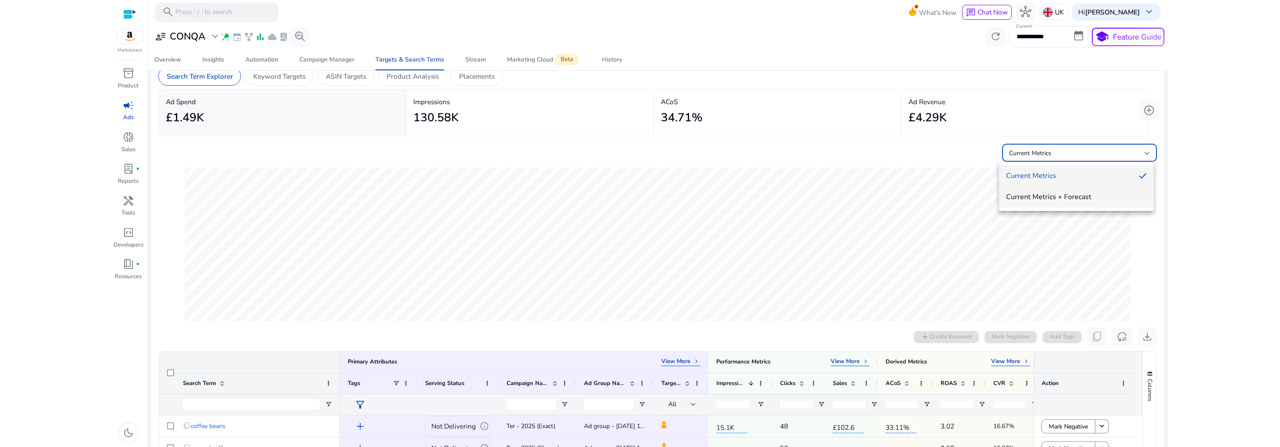
click at [1059, 199] on span "Current Metrics + Forecast" at bounding box center [1076, 197] width 141 height 10
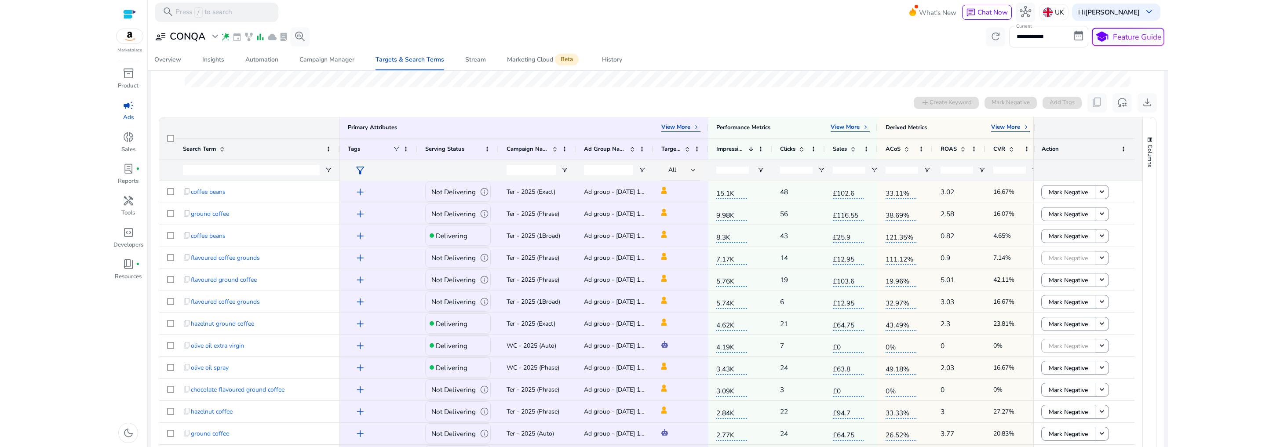
scroll to position [290, 0]
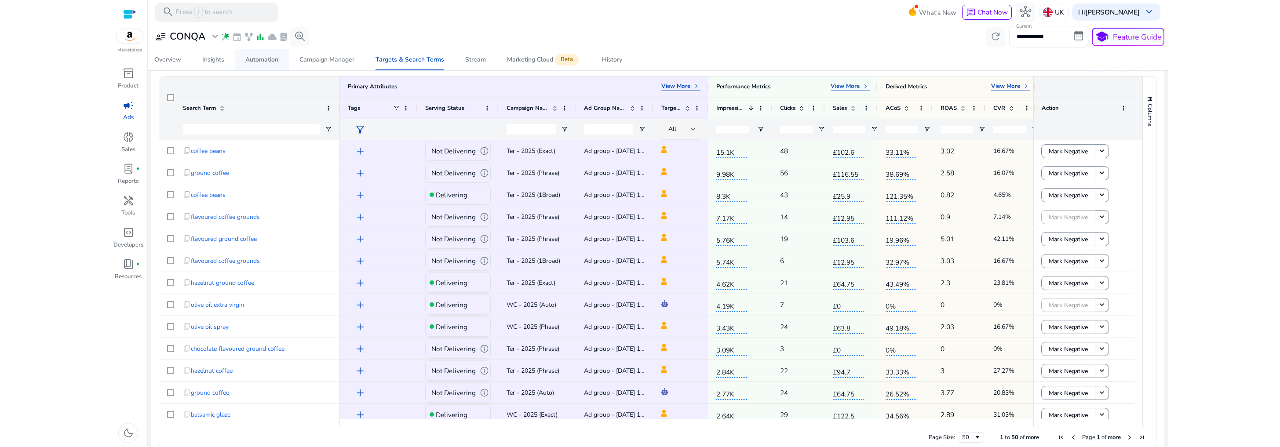
click at [269, 63] on div "Automation" at bounding box center [261, 60] width 33 height 6
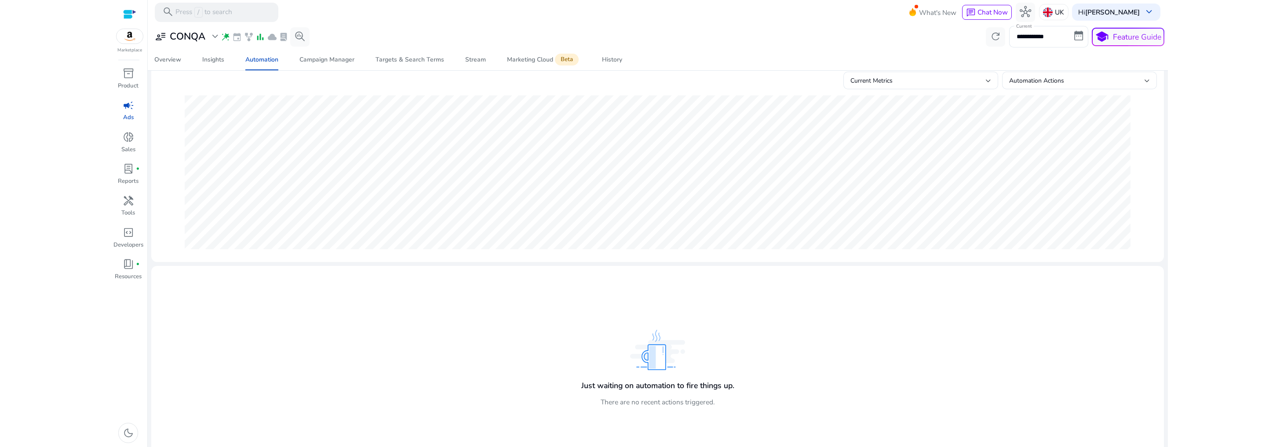
scroll to position [110, 0]
click at [214, 62] on div "Insights" at bounding box center [213, 60] width 22 height 6
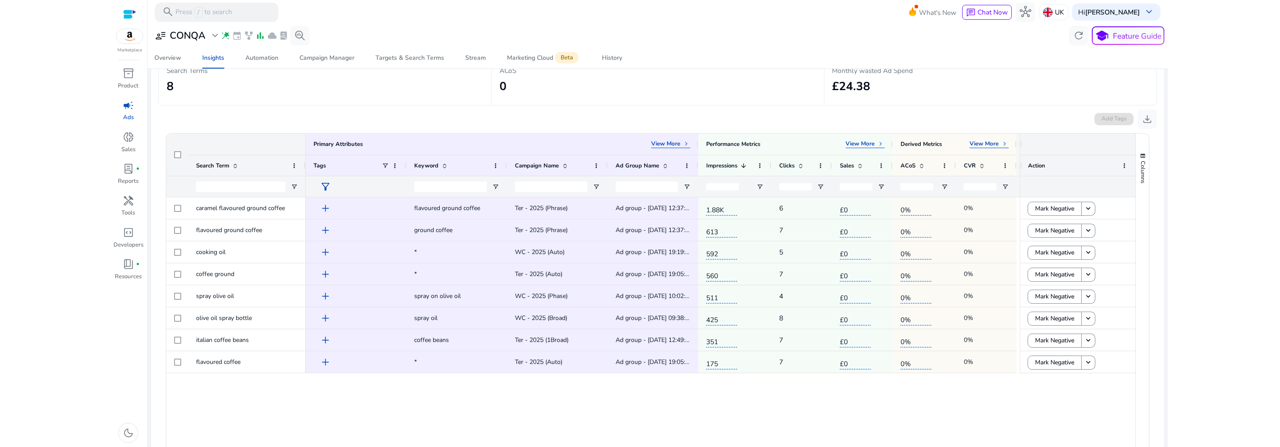
scroll to position [180, 0]
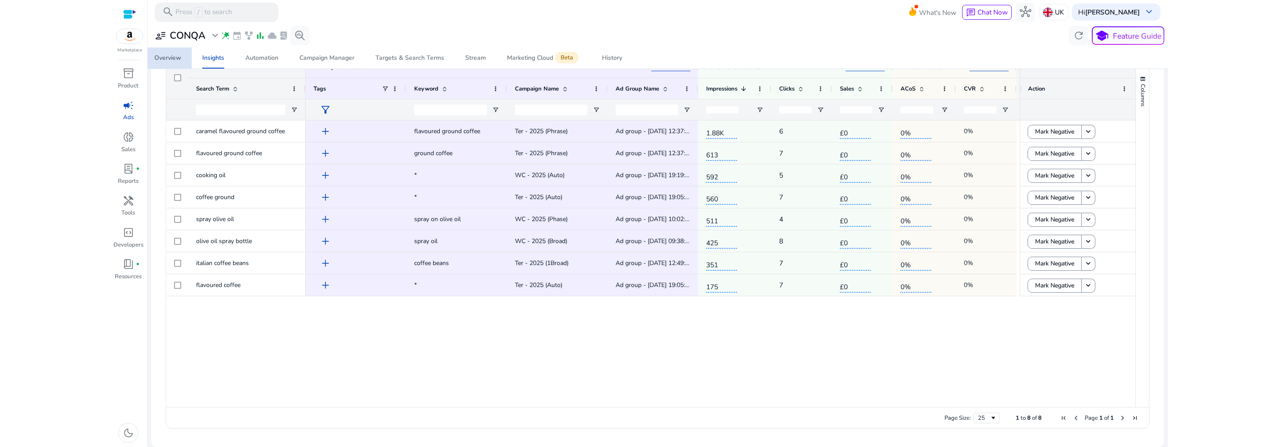
click at [177, 60] on div "Overview" at bounding box center [167, 58] width 27 height 6
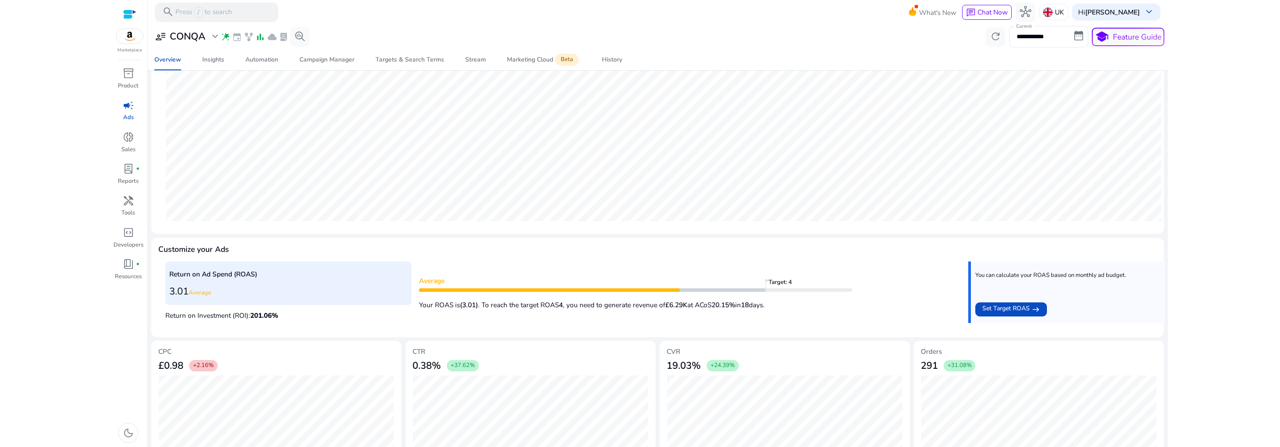
scroll to position [185, 0]
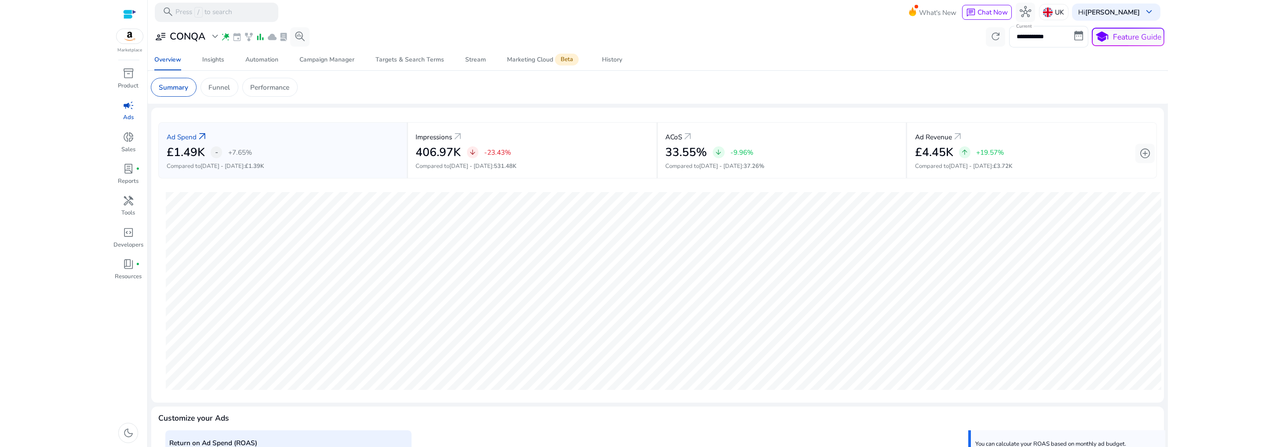
scroll to position [185, 0]
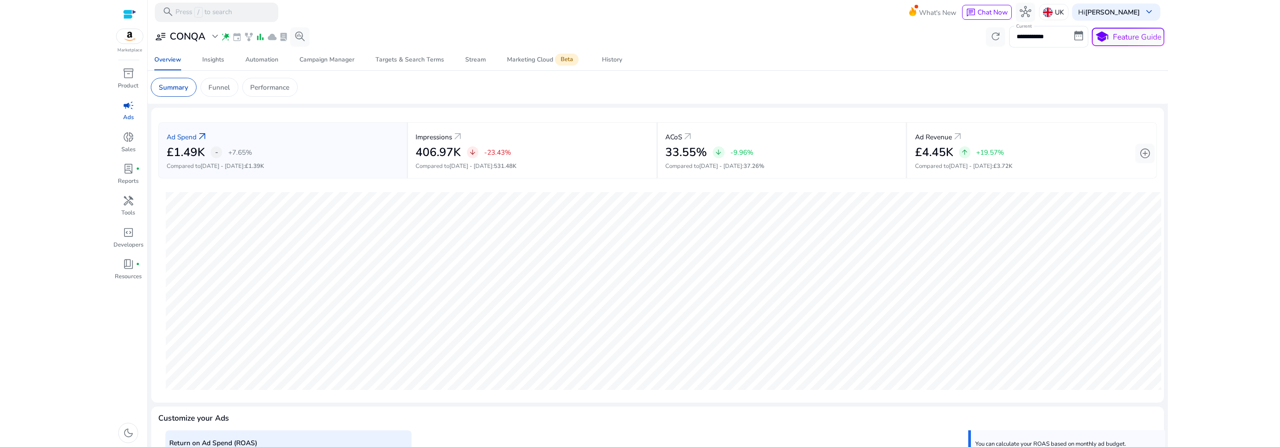
scroll to position [185, 0]
